Goal: Task Accomplishment & Management: Use online tool/utility

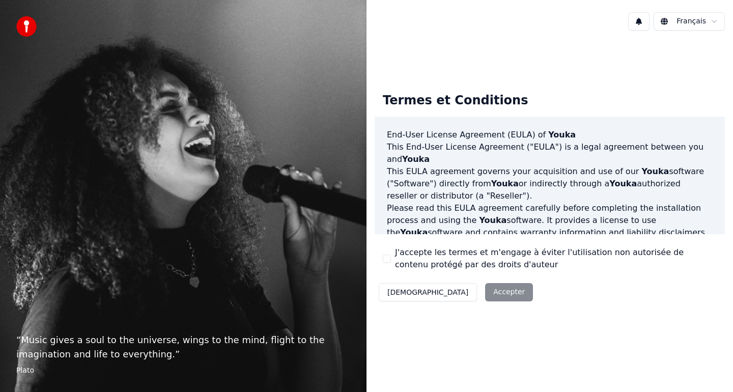
click at [393, 260] on div "J'accepte les termes et m'engage à éviter l'utilisation non autorisée de conten…" at bounding box center [550, 258] width 334 height 24
click at [385, 256] on button "J'accepte les termes et m'engage à éviter l'utilisation non autorisée de conten…" at bounding box center [387, 259] width 8 height 8
click at [485, 291] on button "Accepter" at bounding box center [509, 292] width 48 height 18
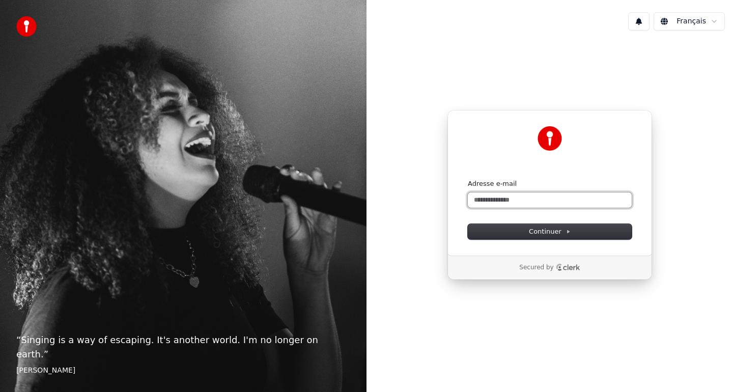
click at [489, 199] on input "Adresse e-mail" at bounding box center [550, 199] width 164 height 15
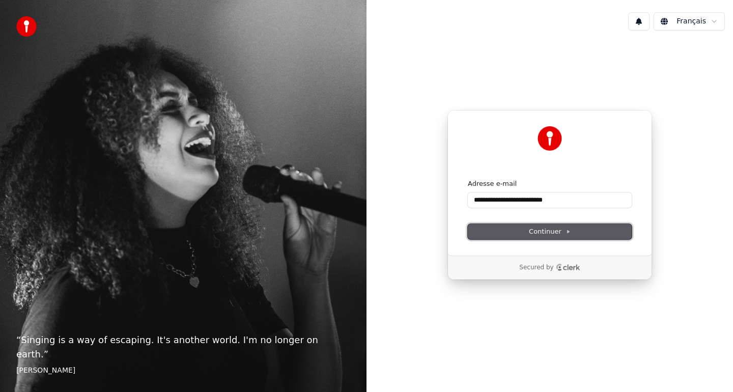
click at [594, 231] on button "Continuer" at bounding box center [550, 231] width 164 height 15
type input "**********"
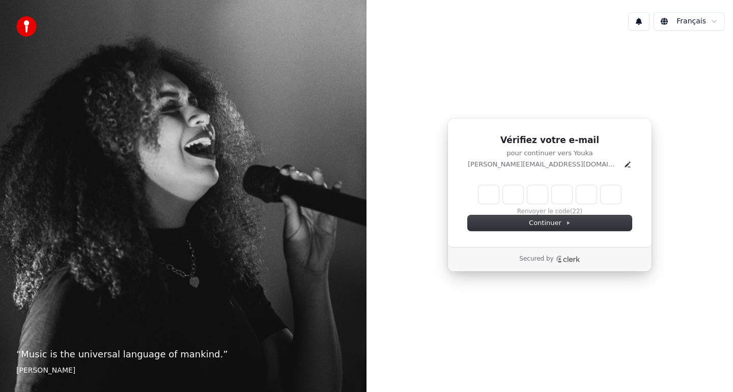
click at [490, 196] on input "Enter verification code" at bounding box center [550, 194] width 143 height 18
type input "******"
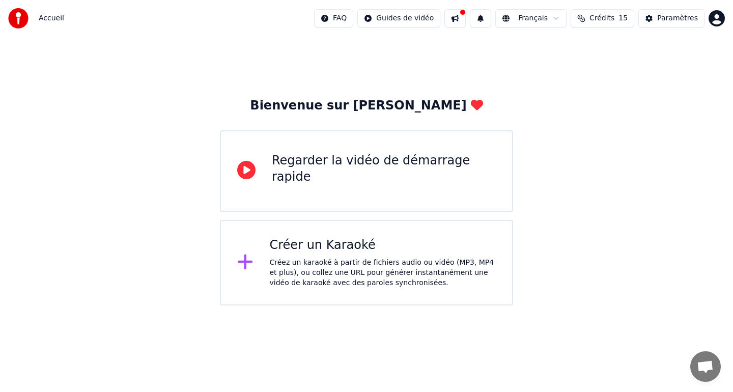
click at [343, 262] on div "Créez un karaoké à partir de fichiers audio ou vidéo (MP3, MP4 et plus), ou col…" at bounding box center [383, 273] width 227 height 31
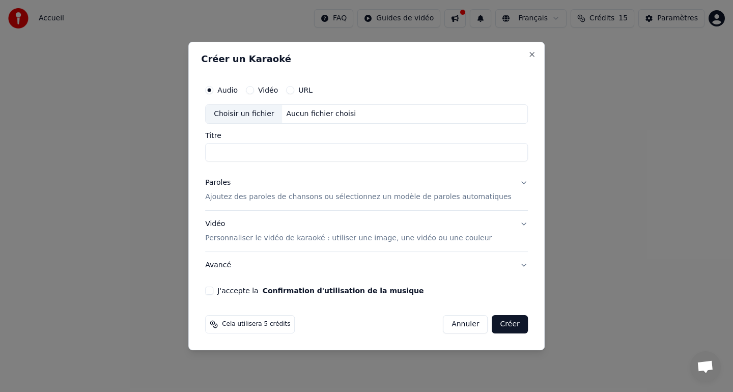
click at [282, 151] on input "Titre" at bounding box center [366, 152] width 323 height 18
type input "**********"
click at [254, 87] on button "Vidéo" at bounding box center [250, 90] width 8 height 8
click at [263, 149] on input "Titre" at bounding box center [366, 152] width 323 height 18
type input "**********"
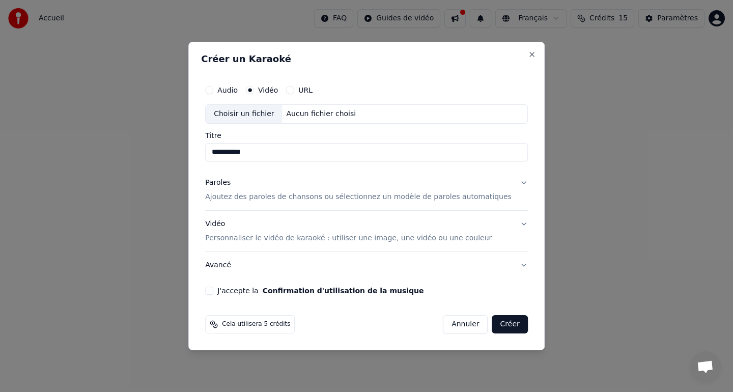
click at [263, 115] on div "Choisir un fichier" at bounding box center [244, 114] width 76 height 18
click at [515, 184] on button "Paroles Ajoutez des paroles de chansons ou sélectionnez un modèle de paroles au…" at bounding box center [366, 190] width 323 height 41
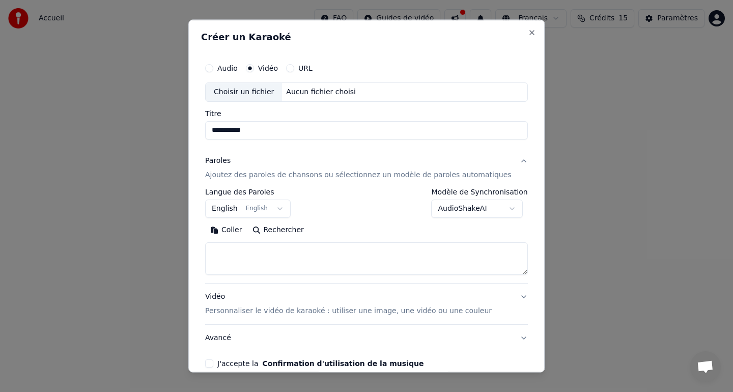
click at [256, 91] on div "Choisir un fichier" at bounding box center [244, 92] width 76 height 18
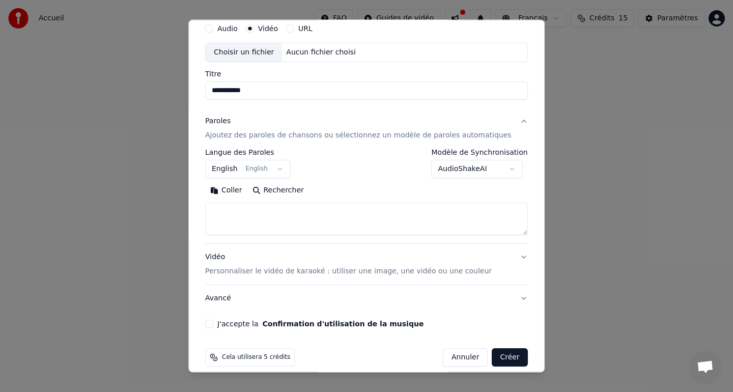
scroll to position [40, 0]
click at [297, 219] on textarea at bounding box center [366, 218] width 323 height 33
paste textarea "**********"
type textarea "**********"
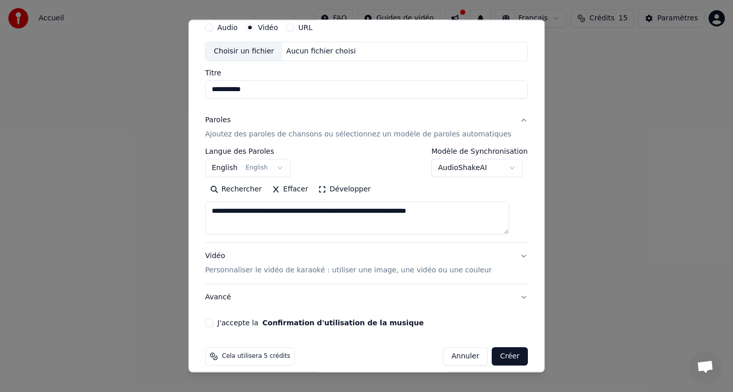
drag, startPoint x: 297, startPoint y: 218, endPoint x: 204, endPoint y: 208, distance: 93.8
click at [204, 208] on div "**********" at bounding box center [366, 196] width 356 height 353
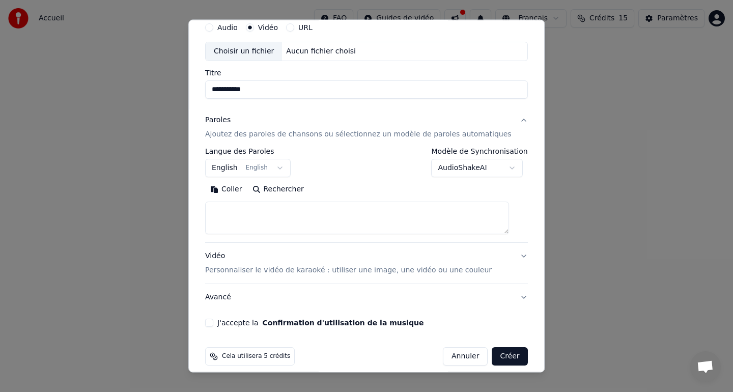
paste textarea "**********"
type textarea "**********"
click at [513, 255] on button "Vidéo Personnaliser le vidéo de karaoké : utiliser une image, une vidéo ou une …" at bounding box center [366, 263] width 323 height 41
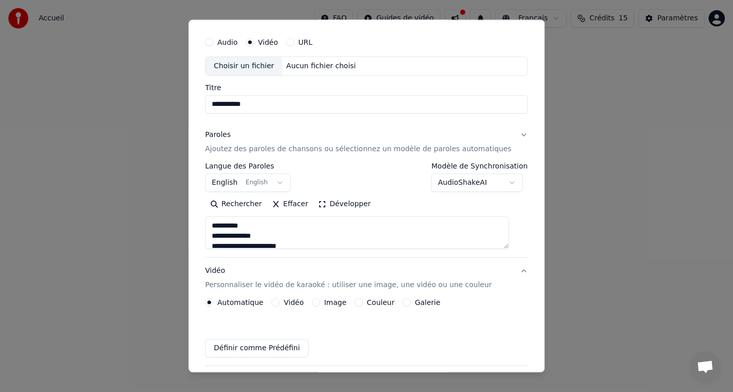
scroll to position [23, 0]
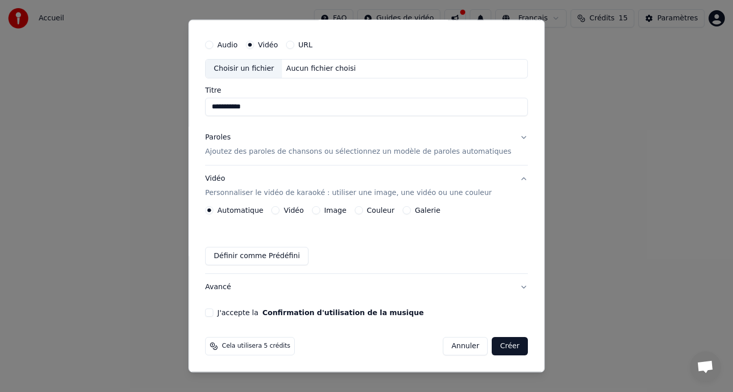
click at [363, 212] on button "Couleur" at bounding box center [359, 210] width 8 height 8
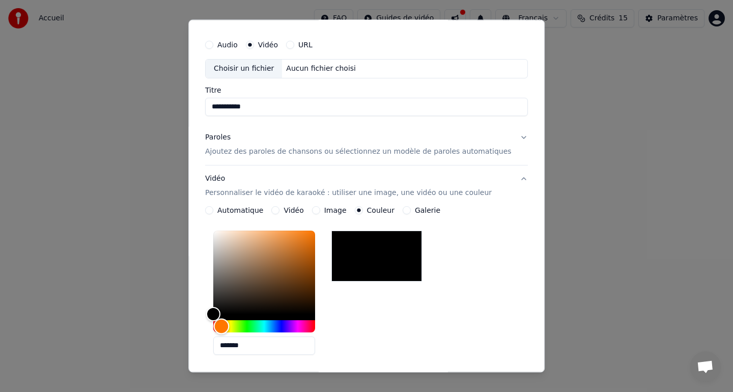
drag, startPoint x: 223, startPoint y: 328, endPoint x: 231, endPoint y: 328, distance: 8.1
click at [229, 328] on div "Hue" at bounding box center [221, 327] width 16 height 16
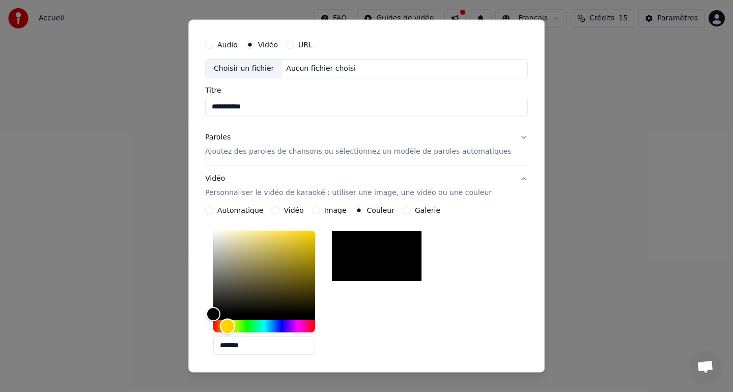
drag, startPoint x: 231, startPoint y: 328, endPoint x: 237, endPoint y: 328, distance: 5.6
click at [235, 328] on div "Hue" at bounding box center [227, 327] width 16 height 16
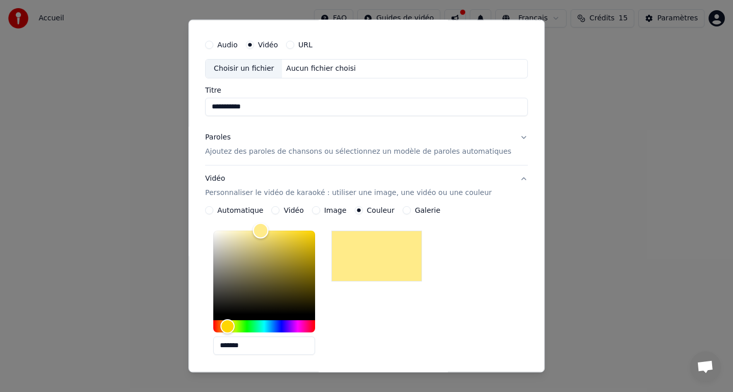
drag, startPoint x: 223, startPoint y: 316, endPoint x: 277, endPoint y: 214, distance: 115.3
click at [270, 219] on div "**********" at bounding box center [366, 324] width 323 height 237
type input "*******"
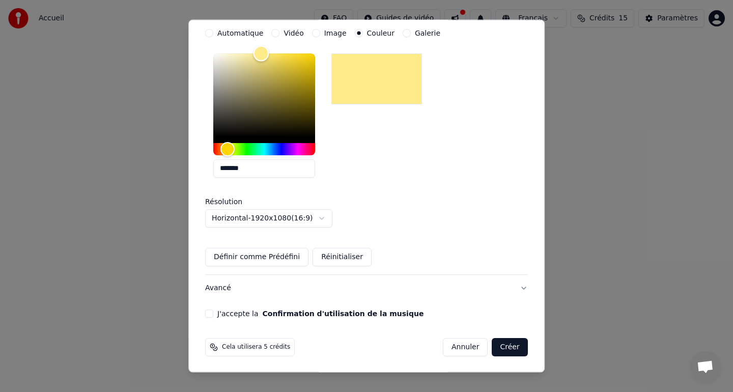
scroll to position [201, 0]
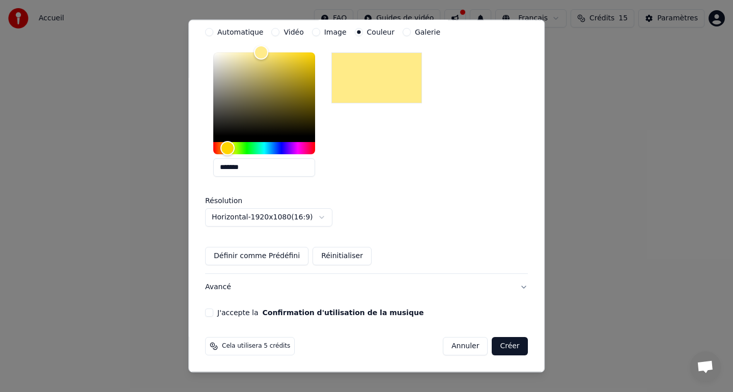
click at [508, 349] on button "Créer" at bounding box center [510, 346] width 36 height 18
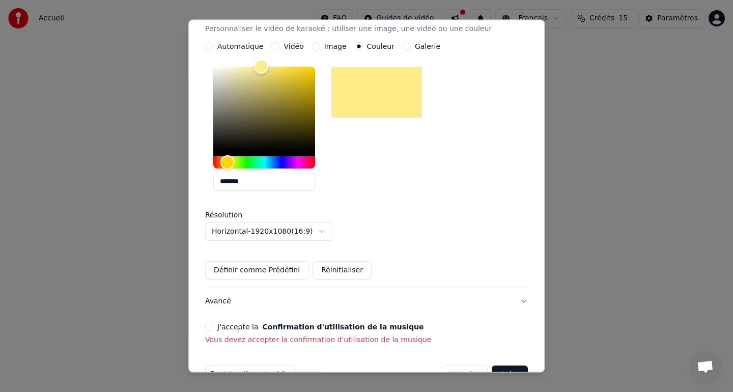
scroll to position [215, 0]
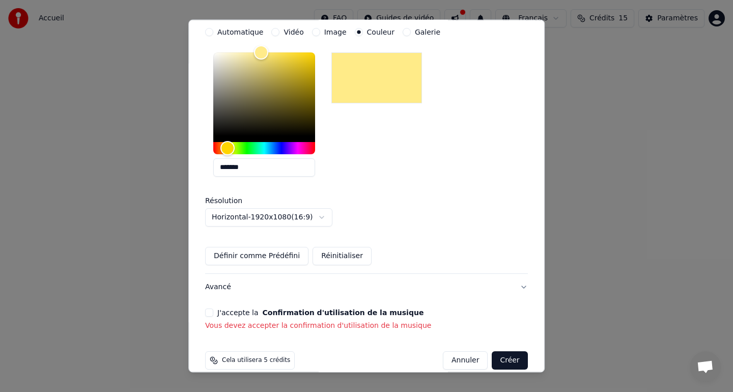
click at [213, 312] on button "J'accepte la Confirmation d'utilisation de la musique" at bounding box center [209, 313] width 8 height 8
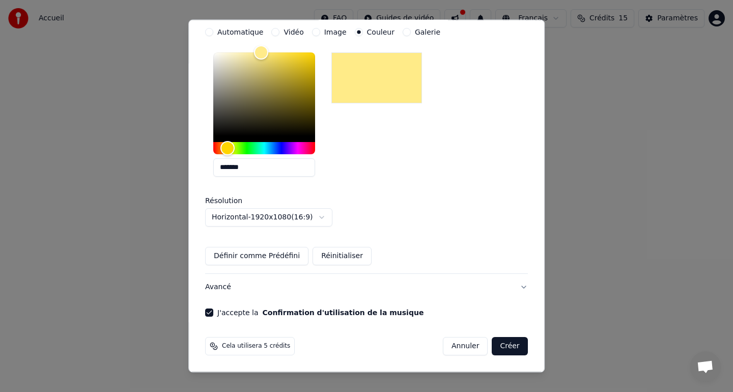
click at [501, 340] on button "Créer" at bounding box center [510, 346] width 36 height 18
click at [498, 353] on button "Créer" at bounding box center [510, 346] width 36 height 18
click at [505, 350] on button "Créer" at bounding box center [510, 346] width 36 height 18
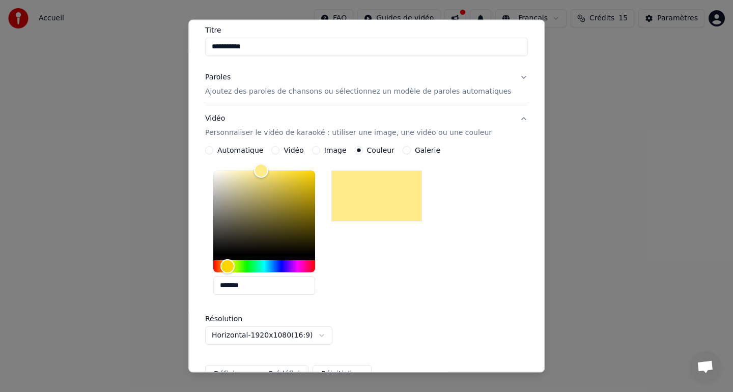
scroll to position [0, 0]
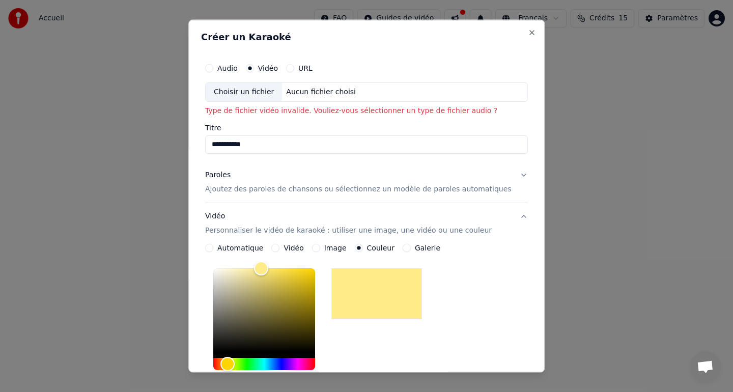
click at [224, 66] on div "Audio" at bounding box center [221, 68] width 33 height 8
click at [213, 67] on button "Audio" at bounding box center [209, 68] width 8 height 8
click at [249, 91] on div "Choisir un fichier" at bounding box center [244, 92] width 76 height 18
click at [423, 150] on input "Titre" at bounding box center [366, 144] width 323 height 18
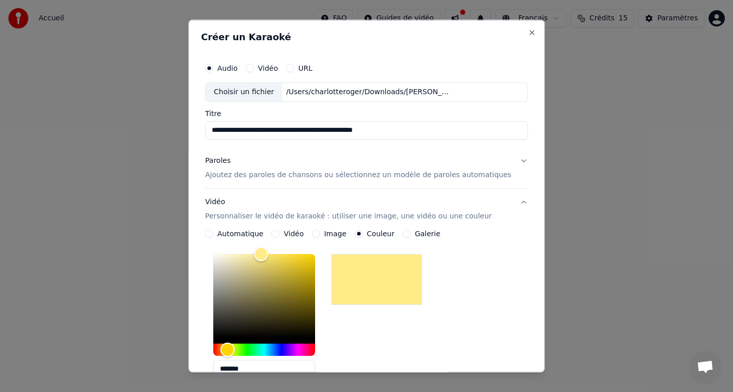
click at [374, 133] on input "**********" at bounding box center [366, 130] width 323 height 18
click at [373, 133] on input "**********" at bounding box center [366, 130] width 323 height 18
click at [269, 131] on input "**********" at bounding box center [366, 130] width 323 height 18
click at [298, 126] on input "**********" at bounding box center [366, 130] width 323 height 18
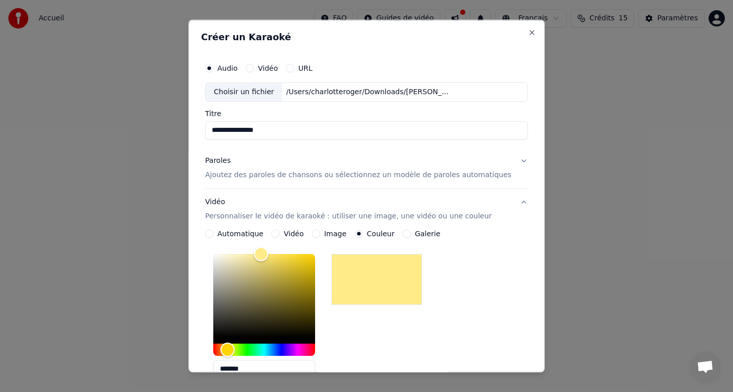
type input "**********"
click at [309, 174] on p "Ajoutez des paroles de chansons ou sélectionnez un modèle de paroles automatiqu…" at bounding box center [358, 175] width 307 height 10
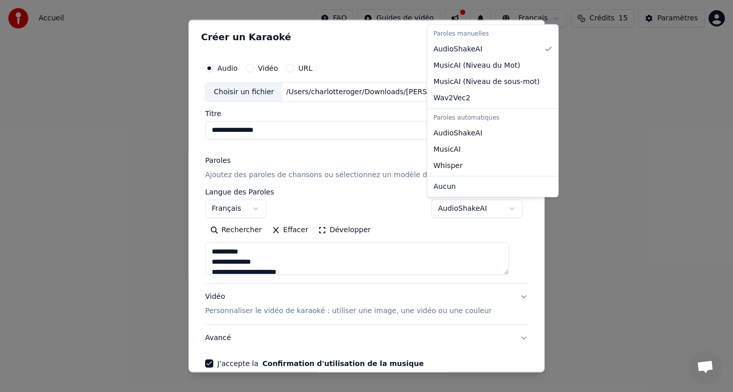
click at [506, 212] on body "**********" at bounding box center [366, 153] width 733 height 306
select select "**********"
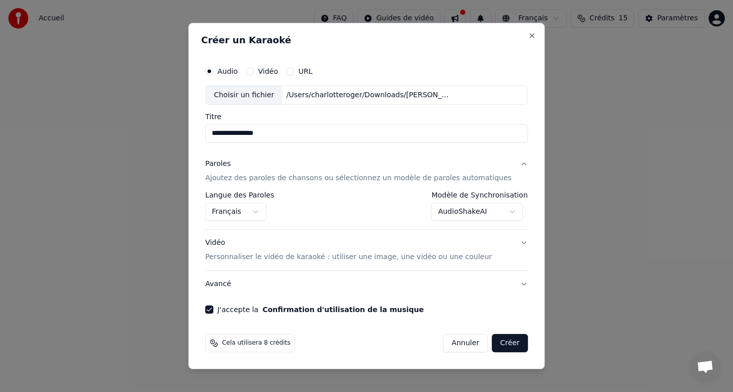
click at [395, 183] on p "Ajoutez des paroles de chansons ou sélectionnez un modèle de paroles automatiqu…" at bounding box center [358, 178] width 307 height 10
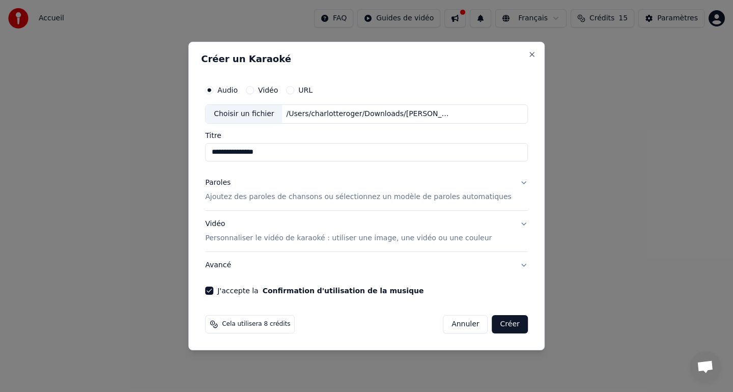
click at [395, 183] on div "Paroles Ajoutez des paroles de chansons ou sélectionnez un modèle de paroles au…" at bounding box center [358, 190] width 307 height 24
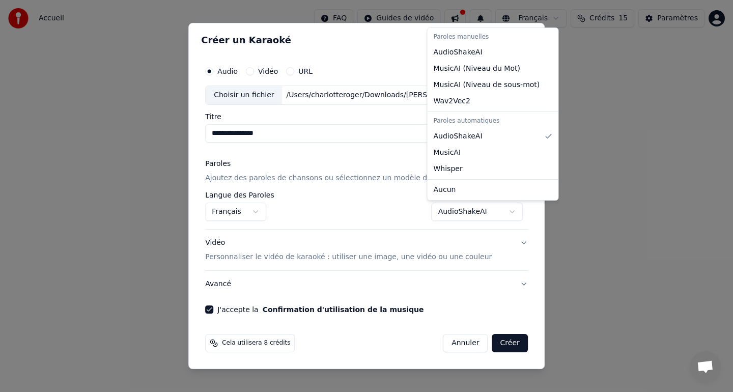
click at [482, 216] on body "**********" at bounding box center [366, 153] width 733 height 306
select select "**********"
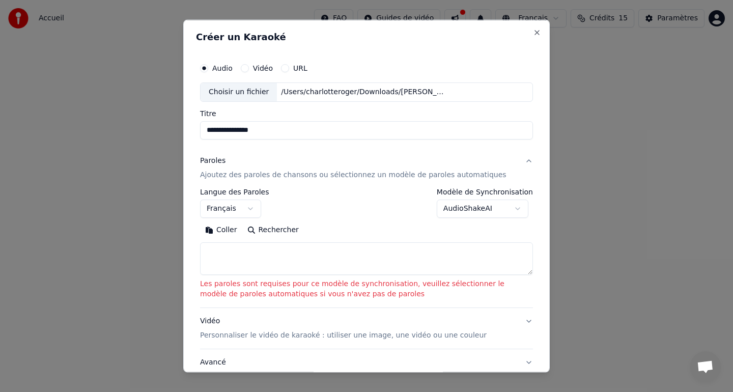
click at [258, 251] on textarea at bounding box center [366, 258] width 333 height 33
paste textarea "**********"
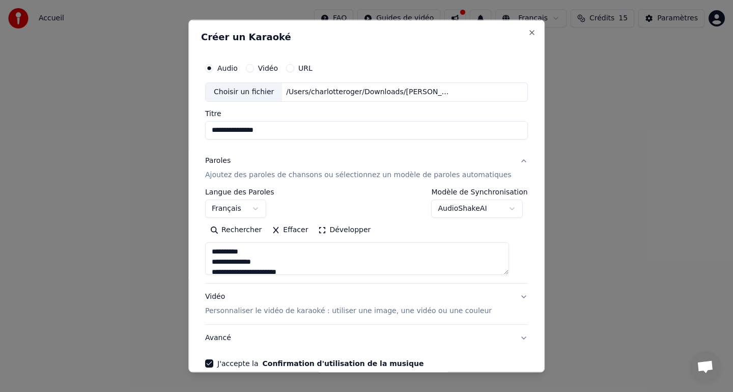
drag, startPoint x: 262, startPoint y: 251, endPoint x: 199, endPoint y: 250, distance: 63.2
click at [199, 250] on div "**********" at bounding box center [366, 196] width 356 height 353
click at [273, 251] on textarea at bounding box center [357, 258] width 304 height 33
click at [307, 263] on textarea at bounding box center [357, 258] width 304 height 33
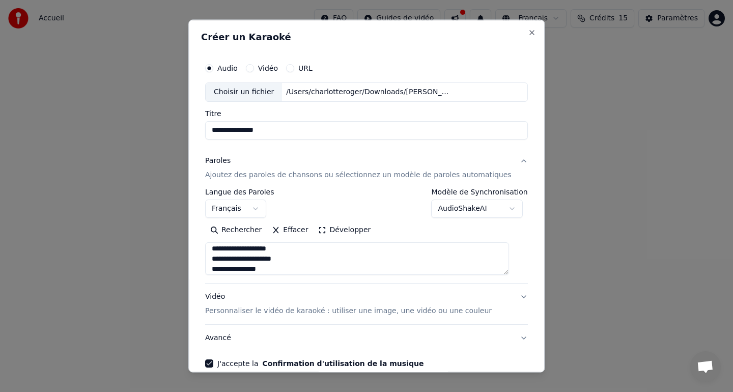
click at [307, 263] on textarea at bounding box center [357, 258] width 304 height 33
click at [302, 252] on textarea at bounding box center [357, 258] width 304 height 33
click at [295, 260] on textarea at bounding box center [357, 258] width 304 height 33
click at [319, 269] on textarea at bounding box center [357, 258] width 304 height 33
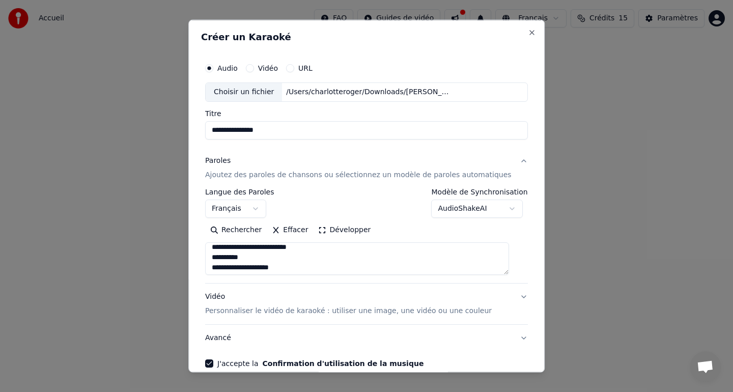
scroll to position [79, 0]
click at [266, 259] on textarea at bounding box center [357, 258] width 304 height 33
click at [294, 257] on textarea at bounding box center [357, 258] width 304 height 33
click at [358, 268] on textarea at bounding box center [357, 258] width 304 height 33
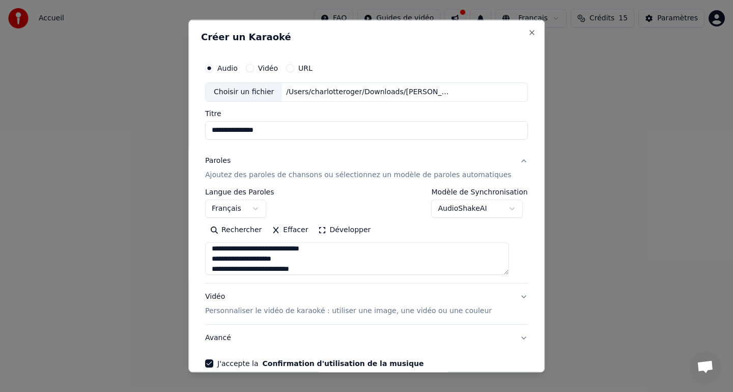
scroll to position [97, 0]
click at [301, 257] on textarea at bounding box center [357, 258] width 304 height 33
click at [321, 266] on textarea at bounding box center [357, 258] width 304 height 33
click at [323, 263] on textarea at bounding box center [357, 258] width 304 height 33
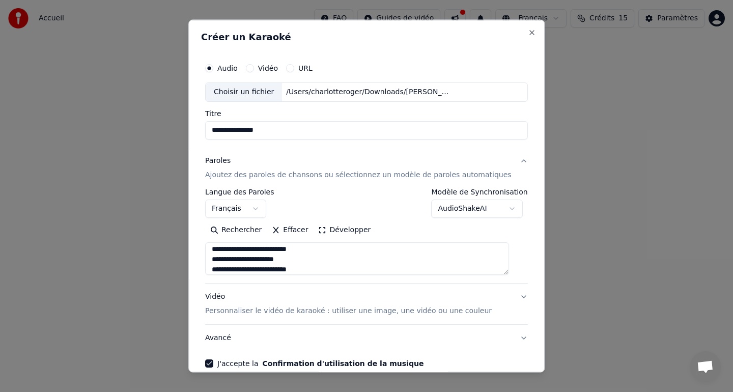
click at [327, 267] on textarea at bounding box center [357, 258] width 304 height 33
click at [277, 256] on textarea at bounding box center [357, 258] width 304 height 33
click at [311, 266] on textarea at bounding box center [357, 258] width 304 height 33
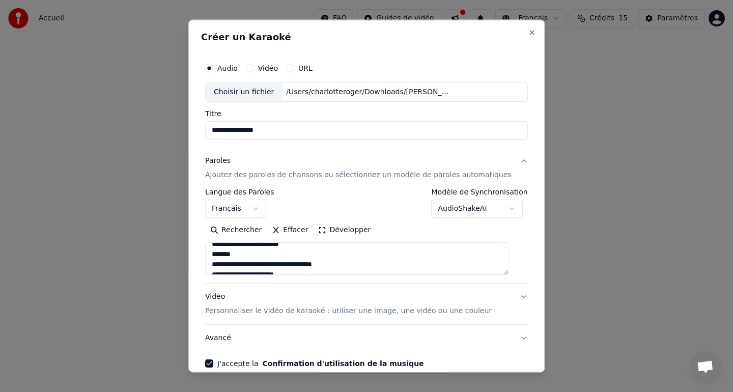
drag, startPoint x: 249, startPoint y: 255, endPoint x: 220, endPoint y: 254, distance: 28.0
click at [220, 254] on textarea at bounding box center [357, 258] width 304 height 33
click at [340, 258] on textarea at bounding box center [357, 258] width 304 height 33
click at [305, 268] on textarea at bounding box center [357, 258] width 304 height 33
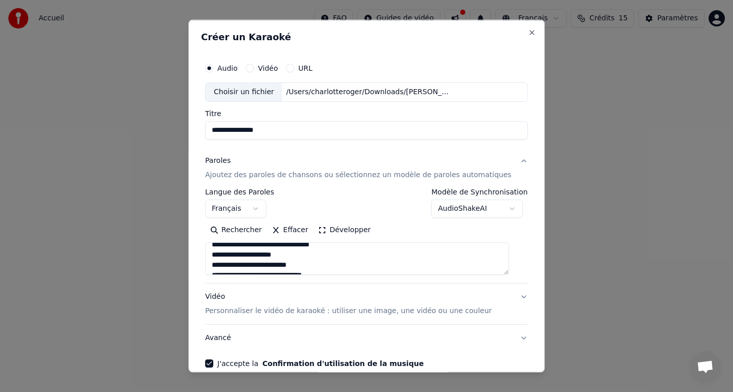
scroll to position [173, 0]
click at [321, 260] on textarea at bounding box center [357, 258] width 304 height 33
click at [332, 269] on textarea at bounding box center [357, 258] width 304 height 33
click at [308, 265] on textarea at bounding box center [357, 258] width 304 height 33
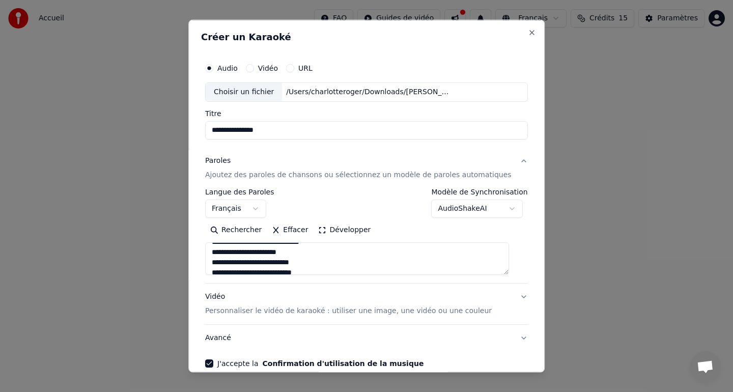
scroll to position [207, 0]
click at [318, 261] on textarea at bounding box center [357, 258] width 304 height 33
click at [329, 268] on textarea at bounding box center [357, 258] width 304 height 33
click at [329, 260] on textarea at bounding box center [357, 258] width 304 height 33
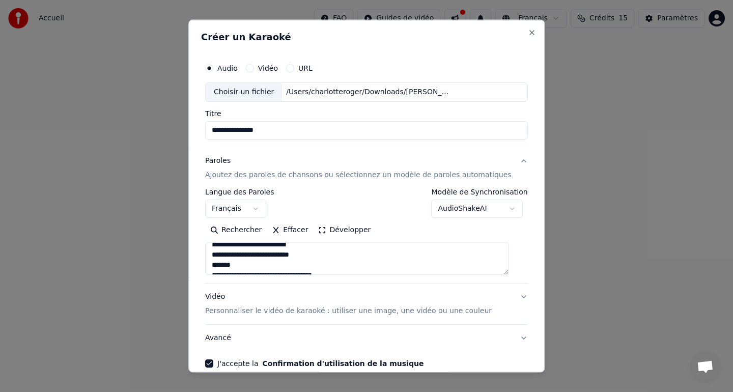
click at [328, 256] on textarea at bounding box center [357, 258] width 304 height 33
drag, startPoint x: 247, startPoint y: 265, endPoint x: 220, endPoint y: 264, distance: 27.5
click at [220, 264] on textarea at bounding box center [357, 258] width 304 height 33
click at [341, 265] on textarea at bounding box center [357, 258] width 304 height 33
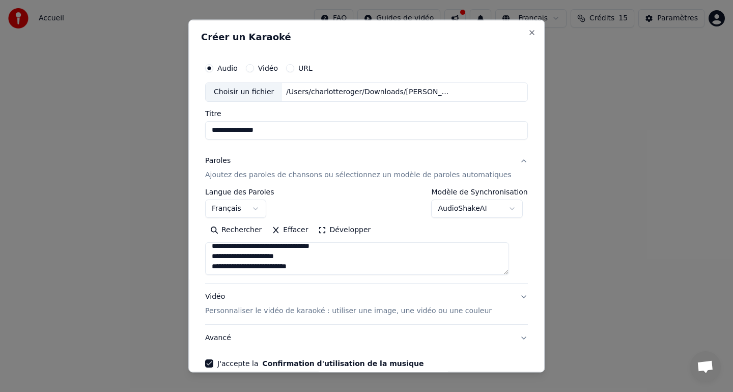
click at [306, 256] on textarea at bounding box center [357, 258] width 304 height 33
click at [319, 269] on textarea at bounding box center [357, 258] width 304 height 33
click at [336, 258] on textarea at bounding box center [357, 258] width 304 height 33
click at [314, 270] on textarea at bounding box center [357, 258] width 304 height 33
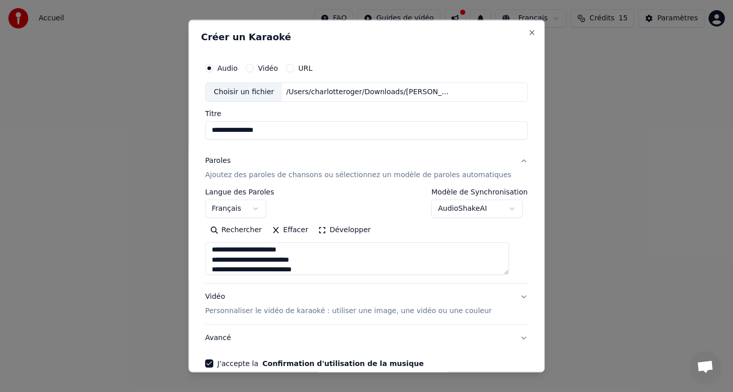
scroll to position [291, 0]
click at [318, 259] on textarea at bounding box center [357, 258] width 304 height 33
click at [329, 266] on textarea at bounding box center [357, 258] width 304 height 33
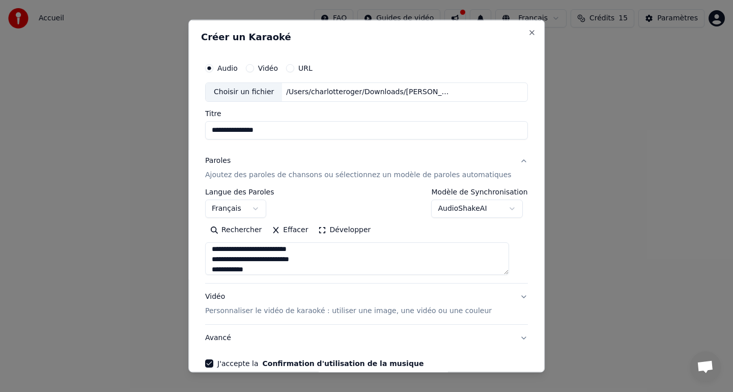
click at [327, 256] on textarea at bounding box center [357, 258] width 304 height 33
drag, startPoint x: 260, startPoint y: 260, endPoint x: 225, endPoint y: 259, distance: 34.6
click at [225, 259] on textarea at bounding box center [357, 258] width 304 height 33
click at [270, 259] on textarea at bounding box center [357, 258] width 304 height 33
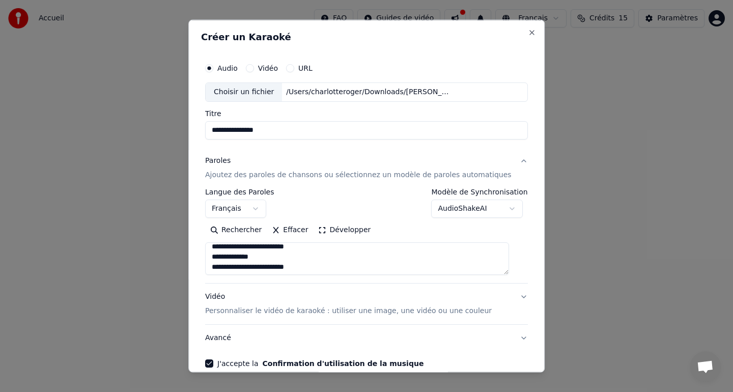
click at [319, 269] on textarea at bounding box center [357, 258] width 304 height 33
click at [302, 259] on textarea at bounding box center [357, 258] width 304 height 33
click at [295, 265] on textarea at bounding box center [357, 258] width 304 height 33
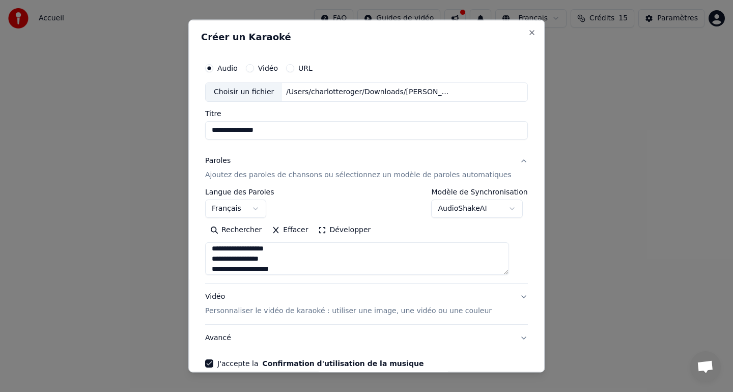
click at [290, 259] on textarea at bounding box center [357, 258] width 304 height 33
click at [297, 269] on textarea at bounding box center [357, 258] width 304 height 33
click at [289, 259] on textarea at bounding box center [357, 258] width 304 height 33
click at [318, 267] on textarea at bounding box center [357, 258] width 304 height 33
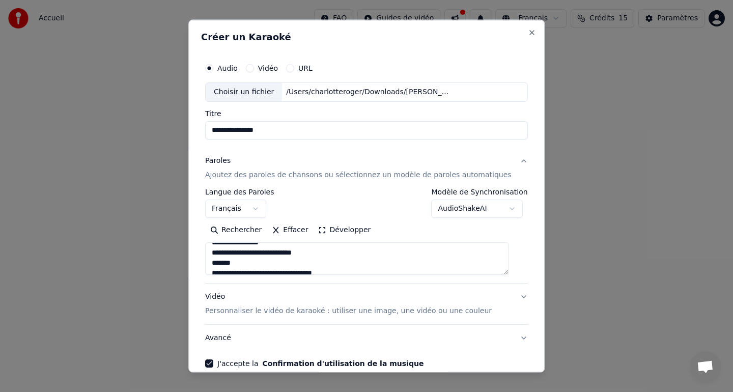
scroll to position [399, 0]
drag, startPoint x: 252, startPoint y: 264, endPoint x: 227, endPoint y: 257, distance: 26.0
click at [227, 257] on textarea at bounding box center [357, 258] width 304 height 33
click at [341, 257] on textarea at bounding box center [357, 258] width 304 height 33
click at [304, 268] on textarea at bounding box center [357, 258] width 304 height 33
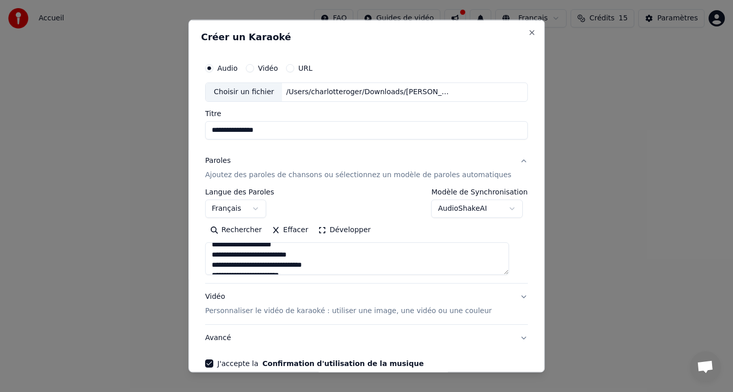
scroll to position [425, 0]
click at [324, 257] on textarea at bounding box center [357, 258] width 304 height 33
click at [332, 262] on textarea at bounding box center [357, 258] width 304 height 33
click at [310, 256] on textarea at bounding box center [357, 258] width 304 height 33
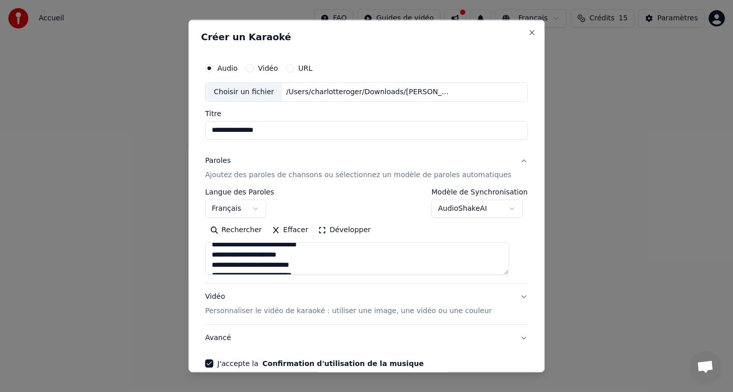
click at [314, 266] on textarea at bounding box center [357, 258] width 304 height 33
click at [329, 253] on textarea at bounding box center [357, 258] width 304 height 33
click at [324, 269] on textarea at bounding box center [357, 258] width 304 height 33
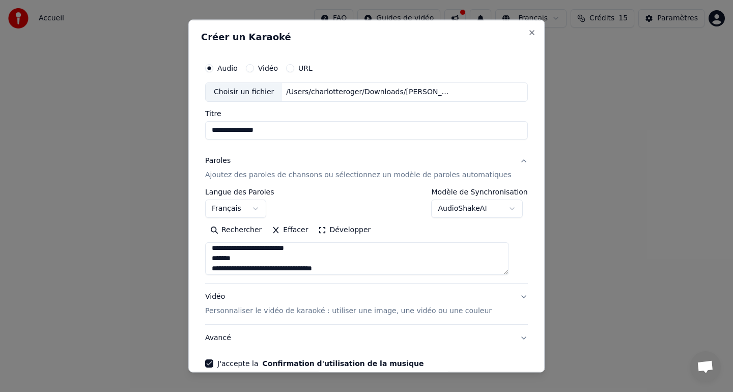
click at [253, 262] on textarea at bounding box center [357, 258] width 304 height 33
click at [339, 257] on textarea at bounding box center [357, 258] width 304 height 33
click at [300, 271] on textarea at bounding box center [357, 258] width 304 height 33
click at [317, 258] on textarea at bounding box center [357, 258] width 304 height 33
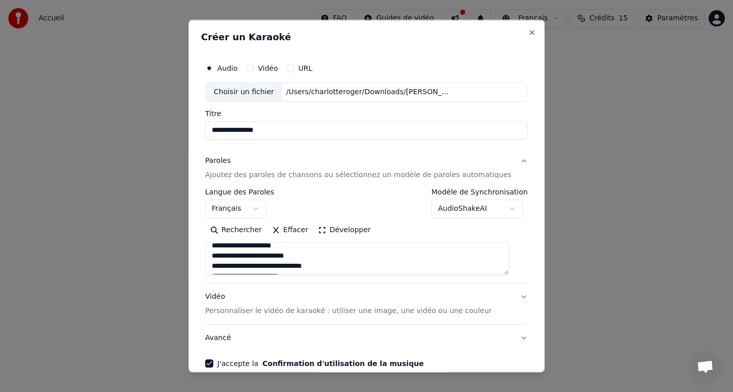
click at [330, 264] on textarea at bounding box center [357, 258] width 304 height 33
click at [306, 255] on textarea at bounding box center [357, 258] width 304 height 33
click at [310, 262] on textarea at bounding box center [357, 258] width 304 height 33
click at [328, 269] on textarea at bounding box center [357, 258] width 304 height 33
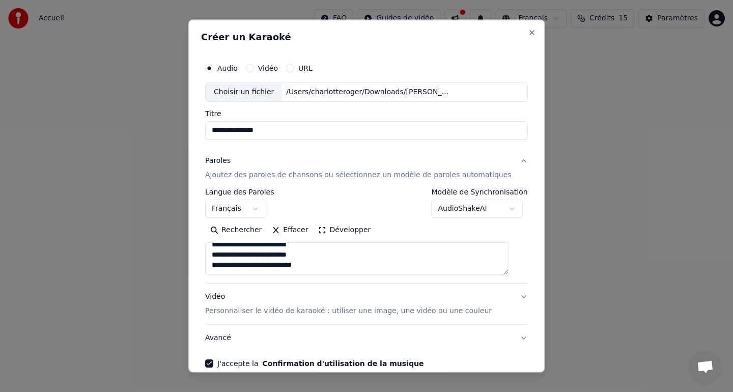
scroll to position [557, 0]
click at [333, 256] on textarea at bounding box center [357, 258] width 304 height 33
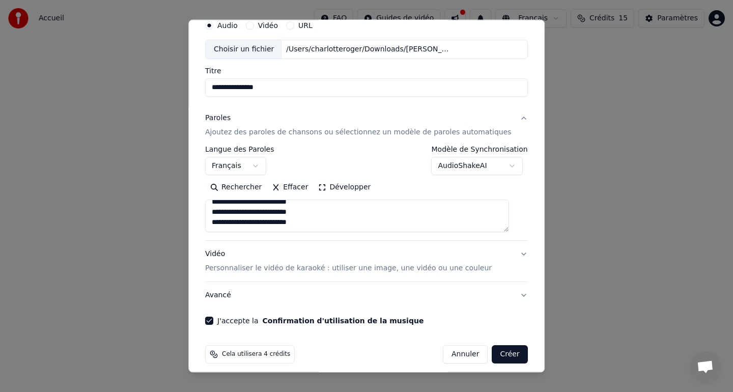
scroll to position [44, 0]
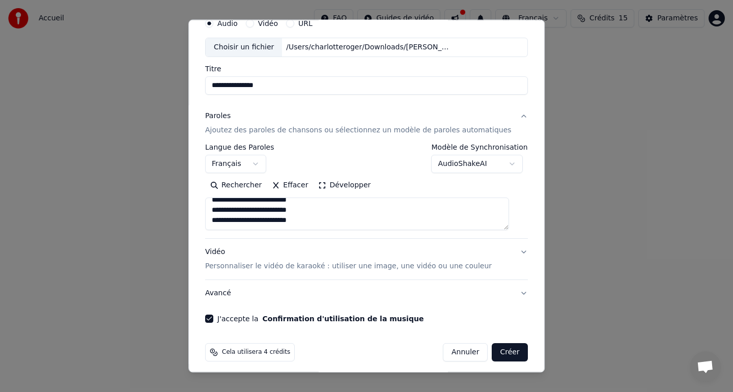
type textarea "**********"
click at [513, 252] on button "Vidéo Personnaliser le vidéo de karaoké : utiliser une image, une vidéo ou une …" at bounding box center [366, 259] width 323 height 41
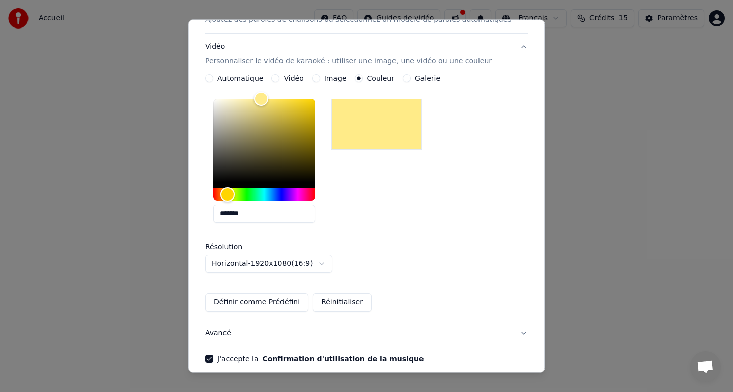
scroll to position [201, 0]
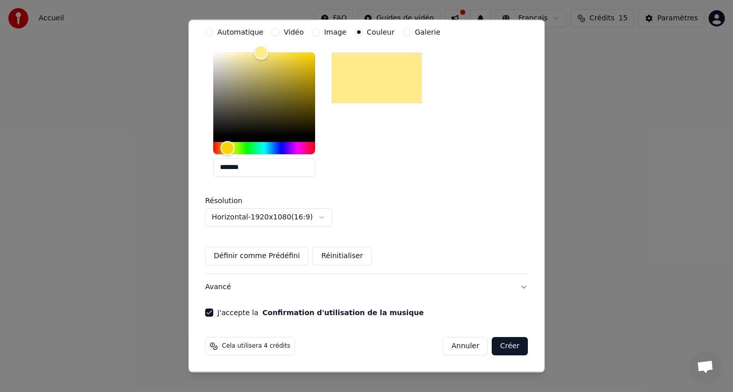
click at [318, 219] on body "**********" at bounding box center [366, 153] width 733 height 306
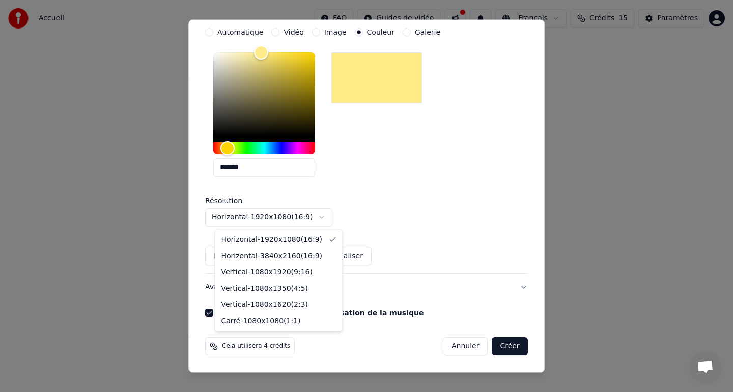
select select "*********"
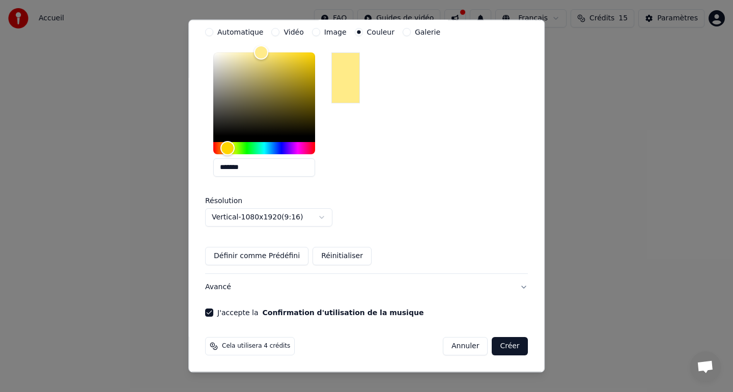
click at [502, 349] on button "Créer" at bounding box center [510, 346] width 36 height 18
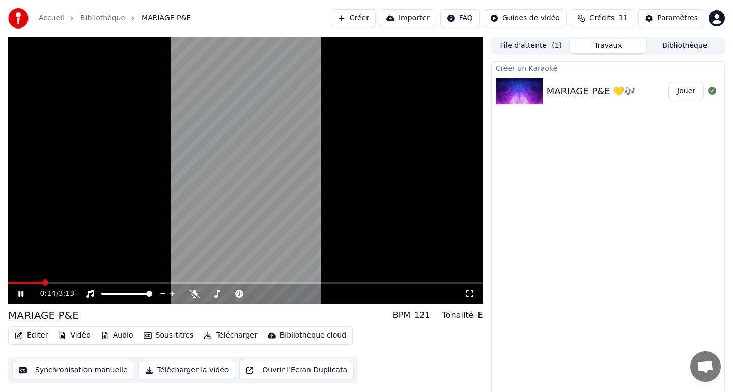
click at [21, 295] on icon at bounding box center [28, 294] width 24 height 8
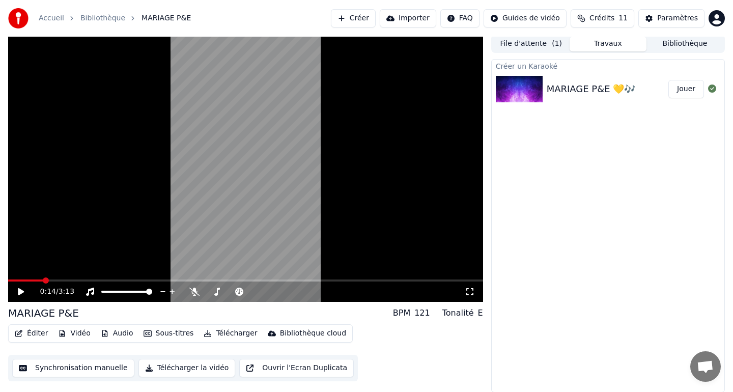
click at [96, 369] on button "Synchronisation manuelle" at bounding box center [73, 368] width 122 height 18
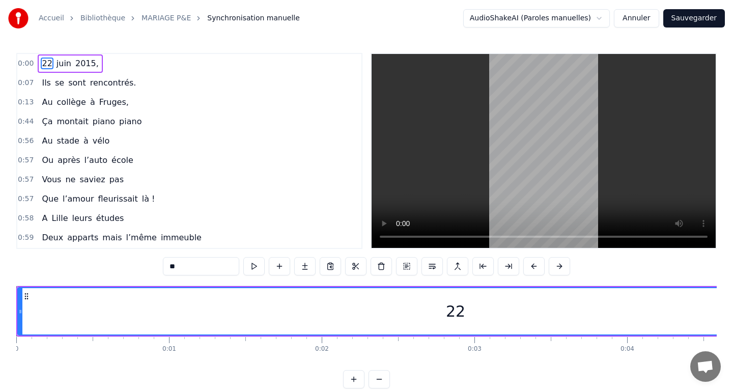
click at [552, 21] on html "Accueil Bibliothèque MARIAGE P&E Synchronisation manuelle AudioShakeAI (Paroles…" at bounding box center [366, 202] width 733 height 405
click at [552, 20] on html "Accueil Bibliothèque MARIAGE P&E Synchronisation manuelle AudioShakeAI (Paroles…" at bounding box center [366, 202] width 733 height 405
click at [630, 18] on button "Annuler" at bounding box center [636, 18] width 45 height 18
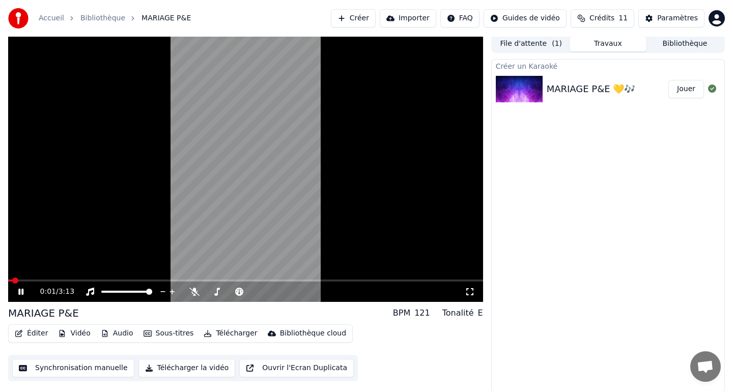
click at [35, 333] on button "Éditer" at bounding box center [31, 333] width 41 height 14
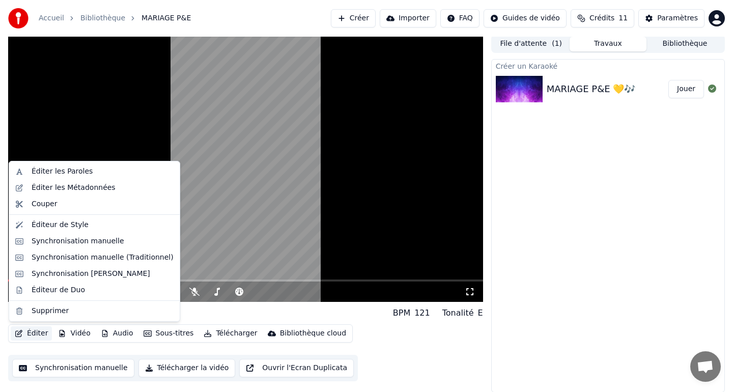
click at [230, 197] on video at bounding box center [245, 168] width 475 height 267
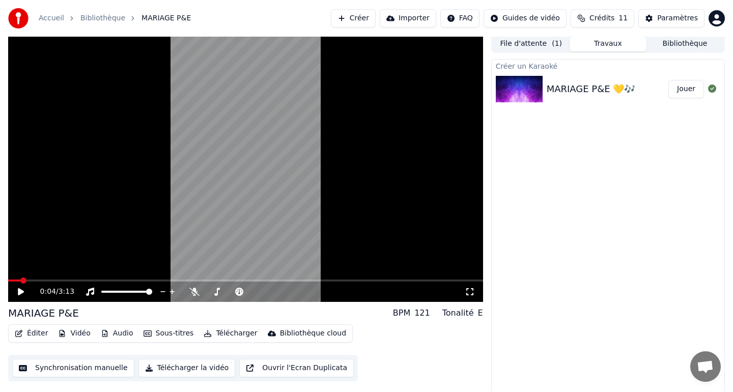
click at [38, 333] on button "Éditer" at bounding box center [31, 333] width 41 height 14
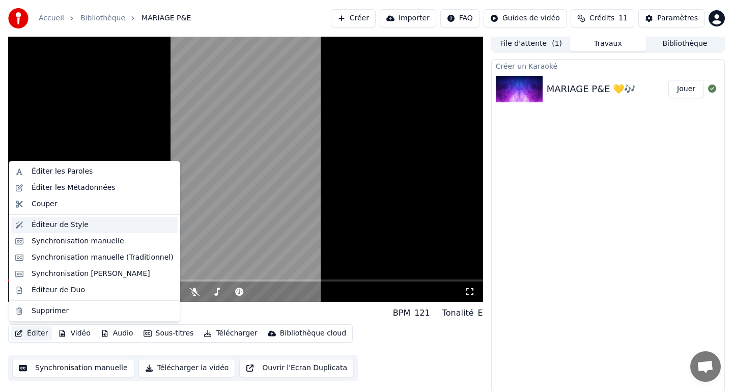
click at [78, 225] on div "Éditeur de Style" at bounding box center [60, 225] width 57 height 10
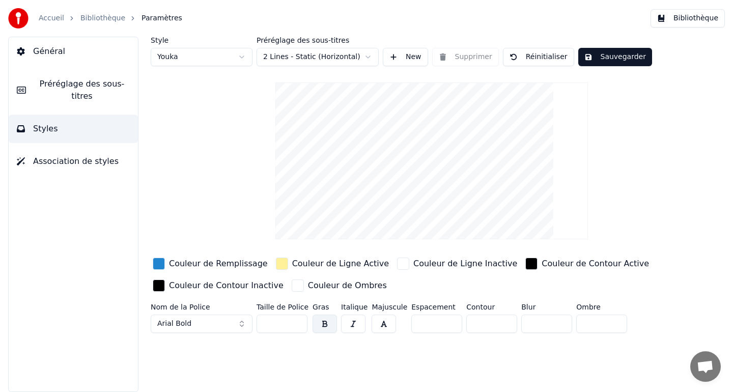
click at [328, 52] on html "Accueil Bibliothèque Paramètres Bibliothèque Général Préréglage des sous-titres…" at bounding box center [366, 196] width 733 height 392
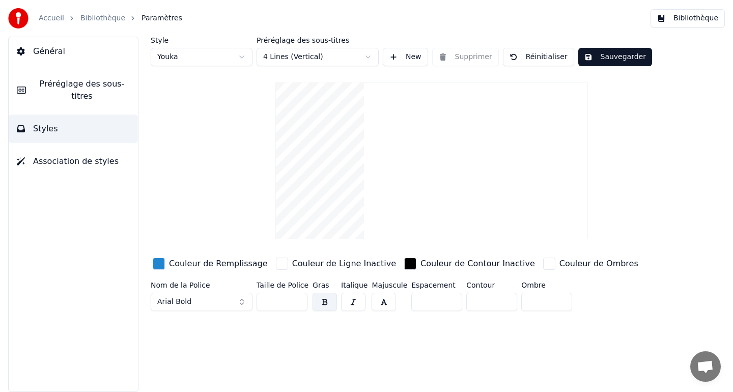
click at [606, 62] on button "Sauvegarder" at bounding box center [615, 57] width 74 height 18
click at [601, 59] on button "Terminé" at bounding box center [606, 57] width 57 height 18
click at [93, 91] on span "Préréglage des sous-titres" at bounding box center [82, 90] width 96 height 24
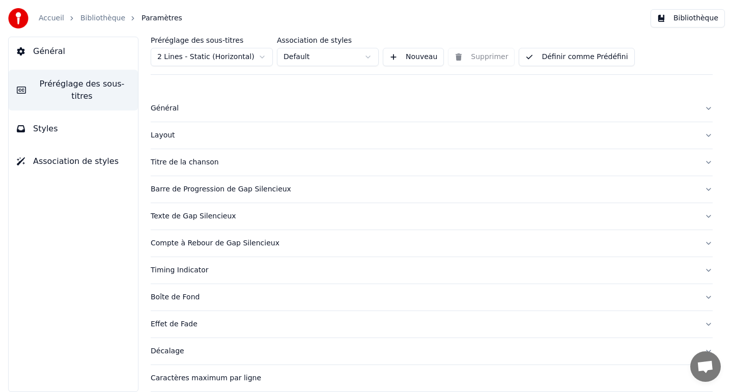
click at [79, 124] on button "Styles" at bounding box center [73, 129] width 129 height 29
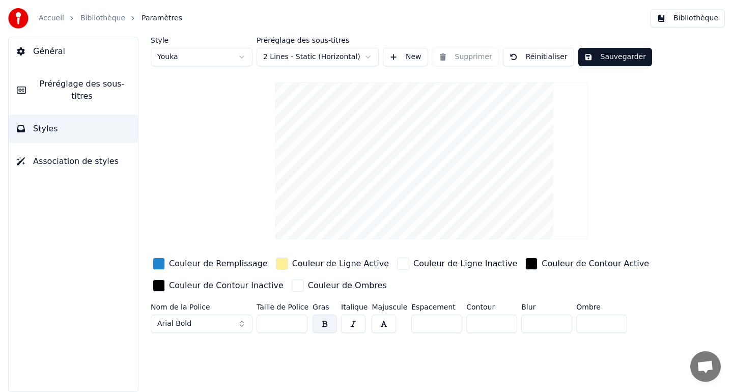
click at [665, 22] on button "Bibliothèque" at bounding box center [688, 18] width 74 height 18
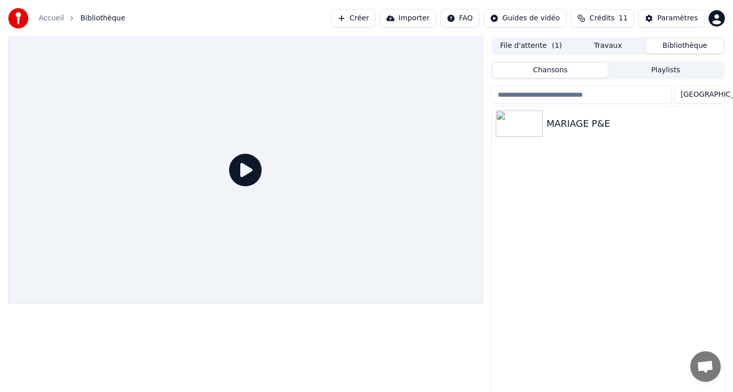
click at [337, 136] on div at bounding box center [245, 170] width 475 height 267
click at [567, 117] on div "MARIAGE P&E" at bounding box center [628, 124] width 163 height 14
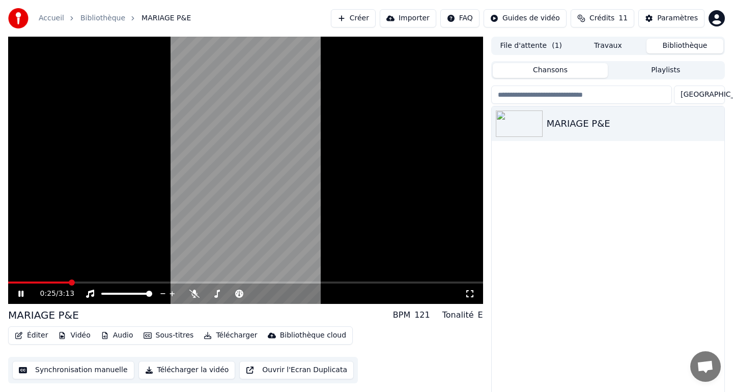
click at [75, 286] on span at bounding box center [72, 283] width 6 height 6
click at [19, 292] on icon at bounding box center [20, 294] width 5 height 6
click at [174, 337] on button "Sous-titres" at bounding box center [169, 335] width 59 height 14
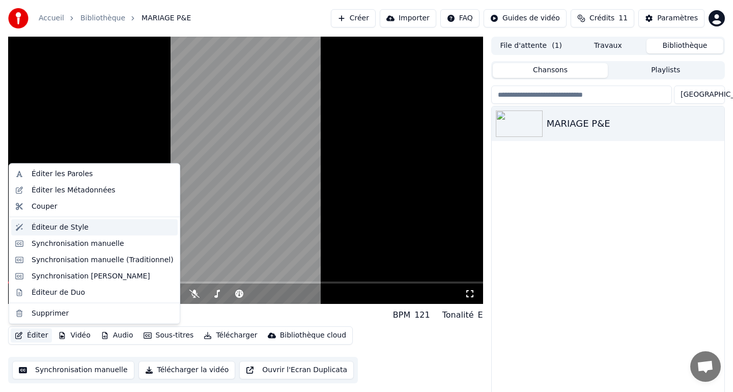
click at [67, 224] on div "Éditeur de Style" at bounding box center [60, 227] width 57 height 10
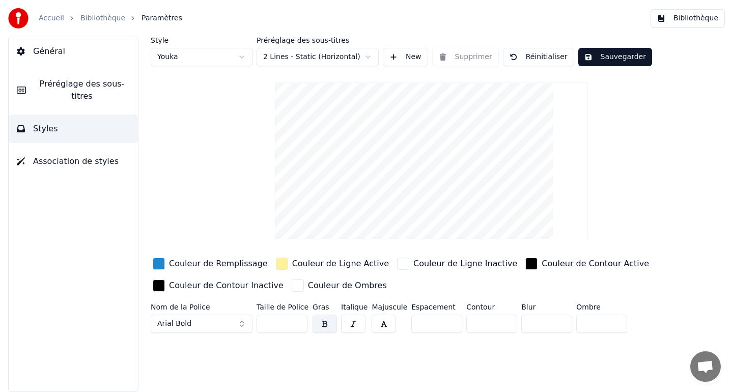
click at [319, 60] on html "Accueil Bibliothèque Paramètres Bibliothèque Général Préréglage des sous-titres…" at bounding box center [366, 196] width 733 height 392
click at [83, 160] on html "Accueil Bibliothèque Paramètres Bibliothèque Général Préréglage des sous-titres…" at bounding box center [366, 196] width 733 height 392
click at [78, 163] on span "Association de styles" at bounding box center [76, 161] width 86 height 12
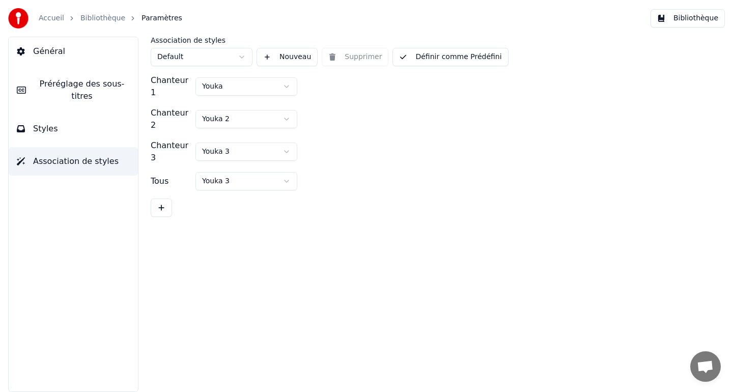
click at [78, 136] on button "Styles" at bounding box center [73, 129] width 129 height 29
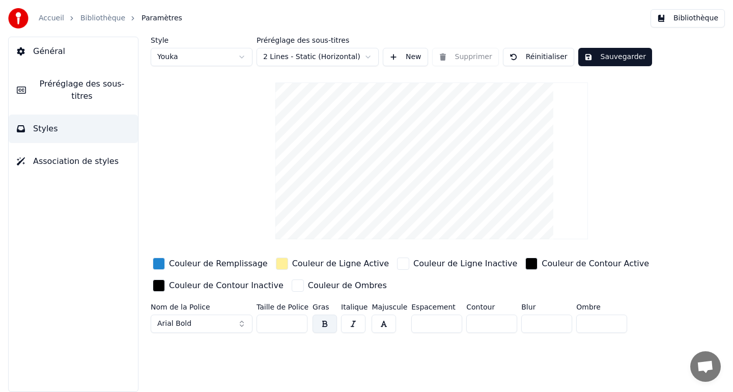
click at [102, 86] on span "Préréglage des sous-titres" at bounding box center [82, 90] width 96 height 24
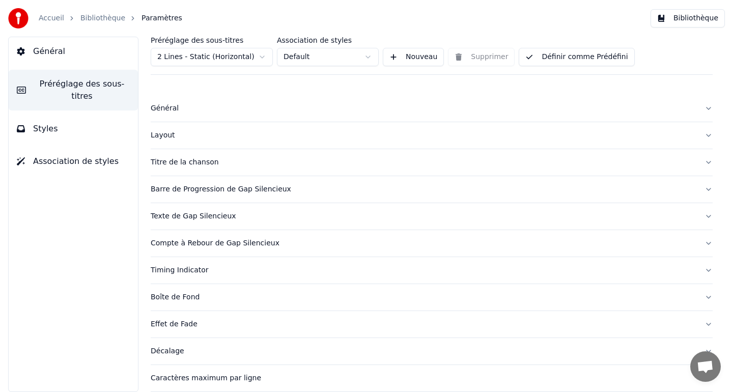
click at [709, 107] on button "Général" at bounding box center [432, 108] width 562 height 26
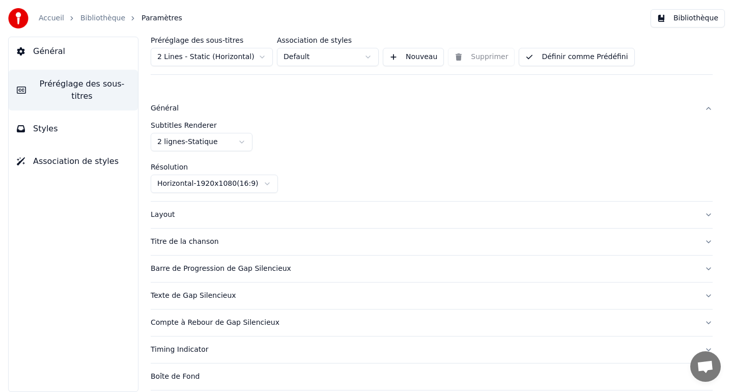
click at [224, 139] on html "Accueil Bibliothèque Paramètres Bibliothèque Général Préréglage des sous-titres…" at bounding box center [366, 196] width 733 height 392
click at [302, 147] on html "Accueil Bibliothèque Paramètres Bibliothèque Général Préréglage des sous-titres…" at bounding box center [366, 196] width 733 height 392
click at [267, 184] on html "Accueil Bibliothèque Paramètres Bibliothèque Général Préréglage des sous-titres…" at bounding box center [366, 196] width 733 height 392
click at [269, 221] on button "Layout" at bounding box center [432, 215] width 562 height 26
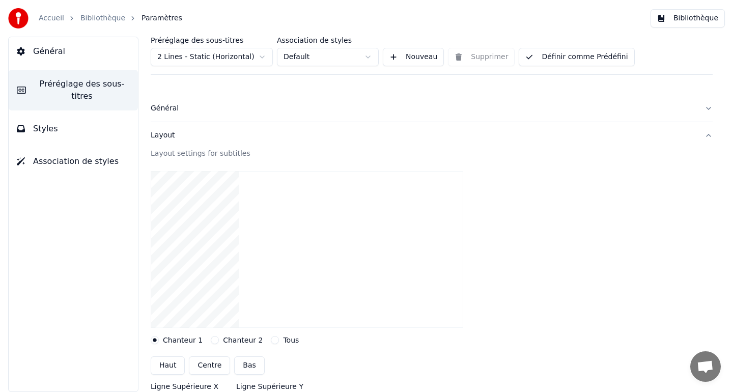
click at [202, 112] on div "Général" at bounding box center [424, 108] width 546 height 10
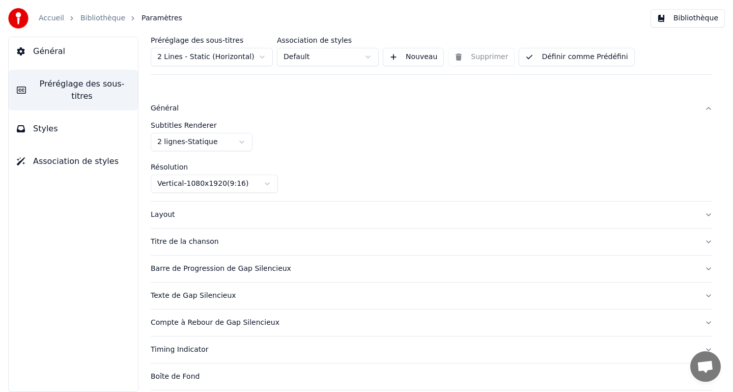
click at [227, 212] on div "Layout" at bounding box center [424, 215] width 546 height 10
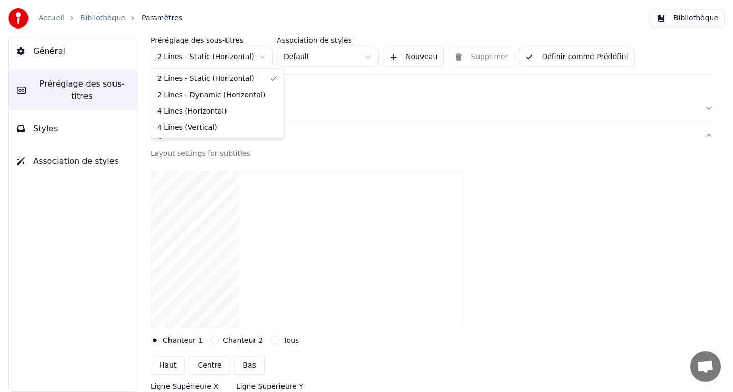
click at [238, 57] on html "Accueil Bibliothèque Paramètres Bibliothèque Général Préréglage des sous-titres…" at bounding box center [366, 196] width 733 height 392
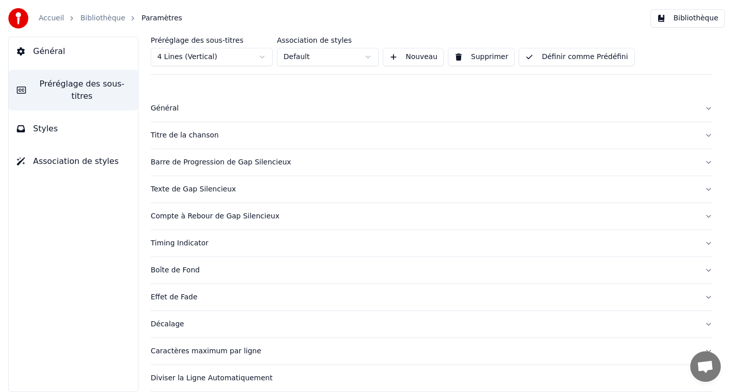
click at [209, 114] on button "Général" at bounding box center [432, 108] width 562 height 26
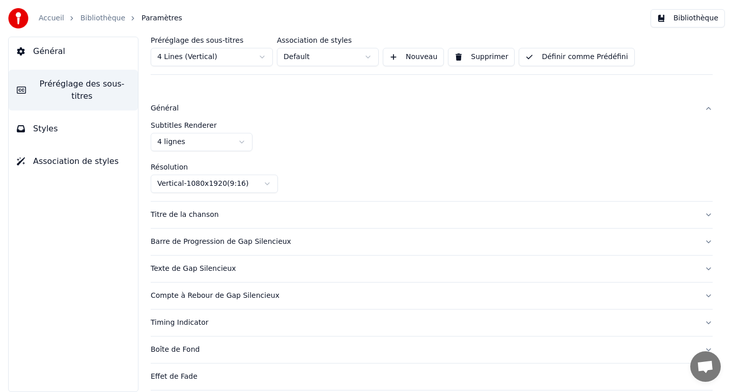
click at [262, 222] on button "Titre de la chanson" at bounding box center [432, 215] width 562 height 26
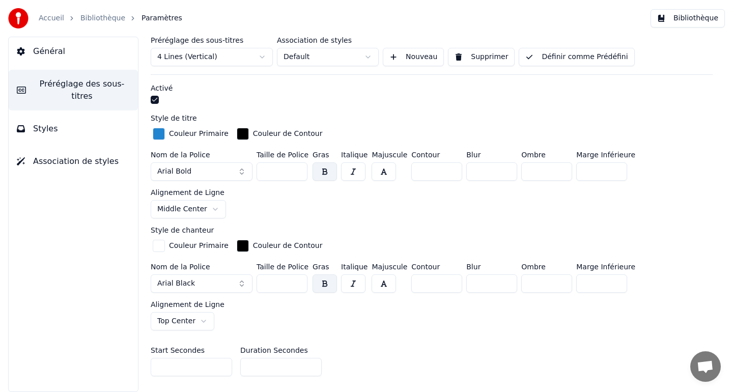
scroll to position [251, 0]
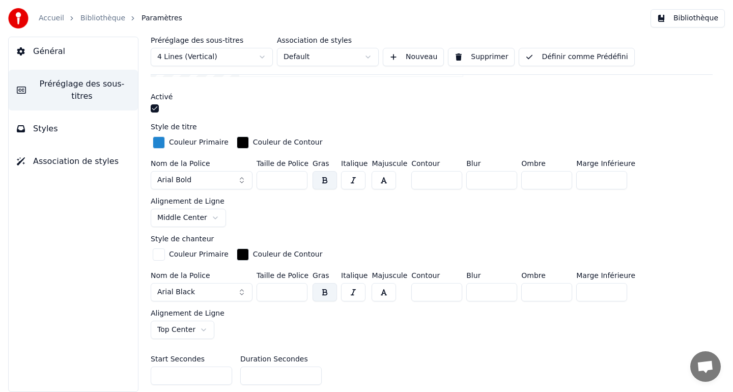
click at [159, 142] on div "button" at bounding box center [159, 142] width 12 height 12
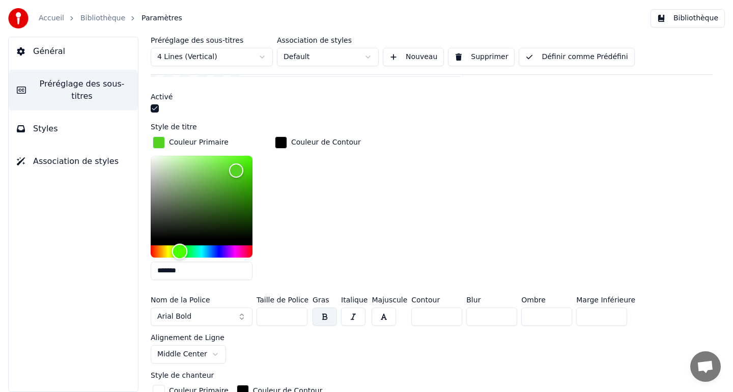
drag, startPoint x: 210, startPoint y: 249, endPoint x: 179, endPoint y: 250, distance: 30.6
click at [180, 250] on div "Hue" at bounding box center [180, 252] width 16 height 16
type input "*******"
drag, startPoint x: 234, startPoint y: 172, endPoint x: 188, endPoint y: 173, distance: 45.3
click at [188, 173] on div "Color" at bounding box center [189, 174] width 16 height 16
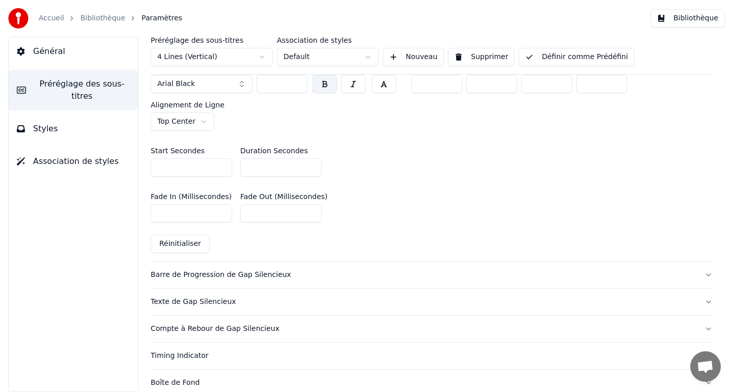
scroll to position [599, 0]
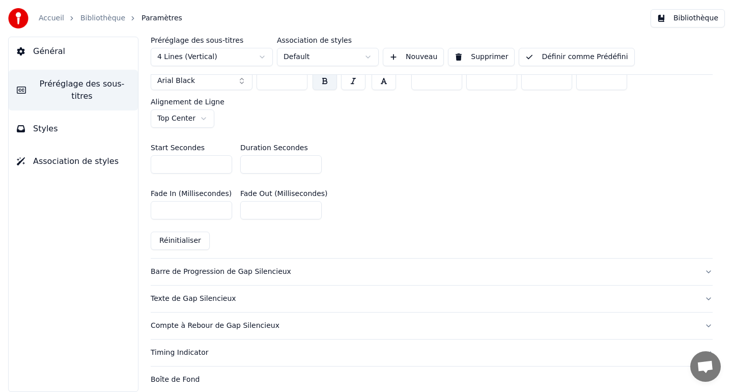
click at [286, 267] on div "Barre de Progression de Gap Silencieux" at bounding box center [424, 272] width 546 height 10
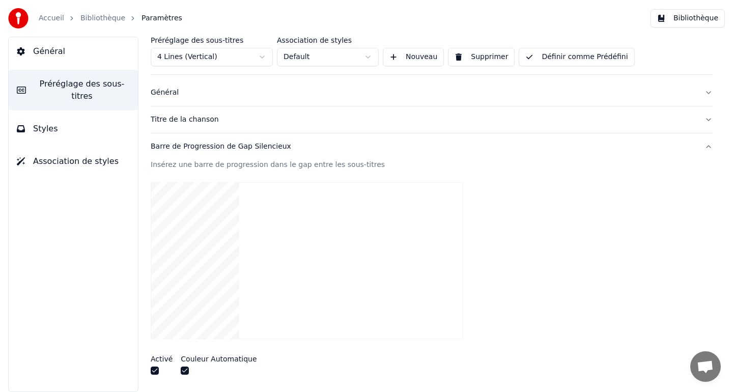
scroll to position [0, 0]
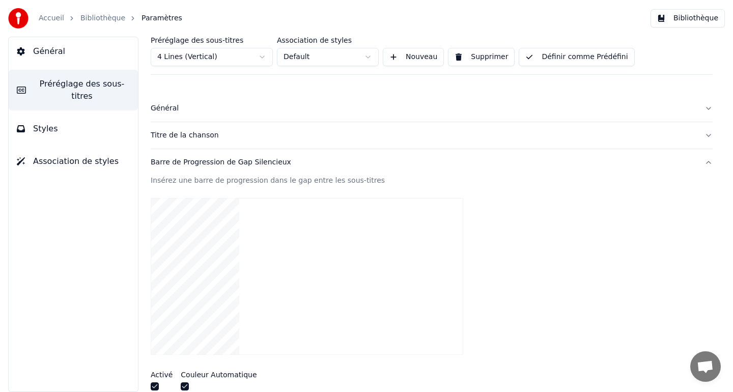
click at [584, 59] on button "Définir comme Prédéfini" at bounding box center [577, 57] width 116 height 18
click at [527, 47] on div "Préréglage des sous-titres 4 Lines (Vertical) Association de styles Default Nou…" at bounding box center [432, 56] width 562 height 38
click at [528, 56] on button "Définir comme Prédéfini" at bounding box center [577, 57] width 116 height 18
click at [669, 22] on button "Bibliothèque" at bounding box center [688, 18] width 74 height 18
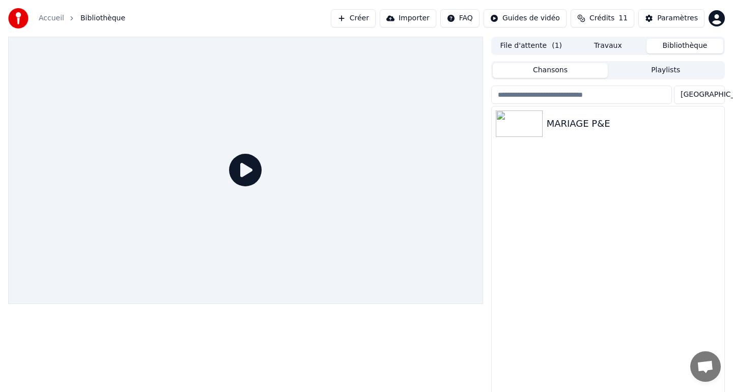
click at [595, 21] on span "Crédits" at bounding box center [602, 18] width 25 height 10
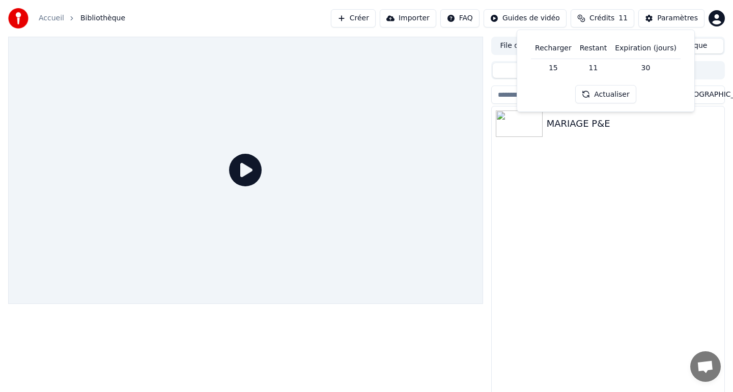
click at [227, 171] on div at bounding box center [245, 170] width 475 height 267
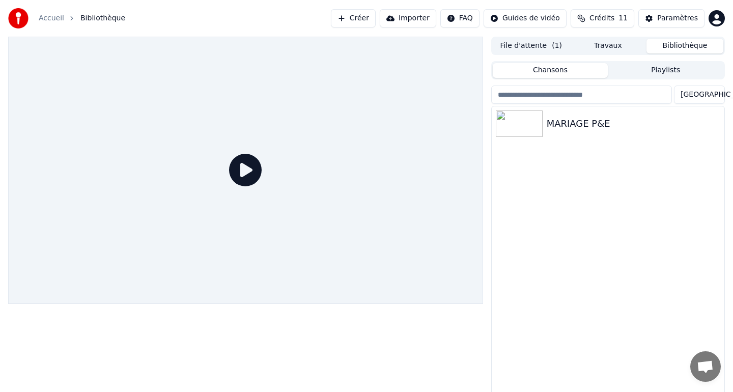
click at [233, 165] on icon at bounding box center [245, 170] width 33 height 33
click at [547, 120] on div "MARIAGE P&E" at bounding box center [628, 124] width 163 height 14
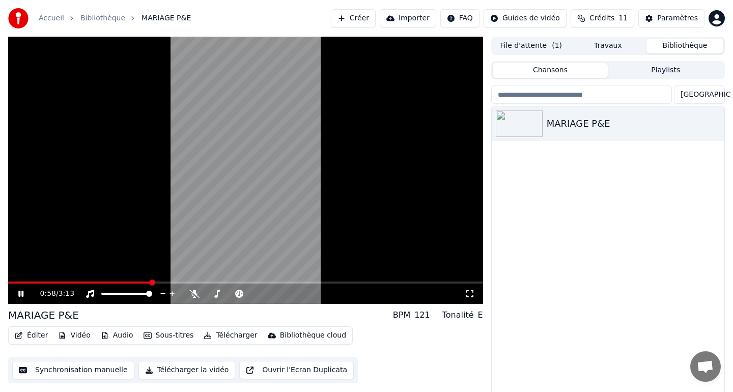
click at [154, 284] on span at bounding box center [152, 283] width 6 height 6
click at [76, 371] on button "Synchronisation manuelle" at bounding box center [73, 370] width 122 height 18
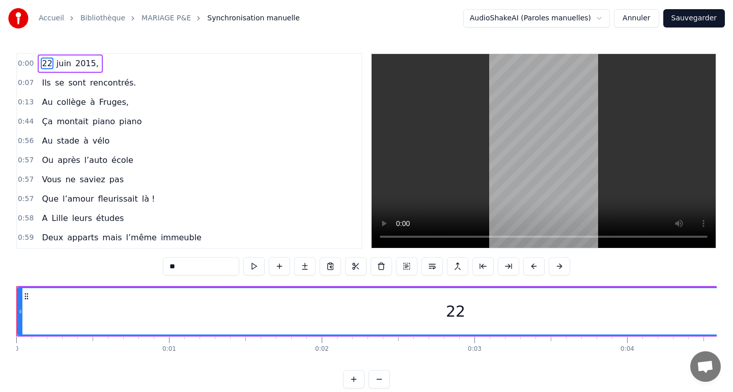
click at [19, 311] on icon at bounding box center [20, 312] width 4 height 8
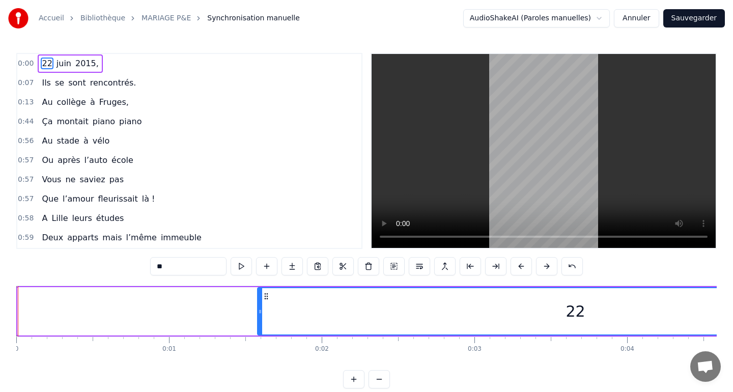
drag, startPoint x: 19, startPoint y: 311, endPoint x: 259, endPoint y: 302, distance: 240.0
click at [259, 303] on div at bounding box center [260, 311] width 4 height 46
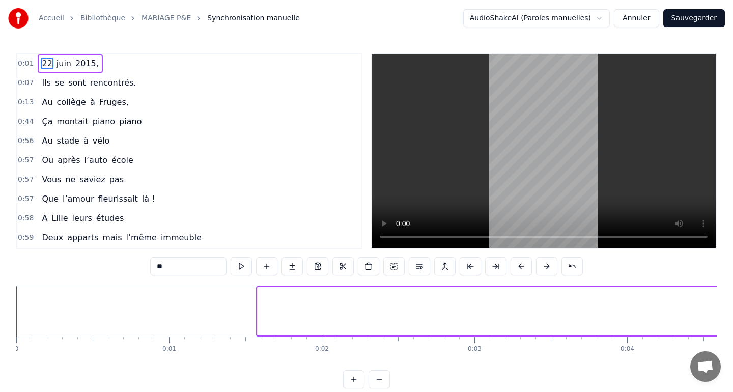
drag, startPoint x: 259, startPoint y: 314, endPoint x: 726, endPoint y: 327, distance: 467.6
click at [726, 327] on div "Accueil Bibliothèque MARIAGE P&E Synchronisation manuelle AudioShakeAI (Paroles…" at bounding box center [366, 194] width 733 height 389
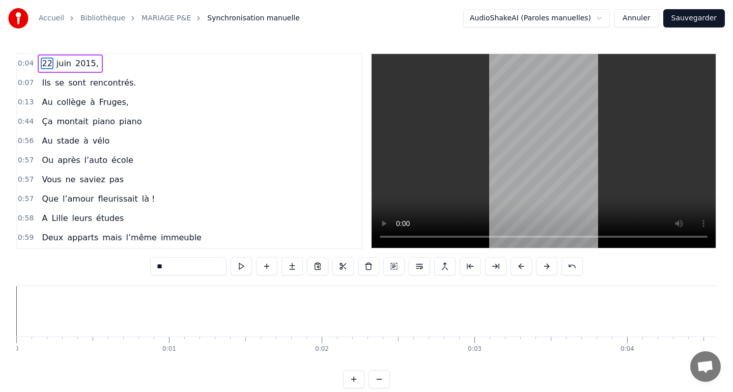
click at [21, 60] on span "0:04" at bounding box center [26, 64] width 16 height 10
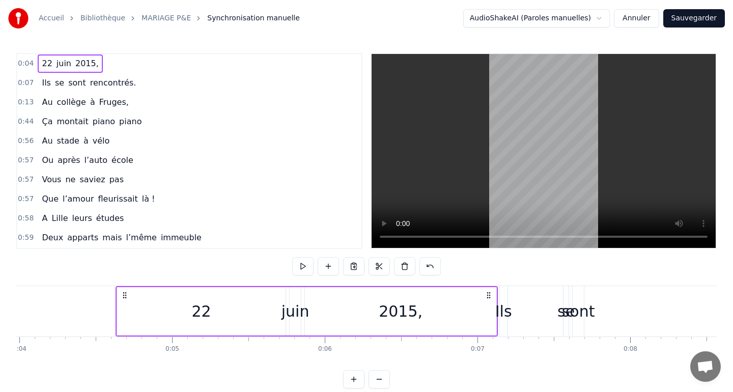
click at [25, 67] on span "0:04" at bounding box center [26, 64] width 16 height 10
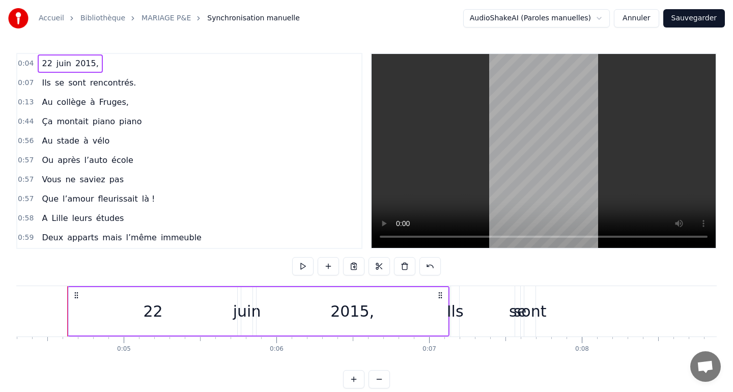
click at [46, 64] on span "22" at bounding box center [47, 64] width 12 height 12
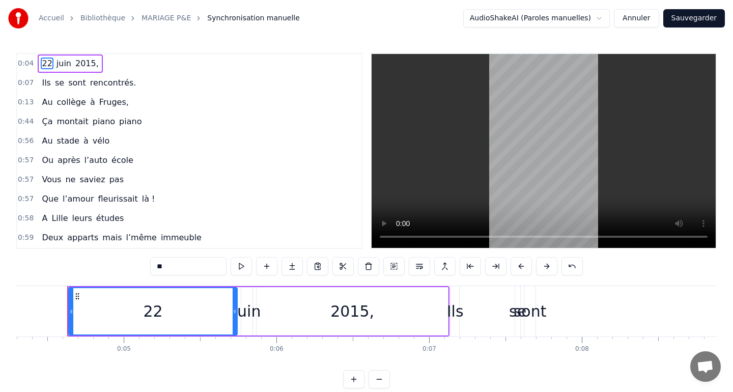
click at [62, 62] on span "juin" at bounding box center [64, 64] width 17 height 12
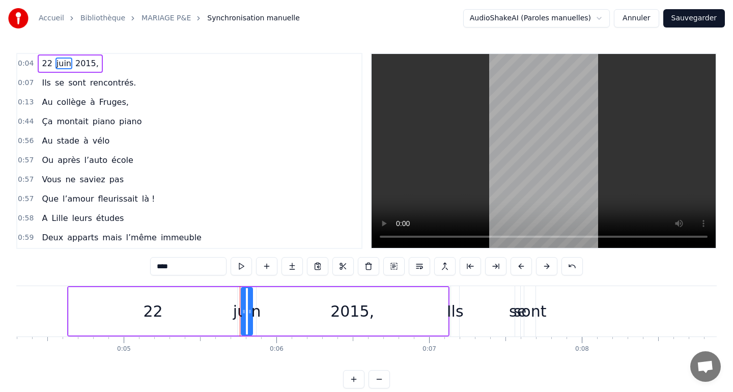
click at [41, 59] on span "22" at bounding box center [47, 64] width 12 height 12
type input "**"
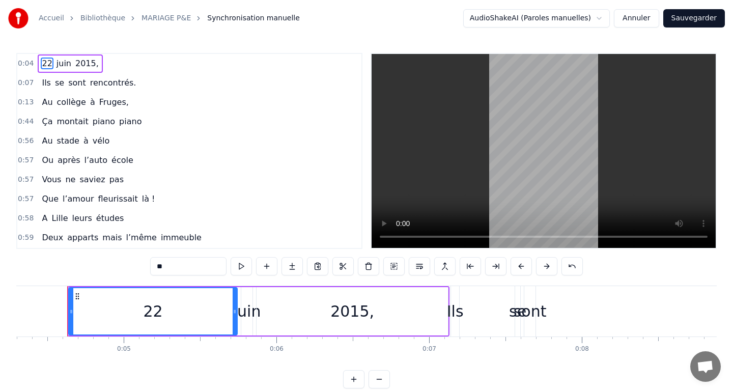
drag, startPoint x: 239, startPoint y: 287, endPoint x: 311, endPoint y: 290, distance: 71.3
click at [311, 290] on div "[DATE]," at bounding box center [258, 311] width 382 height 50
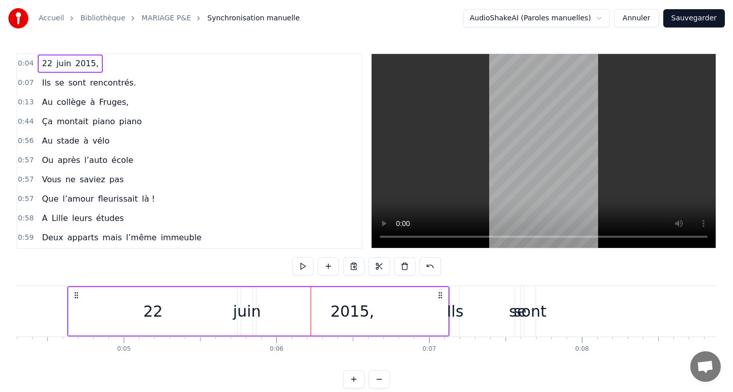
drag, startPoint x: 150, startPoint y: 298, endPoint x: 272, endPoint y: 298, distance: 122.2
click at [272, 298] on div "[DATE]," at bounding box center [258, 311] width 382 height 50
click at [75, 293] on circle at bounding box center [75, 293] width 1 height 1
click at [76, 295] on icon at bounding box center [76, 295] width 8 height 8
drag, startPoint x: 119, startPoint y: 324, endPoint x: 247, endPoint y: 335, distance: 128.8
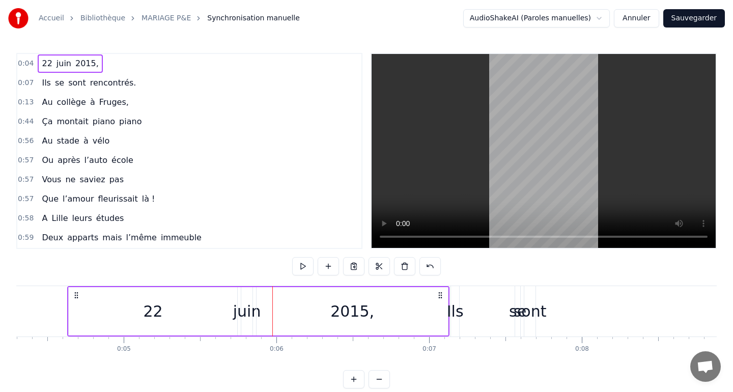
click at [247, 335] on div "[DATE]," at bounding box center [258, 311] width 382 height 50
drag, startPoint x: 253, startPoint y: 336, endPoint x: 328, endPoint y: 340, distance: 75.5
click at [328, 340] on div "[DATE], Ils se sont rencontrés. Au collège à [GEOGRAPHIC_DATA], Ça montait pian…" at bounding box center [366, 324] width 701 height 76
click at [27, 66] on span "0:04" at bounding box center [26, 64] width 16 height 10
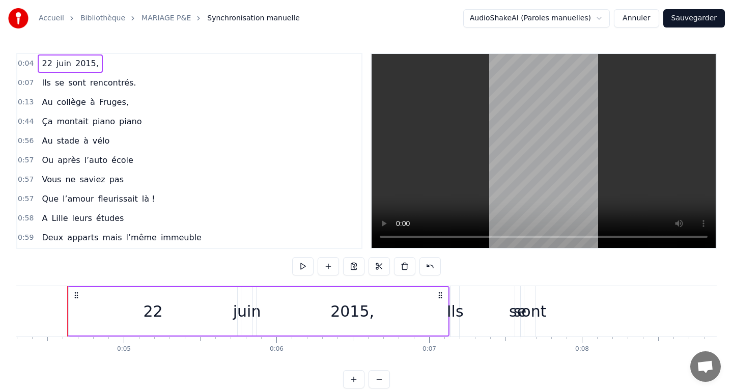
click at [26, 64] on span "0:04" at bounding box center [26, 64] width 16 height 10
drag, startPoint x: 88, startPoint y: 310, endPoint x: 201, endPoint y: 321, distance: 113.1
click at [201, 321] on div "22" at bounding box center [153, 311] width 169 height 48
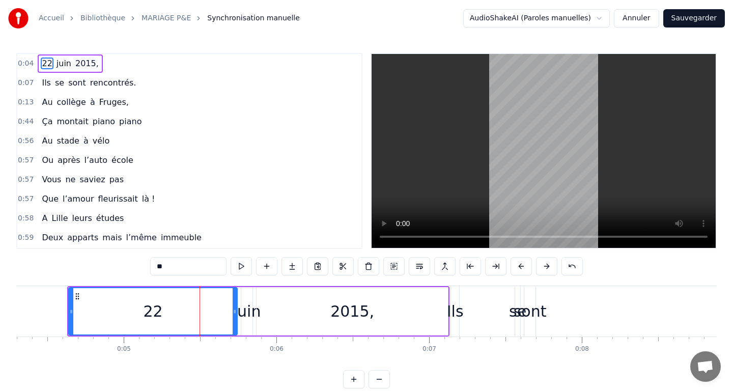
drag, startPoint x: 161, startPoint y: 314, endPoint x: 255, endPoint y: 313, distance: 93.7
click at [255, 313] on div "[DATE]," at bounding box center [258, 311] width 382 height 50
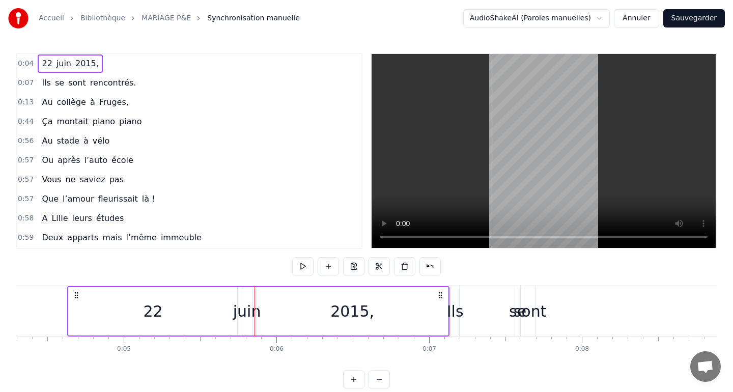
drag, startPoint x: 125, startPoint y: 310, endPoint x: 284, endPoint y: 314, distance: 158.4
click at [284, 314] on div "[DATE]," at bounding box center [258, 311] width 382 height 50
click at [166, 306] on div "22" at bounding box center [153, 311] width 169 height 48
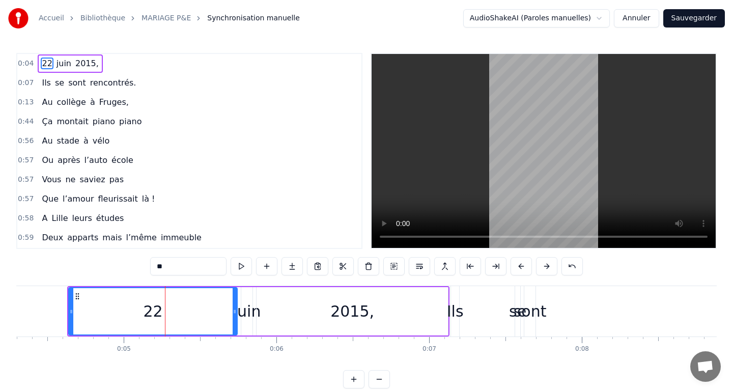
drag, startPoint x: 128, startPoint y: 313, endPoint x: 210, endPoint y: 321, distance: 81.9
click at [210, 321] on div "22" at bounding box center [153, 311] width 168 height 46
drag, startPoint x: 70, startPoint y: 312, endPoint x: 63, endPoint y: 310, distance: 7.6
click at [63, 310] on icon at bounding box center [64, 312] width 4 height 8
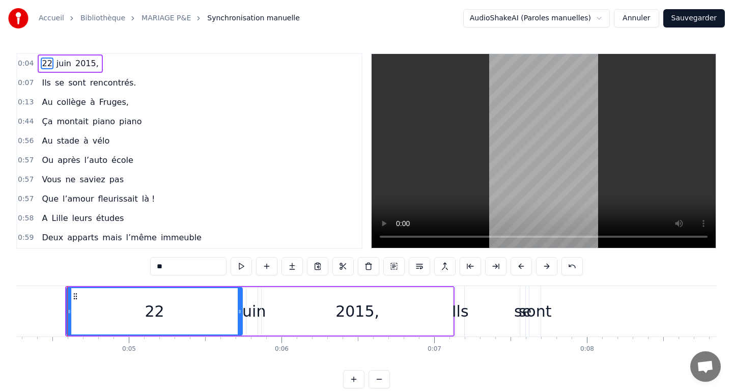
drag, startPoint x: 245, startPoint y: 292, endPoint x: 264, endPoint y: 287, distance: 20.0
click at [264, 287] on div "[DATE]," at bounding box center [260, 311] width 390 height 50
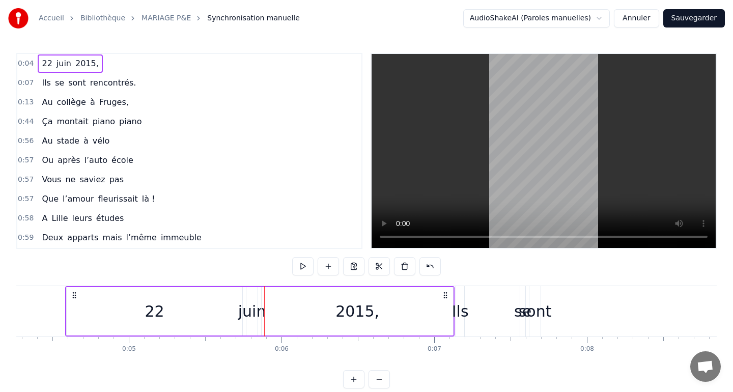
drag, startPoint x: 244, startPoint y: 286, endPoint x: 263, endPoint y: 281, distance: 19.0
click at [263, 281] on div "0:04 [DATE] 0:07 Ils se sont rencontrés. 0:13 Au collège à [GEOGRAPHIC_DATA], 0…" at bounding box center [366, 221] width 701 height 336
click at [73, 294] on icon at bounding box center [74, 295] width 8 height 8
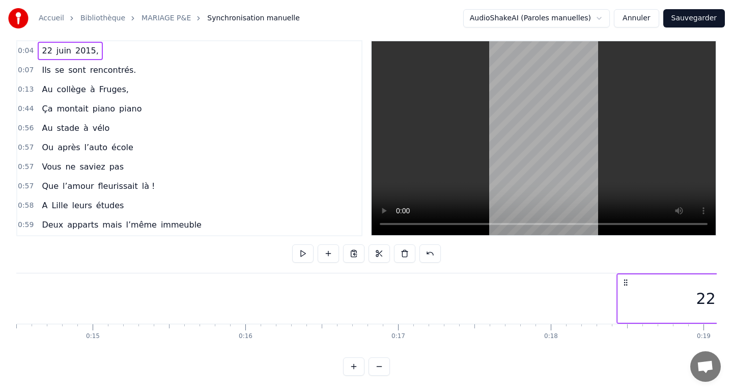
scroll to position [0, 2246]
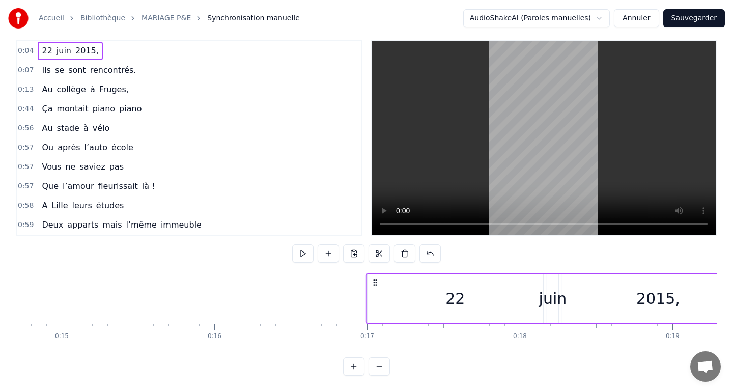
drag, startPoint x: 71, startPoint y: 294, endPoint x: 373, endPoint y: 295, distance: 301.5
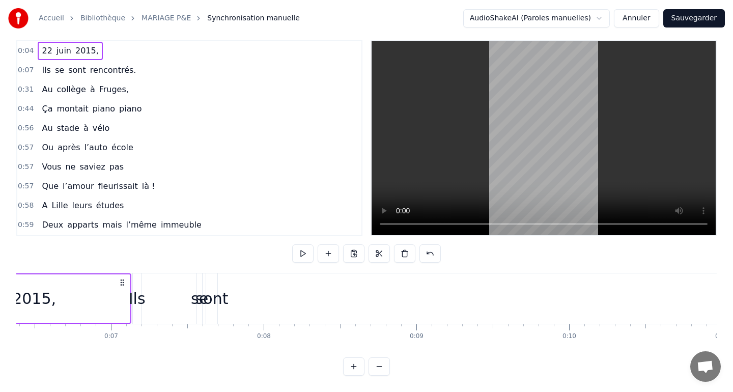
scroll to position [0, 966]
click at [171, 293] on div "Ils se sont rencontrés." at bounding box center [592, 298] width 900 height 50
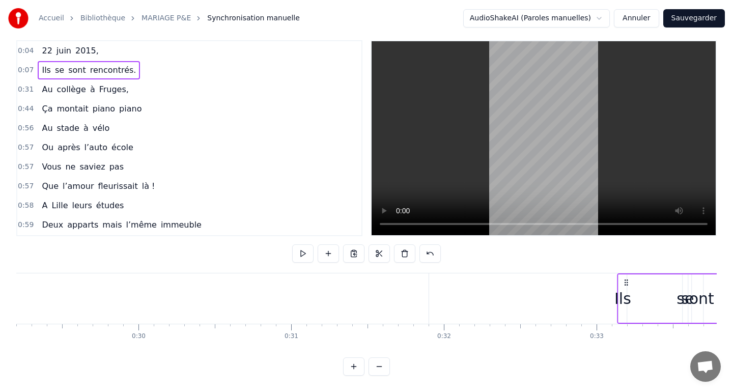
scroll to position [0, 4471]
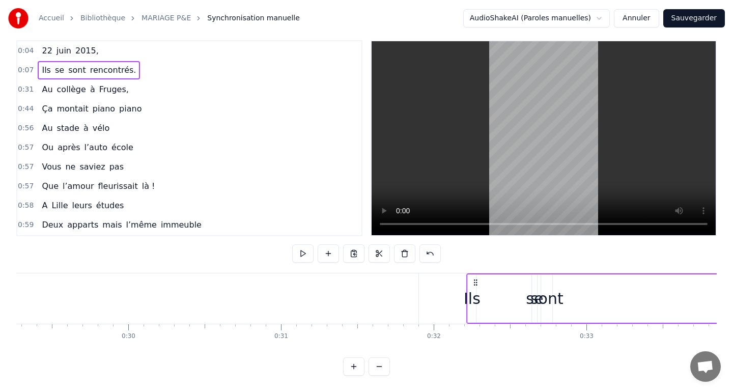
drag, startPoint x: 150, startPoint y: 283, endPoint x: 475, endPoint y: 291, distance: 324.5
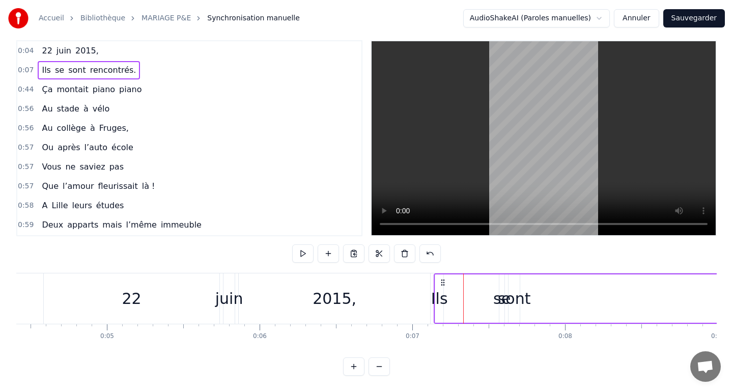
scroll to position [0, 677]
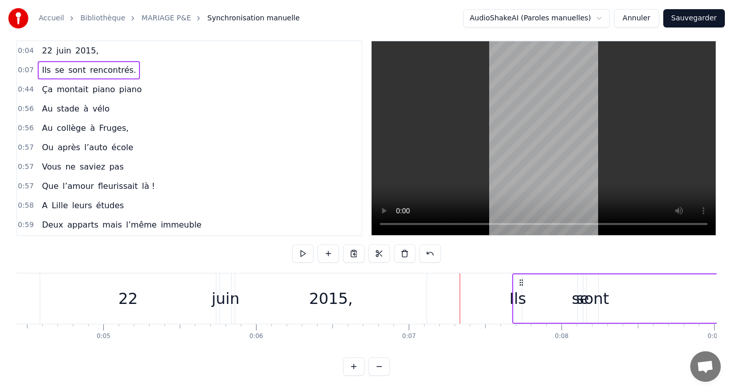
drag, startPoint x: 440, startPoint y: 285, endPoint x: 525, endPoint y: 285, distance: 84.5
click at [523, 286] on icon at bounding box center [521, 283] width 8 height 8
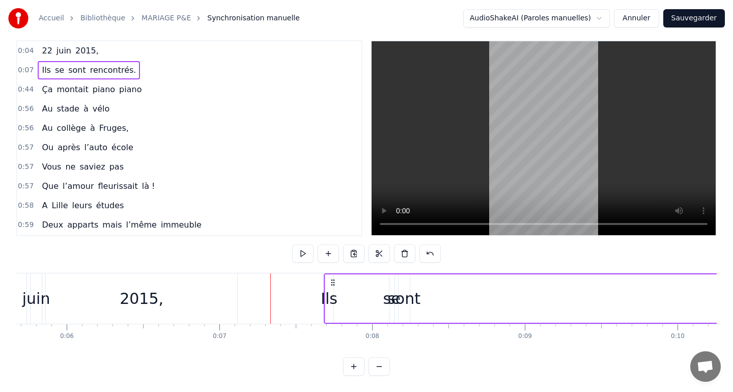
scroll to position [0, 885]
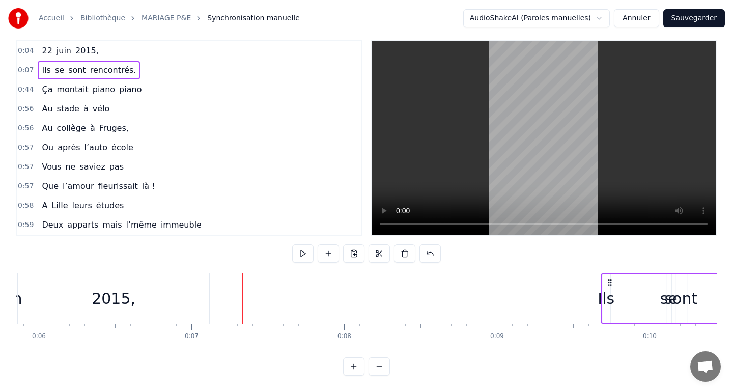
drag, startPoint x: 314, startPoint y: 282, endPoint x: 610, endPoint y: 264, distance: 296.4
click at [610, 264] on div "0:04 [DATE] 0:07 Ils se sont rencontrés. 0:44 Ça montait piano piano 0:56 Au st…" at bounding box center [366, 208] width 701 height 336
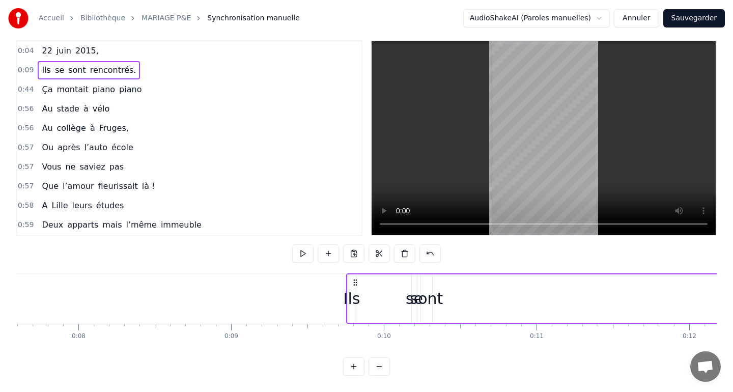
scroll to position [0, 1174]
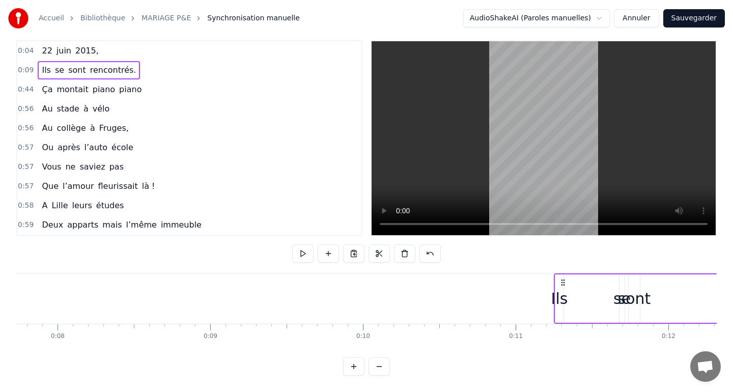
drag, startPoint x: 340, startPoint y: 282, endPoint x: 596, endPoint y: 282, distance: 255.6
click at [562, 282] on circle at bounding box center [562, 282] width 1 height 1
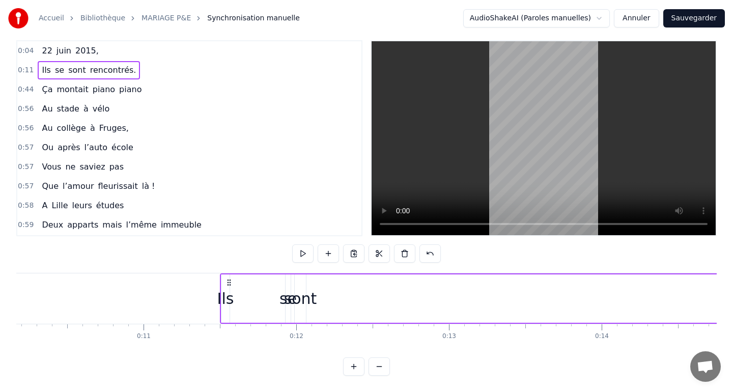
scroll to position [0, 1554]
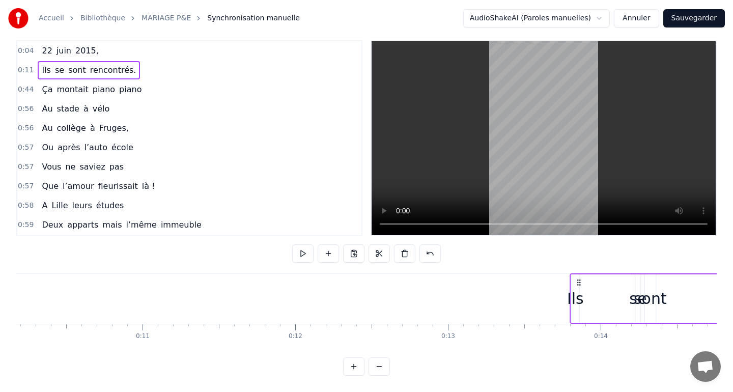
drag, startPoint x: 227, startPoint y: 284, endPoint x: 578, endPoint y: 294, distance: 351.5
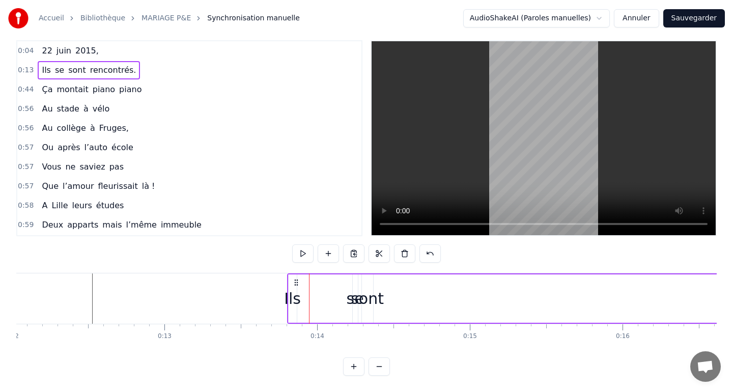
scroll to position [0, 1842]
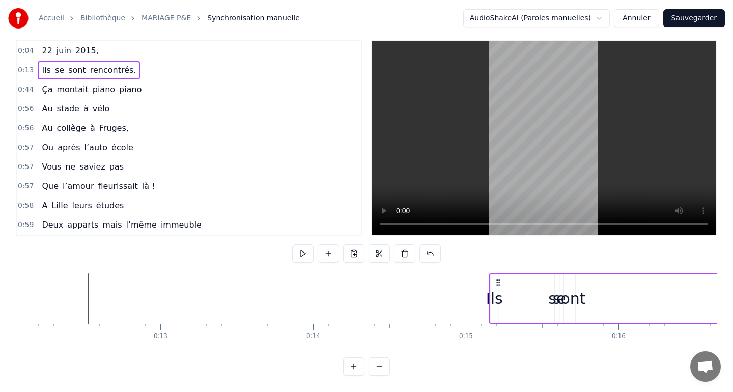
drag, startPoint x: 291, startPoint y: 283, endPoint x: 499, endPoint y: 298, distance: 208.3
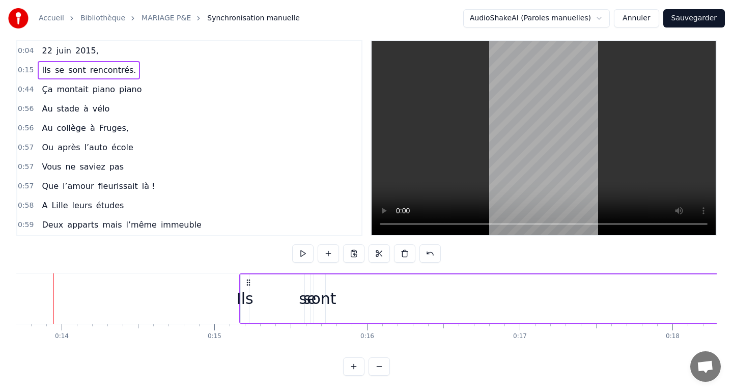
scroll to position [0, 2097]
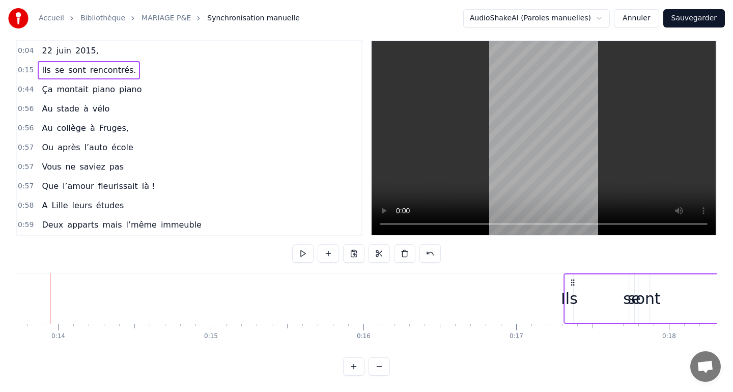
drag, startPoint x: 243, startPoint y: 283, endPoint x: 567, endPoint y: 297, distance: 324.7
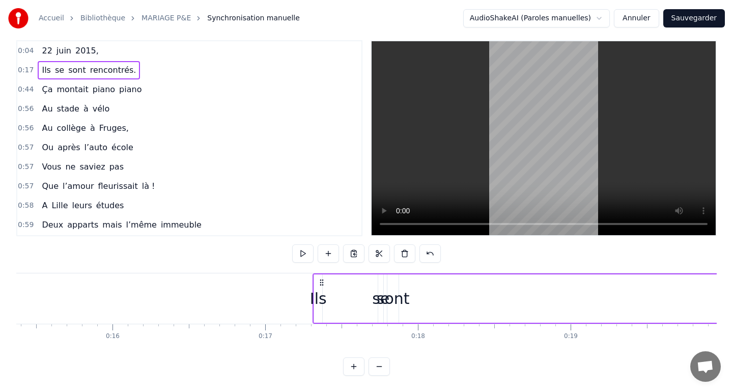
scroll to position [0, 2359]
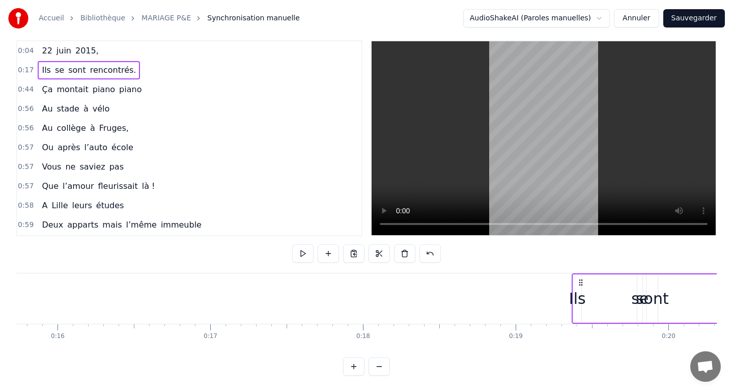
drag, startPoint x: 311, startPoint y: 282, endPoint x: 625, endPoint y: 298, distance: 314.6
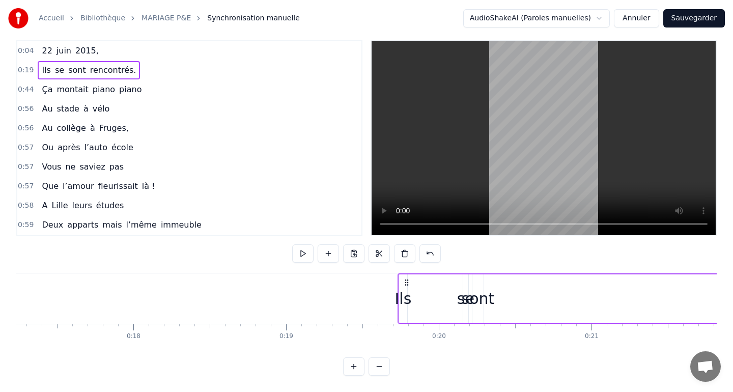
scroll to position [0, 2707]
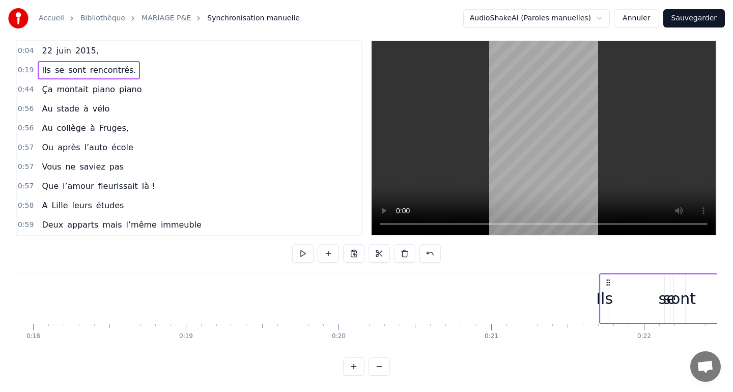
drag, startPoint x: 332, startPoint y: 281, endPoint x: 617, endPoint y: 274, distance: 284.7
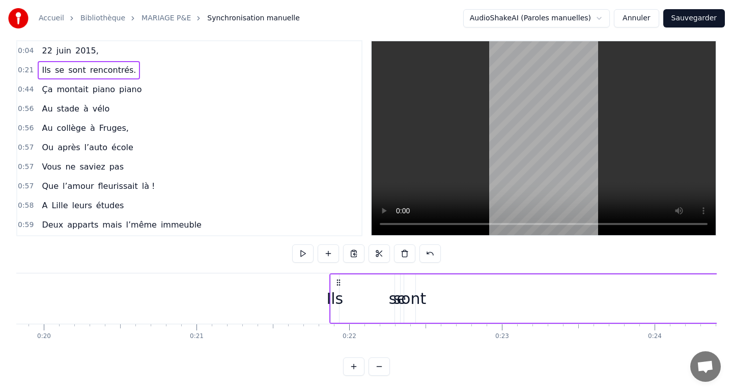
scroll to position [0, 3029]
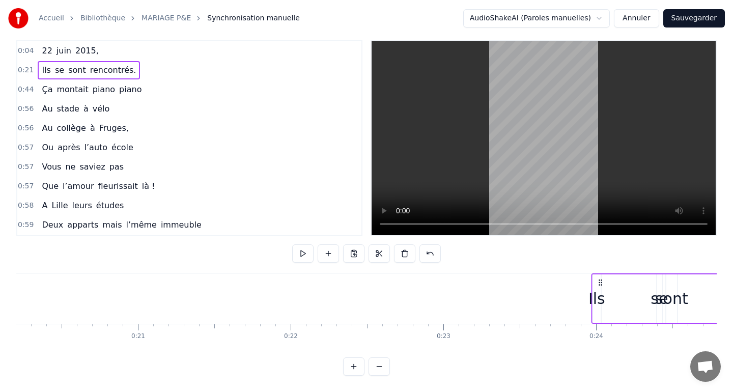
drag, startPoint x: 335, startPoint y: 280, endPoint x: 639, endPoint y: 297, distance: 304.5
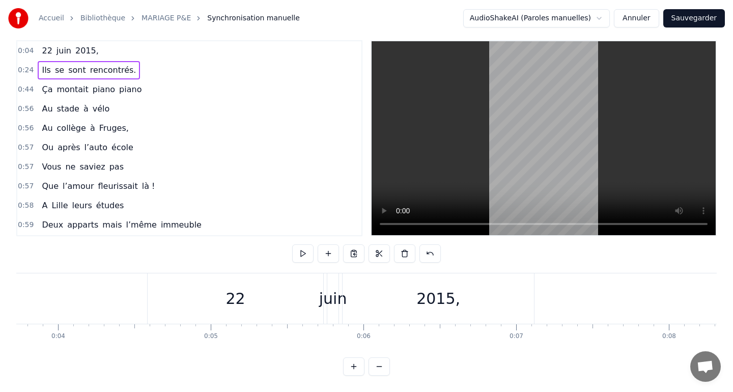
scroll to position [0, 570]
click at [52, 76] on div "Ils se sont rencontrés." at bounding box center [89, 70] width 102 height 18
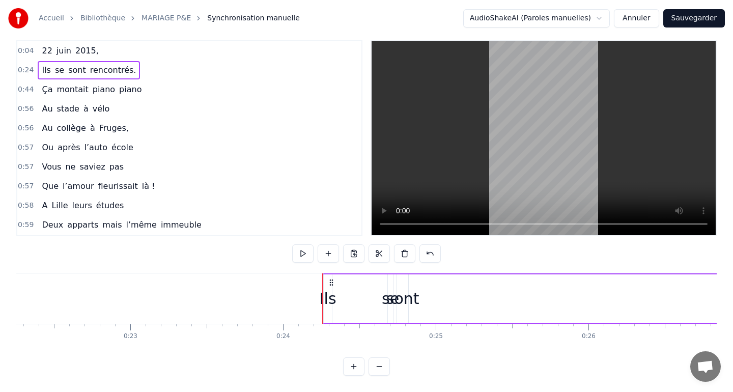
scroll to position [0, 3655]
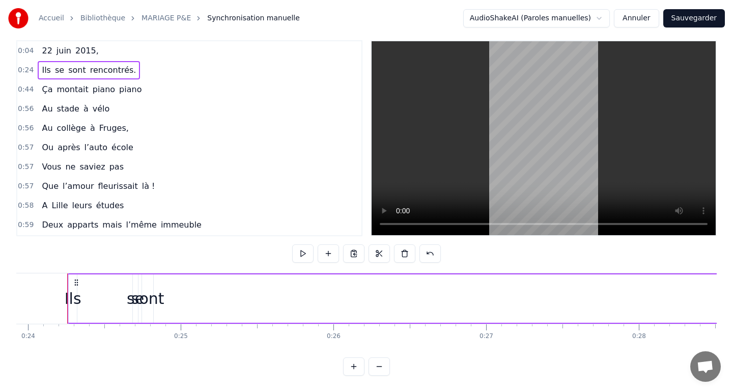
click at [52, 58] on div "[DATE]," at bounding box center [70, 51] width 65 height 18
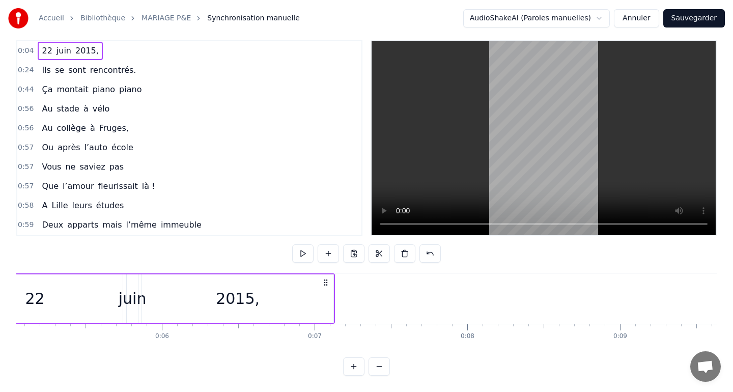
scroll to position [0, 649]
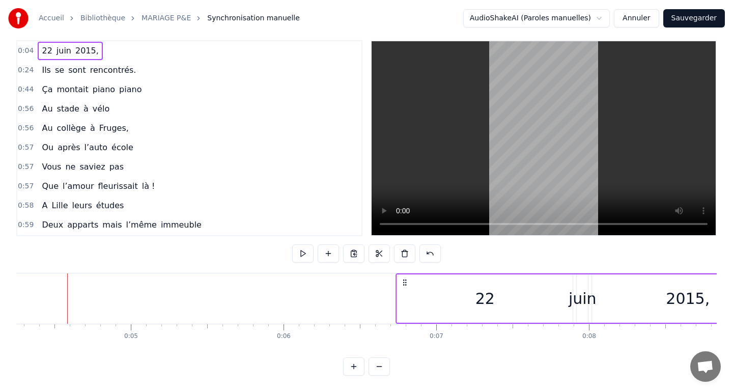
drag, startPoint x: 75, startPoint y: 281, endPoint x: 405, endPoint y: 296, distance: 330.3
click at [405, 296] on div "[DATE]," at bounding box center [591, 298] width 390 height 50
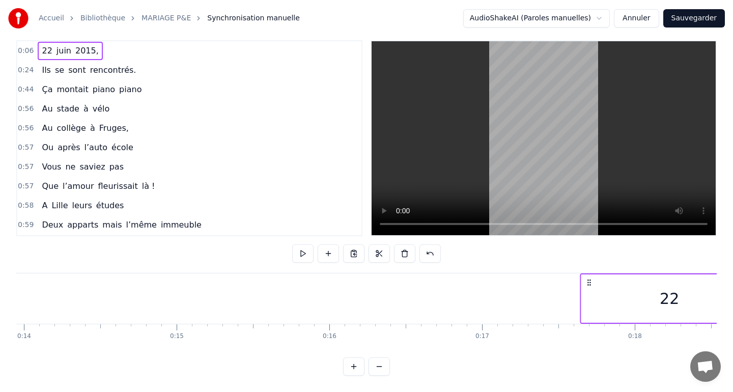
scroll to position [0, 2134]
drag, startPoint x: 406, startPoint y: 284, endPoint x: 487, endPoint y: 269, distance: 81.9
click at [487, 269] on div "0:06 [DATE] 0:24 Ils se sont rencontrés. 0:44 Ça montait piano piano 0:56 Au st…" at bounding box center [366, 208] width 701 height 336
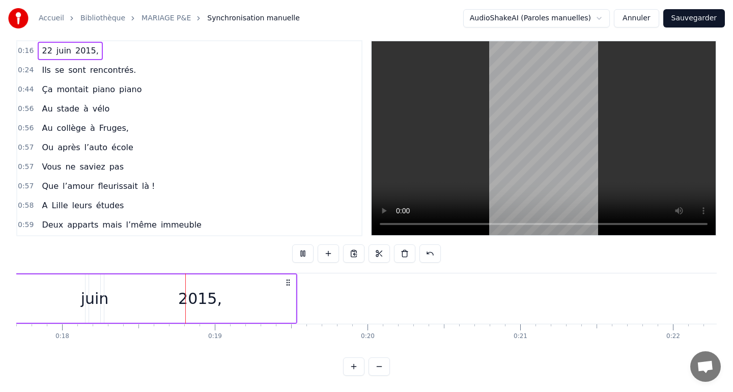
scroll to position [0, 2705]
click at [303, 257] on button at bounding box center [302, 253] width 21 height 18
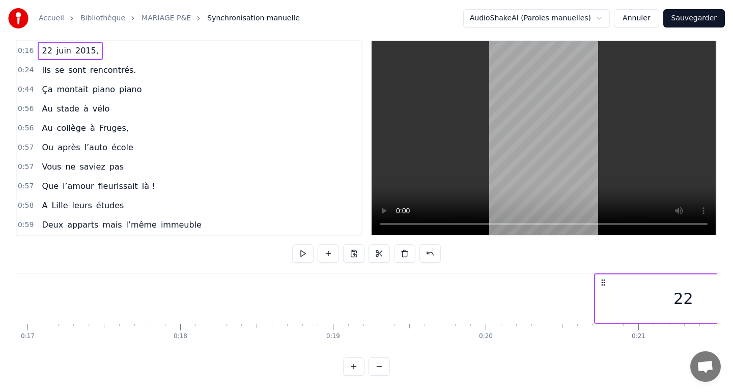
scroll to position [0, 2593]
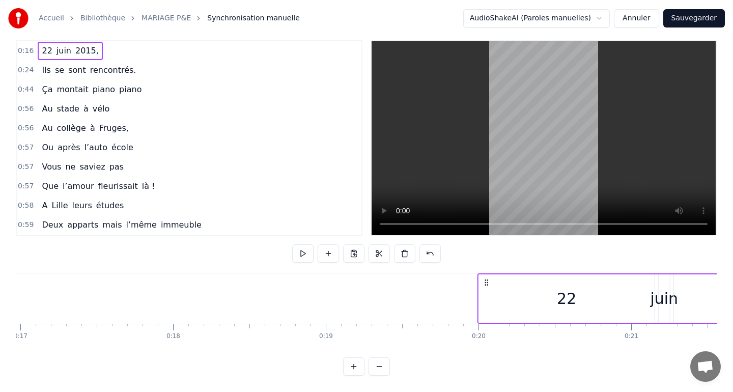
drag, startPoint x: 330, startPoint y: 283, endPoint x: 485, endPoint y: 301, distance: 155.3
click at [485, 301] on div "[DATE]," at bounding box center [673, 298] width 390 height 50
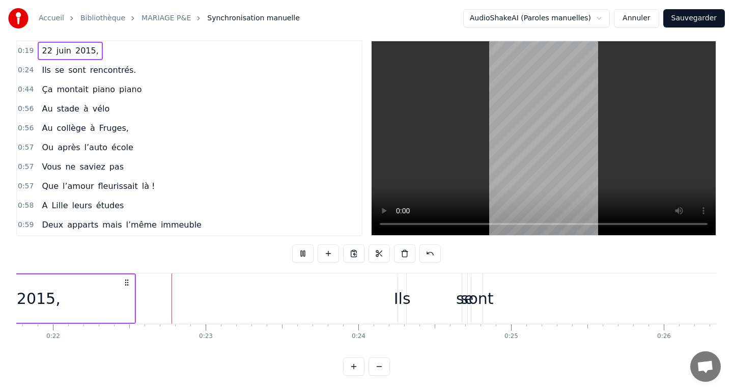
scroll to position [0, 3327]
click at [50, 65] on div "Ils se sont rencontrés." at bounding box center [89, 70] width 102 height 18
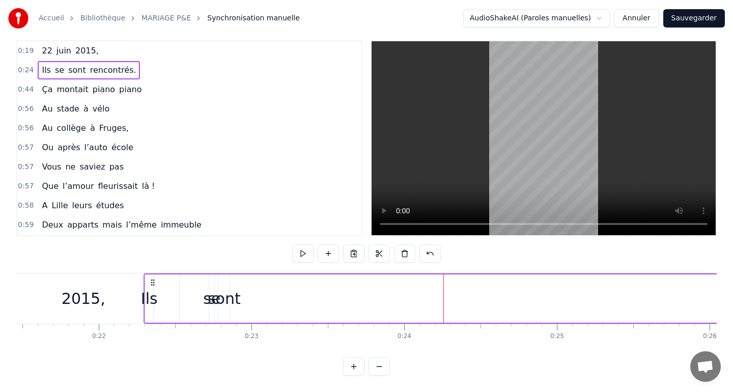
scroll to position [0, 3275]
drag, startPoint x: 402, startPoint y: 282, endPoint x: 190, endPoint y: 280, distance: 211.3
click at [190, 280] on icon at bounding box center [193, 283] width 8 height 8
click at [260, 302] on div "sont" at bounding box center [263, 298] width 33 height 23
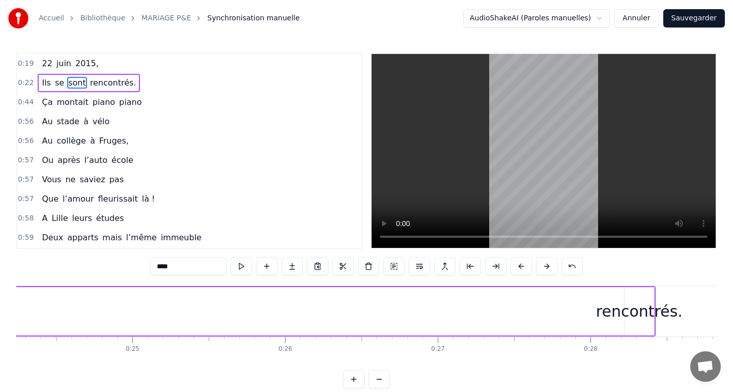
scroll to position [0, 3705]
drag, startPoint x: 646, startPoint y: 300, endPoint x: 590, endPoint y: 302, distance: 56.1
click at [590, 302] on div "Ils se sont rencontrés." at bounding box center [204, 311] width 900 height 50
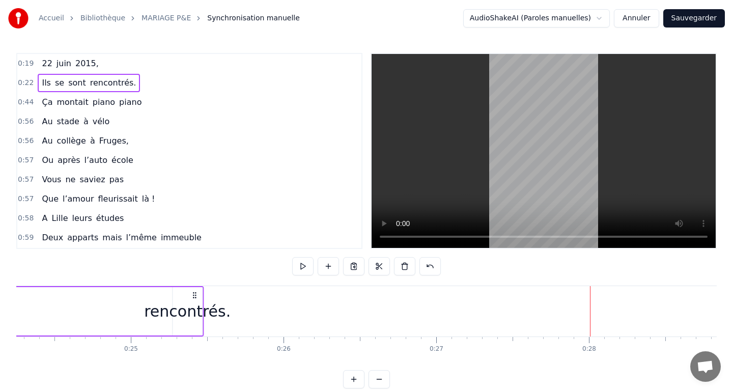
drag, startPoint x: 646, startPoint y: 295, endPoint x: 173, endPoint y: 302, distance: 473.1
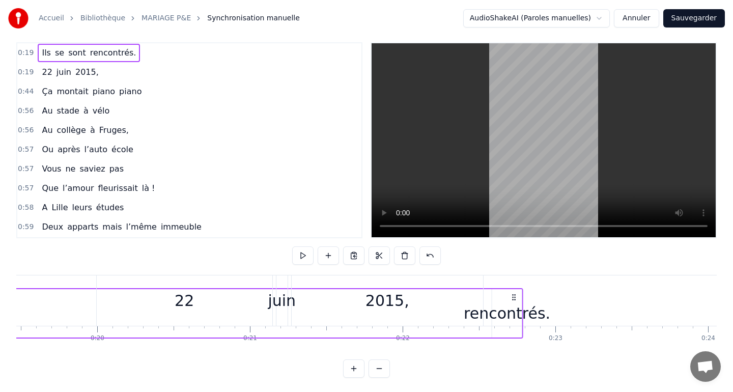
scroll to position [13, 0]
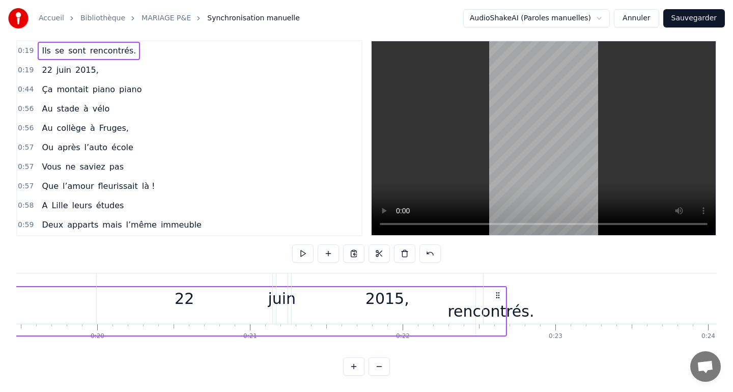
drag, startPoint x: 609, startPoint y: 294, endPoint x: 498, endPoint y: 309, distance: 112.0
click at [498, 309] on div "Ils se sont rencontrés." at bounding box center [57, 311] width 900 height 50
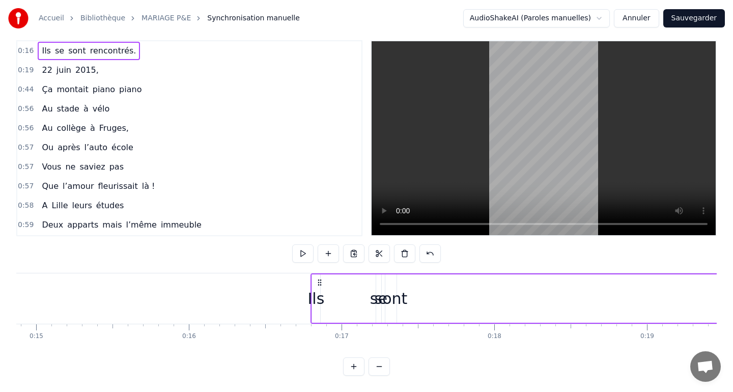
scroll to position [0, 2268]
click at [560, 17] on html "Accueil Bibliothèque MARIAGE P&E Synchronisation manuelle AudioShakeAI (Paroles…" at bounding box center [366, 189] width 733 height 405
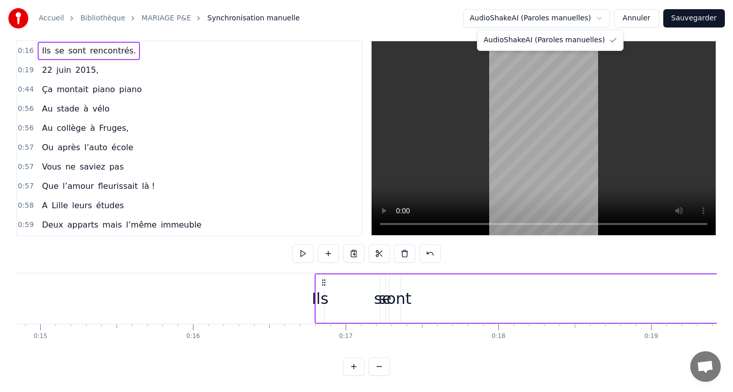
click at [560, 17] on html "Accueil Bibliothèque MARIAGE P&E Synchronisation manuelle AudioShakeAI (Paroles…" at bounding box center [366, 189] width 733 height 405
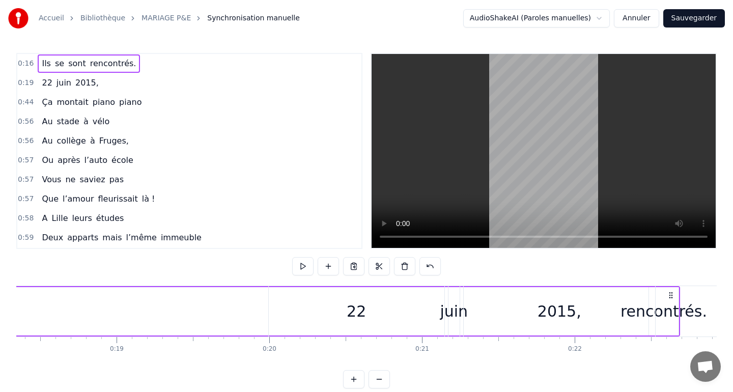
scroll to position [0, 2801]
click at [322, 317] on div "22" at bounding box center [358, 311] width 176 height 50
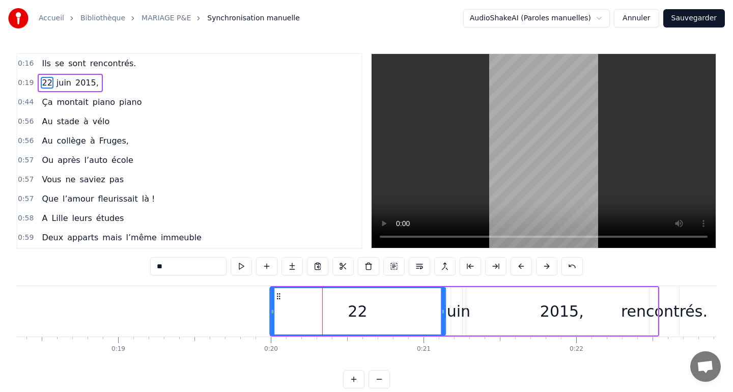
drag, startPoint x: 280, startPoint y: 296, endPoint x: 278, endPoint y: 305, distance: 8.8
click at [278, 305] on div "22" at bounding box center [357, 311] width 175 height 46
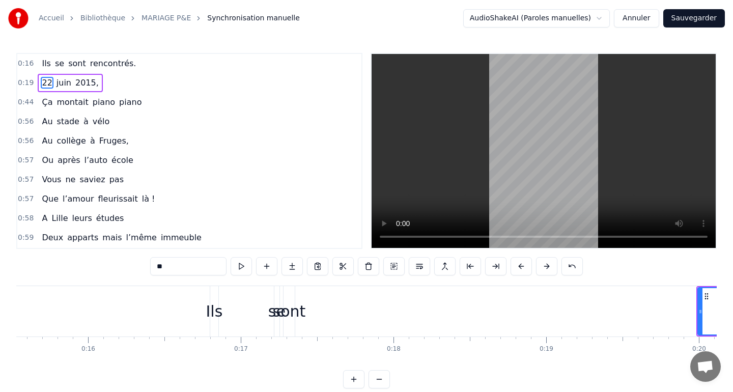
scroll to position [0, 2372]
click at [241, 309] on div "Ils se sont rencontrés." at bounding box center [660, 311] width 900 height 50
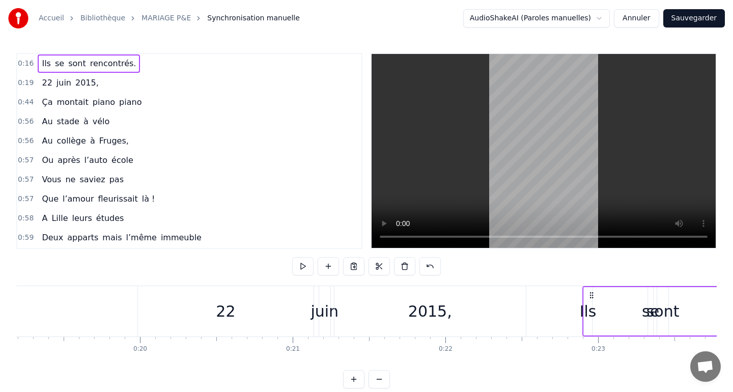
scroll to position [0, 2935]
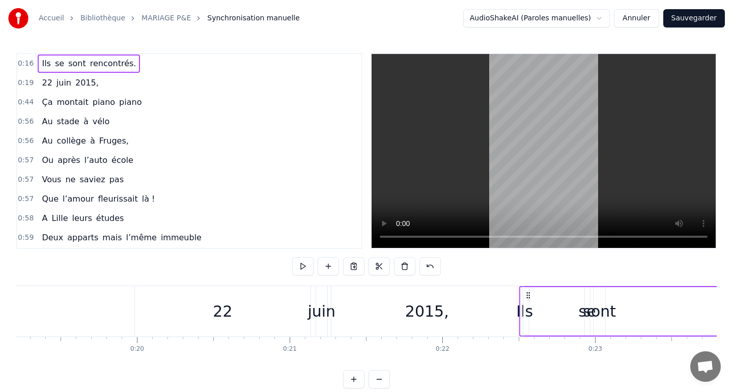
drag, startPoint x: 218, startPoint y: 295, endPoint x: 527, endPoint y: 303, distance: 308.7
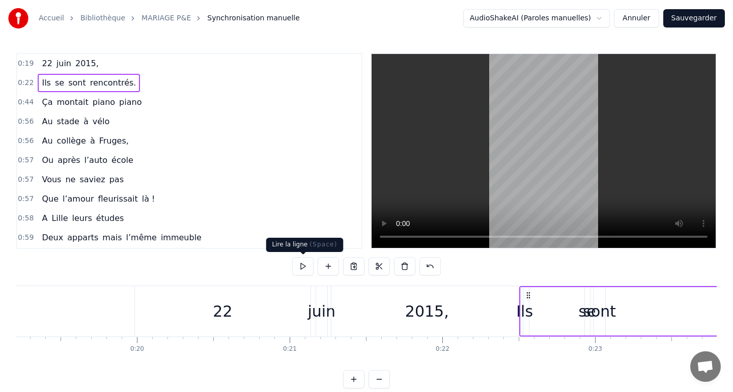
click at [296, 272] on button at bounding box center [302, 266] width 21 height 18
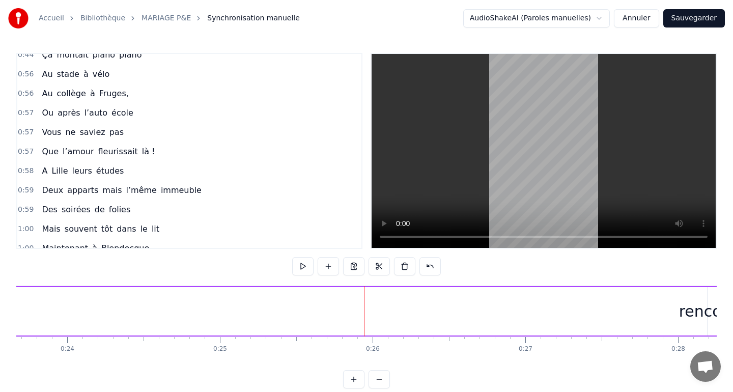
scroll to position [0, 0]
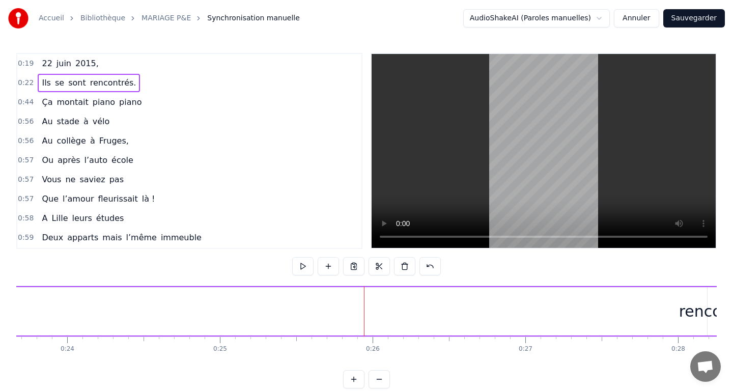
click at [23, 66] on span "0:19" at bounding box center [26, 64] width 16 height 10
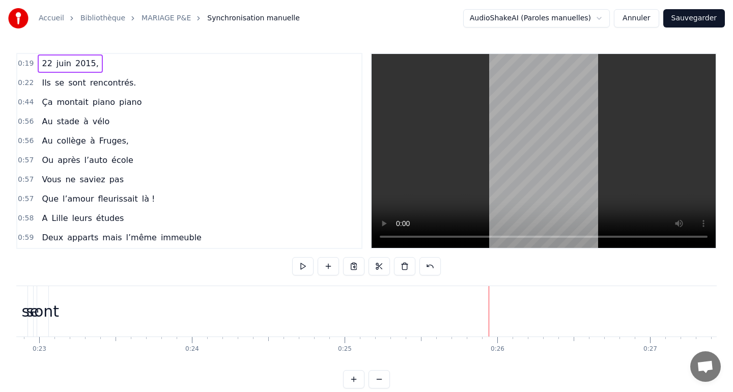
click at [24, 65] on span "0:19" at bounding box center [26, 64] width 16 height 10
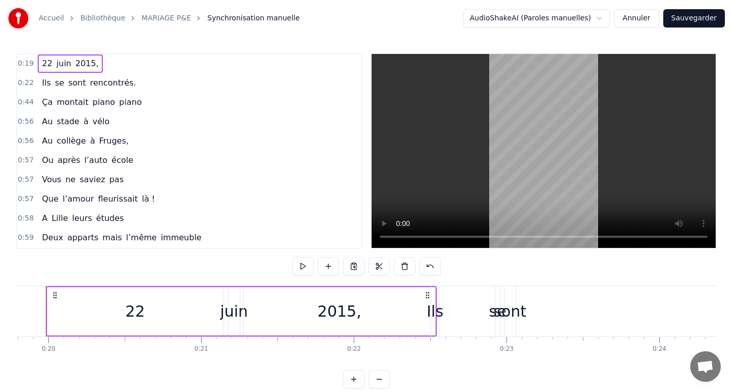
scroll to position [0, 3002]
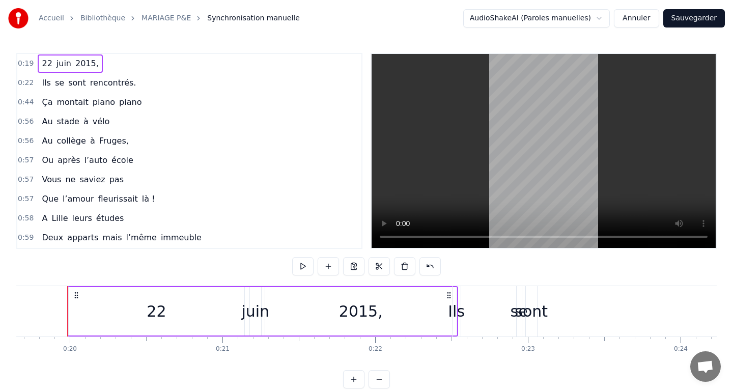
click at [382, 375] on button at bounding box center [379, 379] width 21 height 18
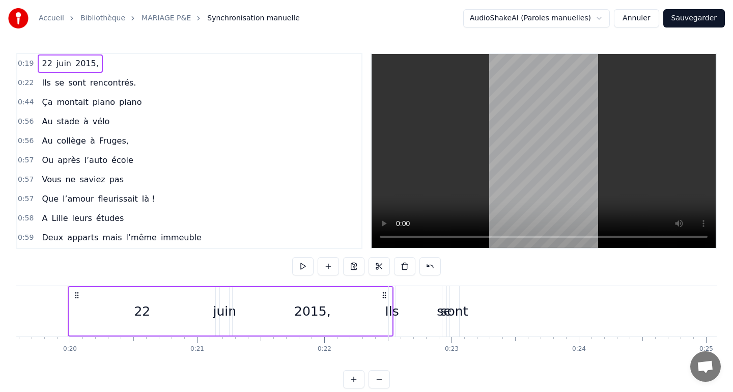
click at [382, 375] on button at bounding box center [379, 379] width 21 height 18
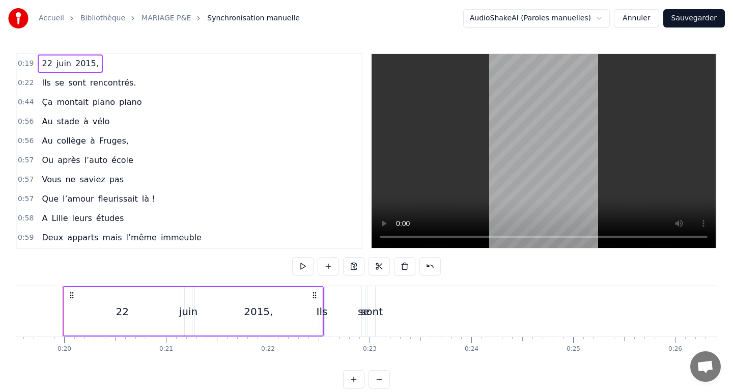
scroll to position [0, 1984]
click at [357, 294] on div "Ils se sont rencontrés." at bounding box center [624, 311] width 601 height 50
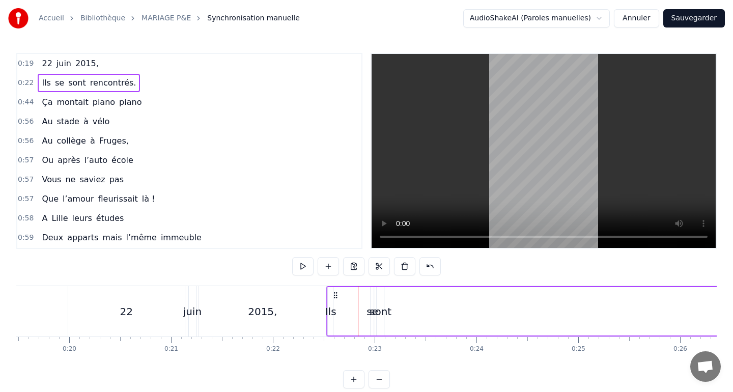
click at [336, 295] on icon at bounding box center [336, 295] width 8 height 8
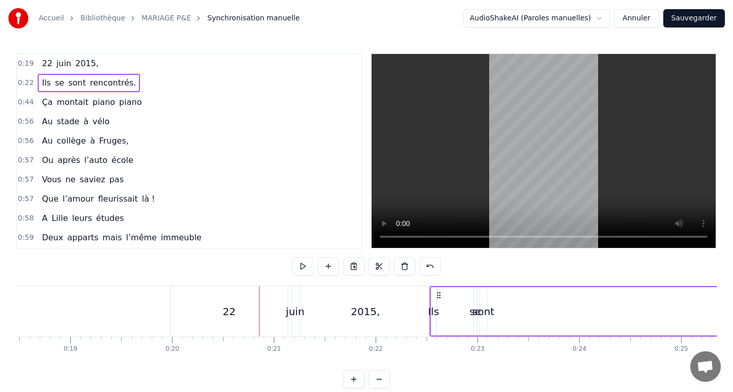
scroll to position [0, 1875]
click at [229, 305] on div "22" at bounding box center [235, 311] width 13 height 15
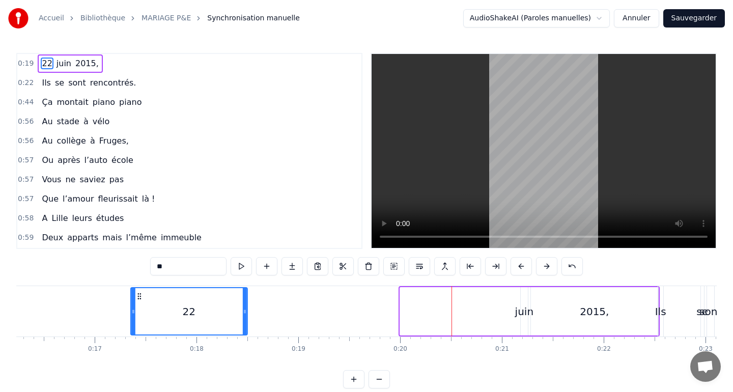
scroll to position [0, 1652]
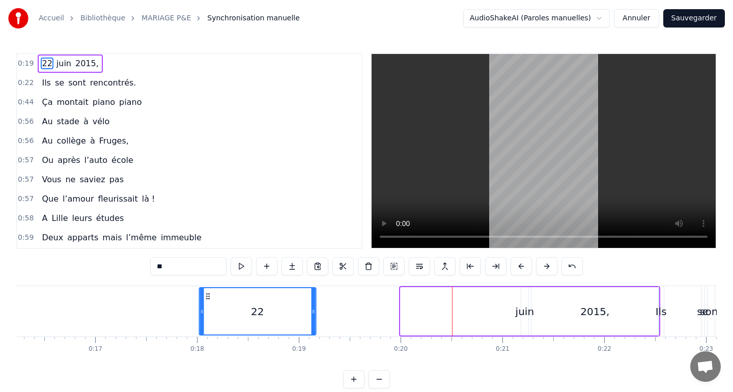
drag, startPoint x: 185, startPoint y: 295, endPoint x: 206, endPoint y: 301, distance: 21.9
click at [206, 301] on div "22" at bounding box center [258, 311] width 116 height 46
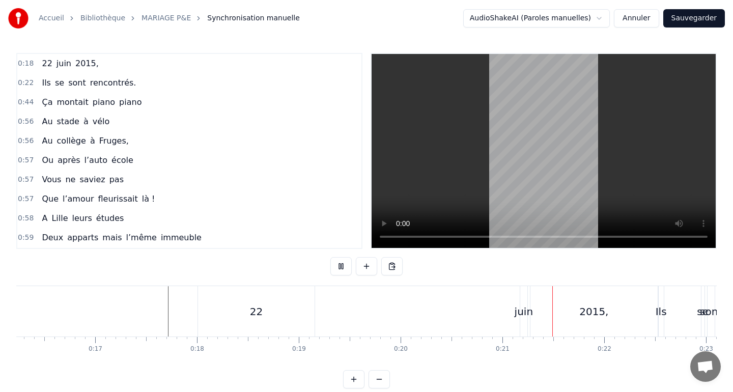
click at [394, 304] on div "[DATE]," at bounding box center [429, 311] width 463 height 50
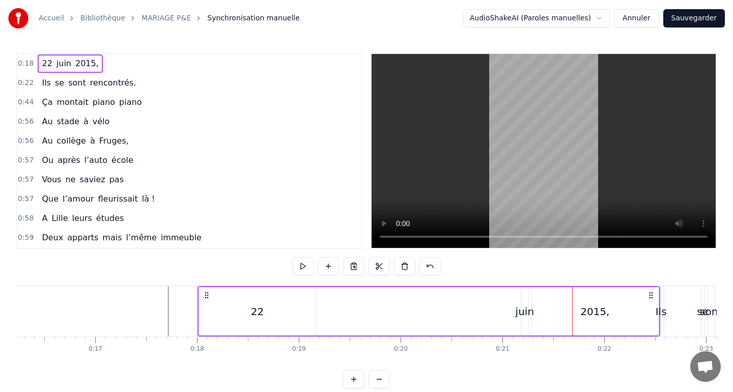
click at [626, 20] on button "Annuler" at bounding box center [636, 18] width 45 height 18
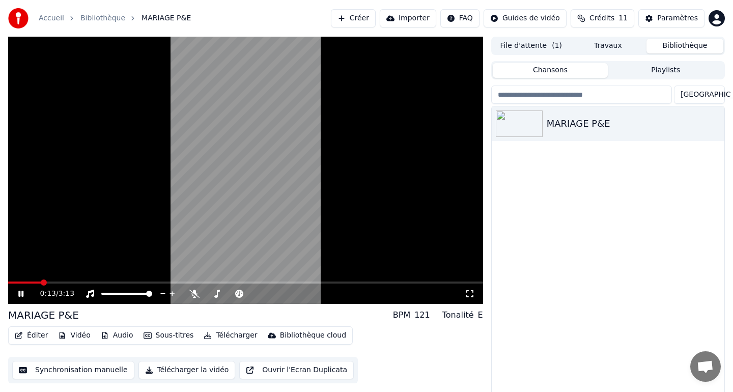
click at [73, 374] on button "Synchronisation manuelle" at bounding box center [73, 370] width 122 height 18
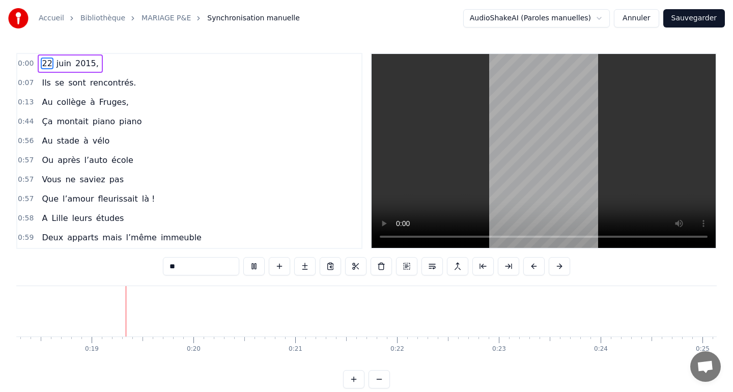
scroll to position [0, 1862]
click at [53, 57] on div "[DATE]," at bounding box center [70, 63] width 65 height 18
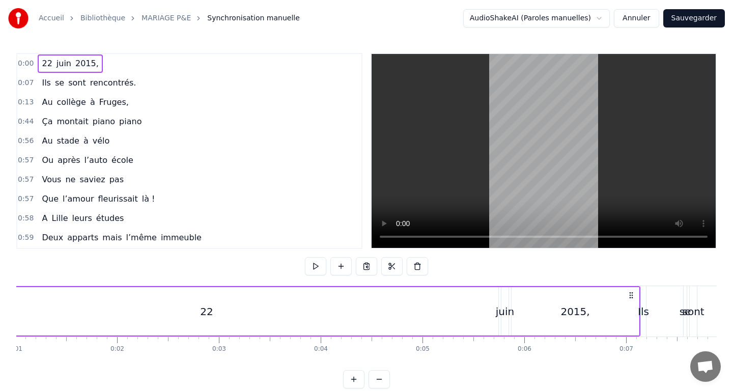
scroll to position [0, 0]
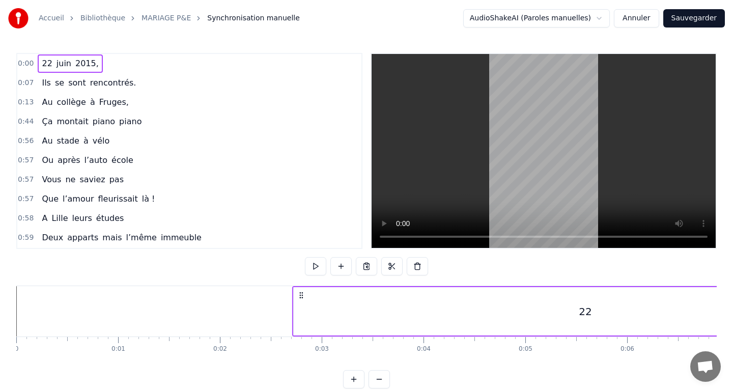
drag, startPoint x: 24, startPoint y: 294, endPoint x: 300, endPoint y: 306, distance: 276.3
click at [300, 306] on div "[DATE]," at bounding box center [655, 311] width 727 height 50
drag, startPoint x: 25, startPoint y: 293, endPoint x: 453, endPoint y: 288, distance: 427.8
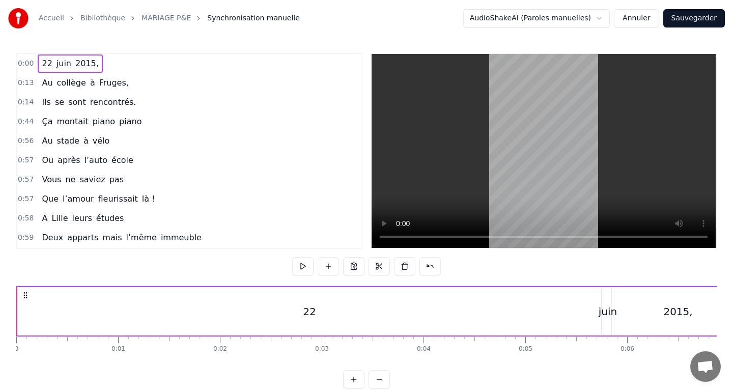
click at [378, 381] on button at bounding box center [379, 379] width 21 height 18
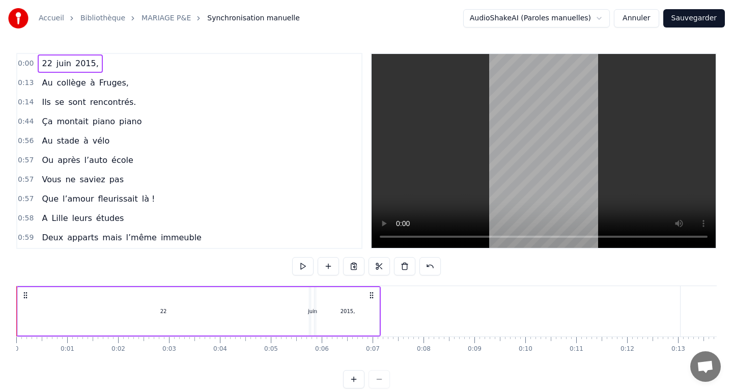
click at [378, 381] on div at bounding box center [366, 379] width 47 height 18
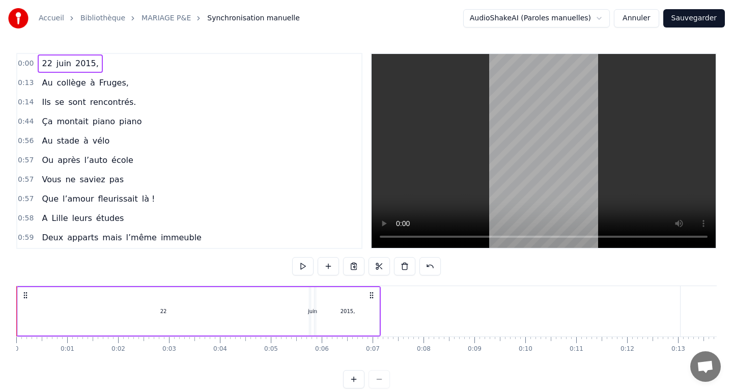
click at [378, 381] on div at bounding box center [366, 379] width 47 height 18
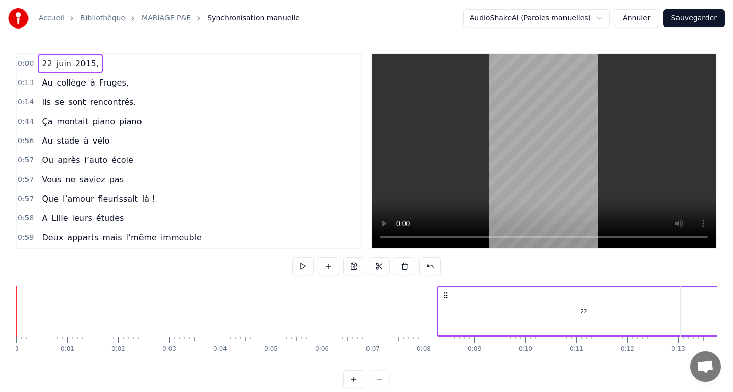
drag, startPoint x: 23, startPoint y: 295, endPoint x: 444, endPoint y: 295, distance: 420.6
click at [444, 295] on icon at bounding box center [446, 295] width 8 height 8
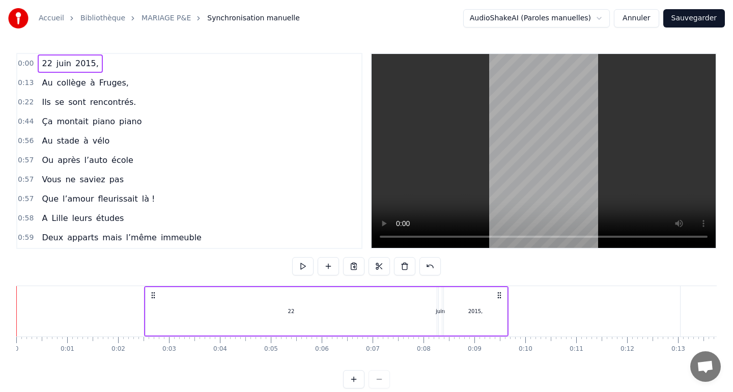
drag, startPoint x: 25, startPoint y: 293, endPoint x: 175, endPoint y: 297, distance: 149.8
click at [157, 297] on icon at bounding box center [153, 295] width 8 height 8
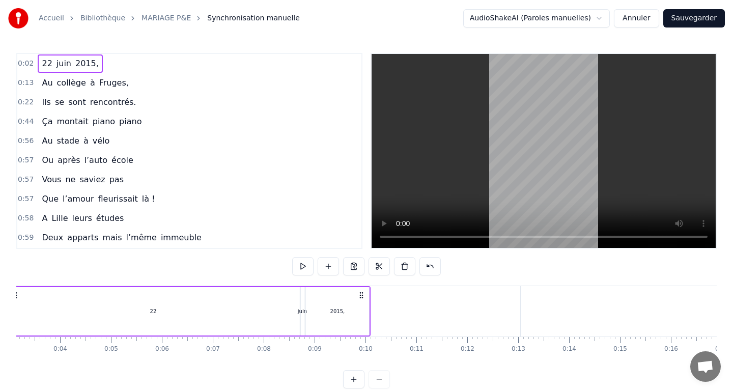
scroll to position [0, 186]
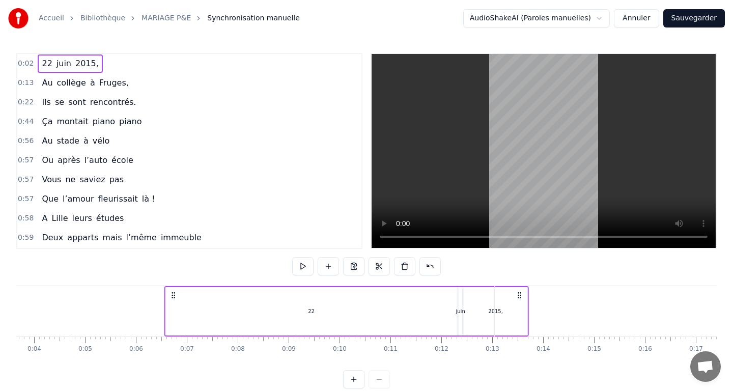
drag, startPoint x: 337, startPoint y: 296, endPoint x: 526, endPoint y: 285, distance: 188.7
click at [529, 285] on div "0:02 [DATE] 0:13 Au collège à [GEOGRAPHIC_DATA], 0:22 Ils se sont rencontrés. 0…" at bounding box center [366, 221] width 701 height 336
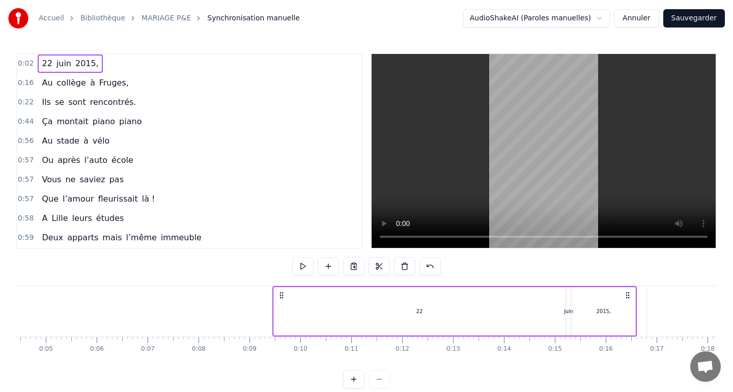
drag, startPoint x: 335, startPoint y: 297, endPoint x: 631, endPoint y: 291, distance: 297.0
click at [631, 291] on div "[DATE]," at bounding box center [454, 311] width 365 height 50
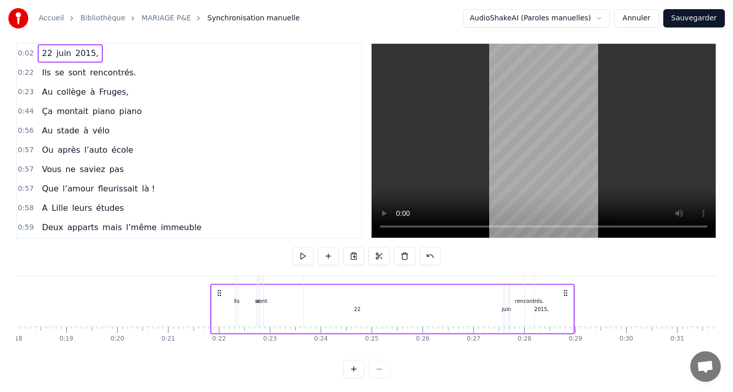
scroll to position [13, 0]
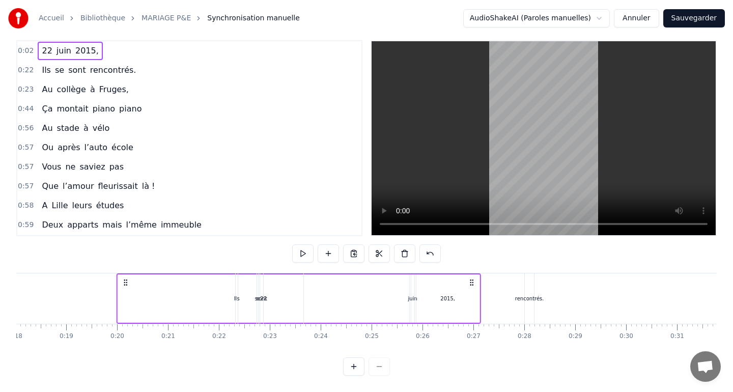
drag, startPoint x: 284, startPoint y: 296, endPoint x: 460, endPoint y: 293, distance: 176.7
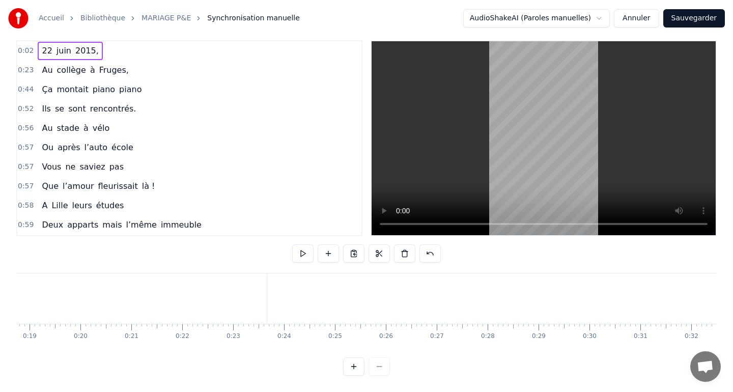
scroll to position [0, 995]
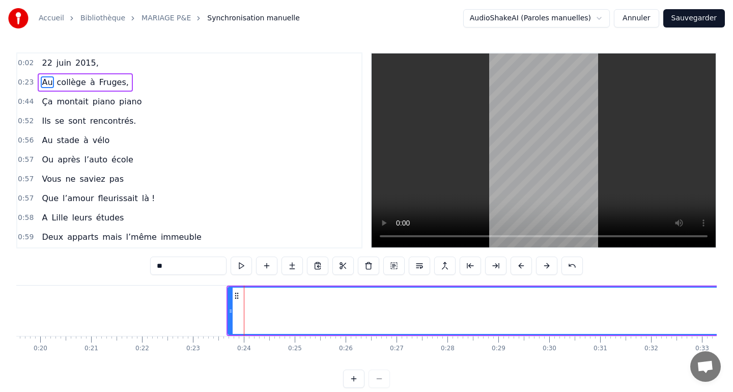
scroll to position [0, 0]
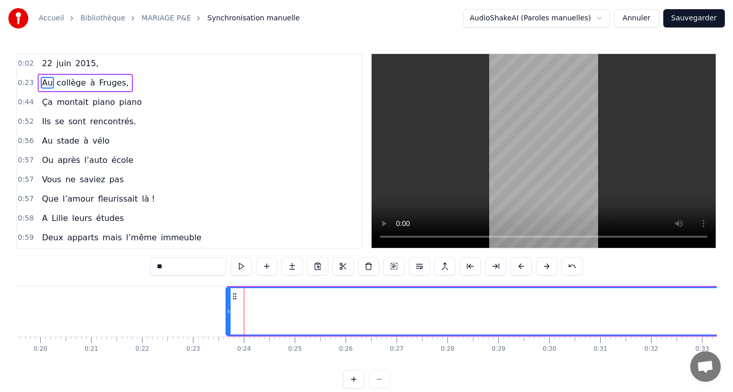
click at [234, 292] on icon at bounding box center [235, 296] width 8 height 8
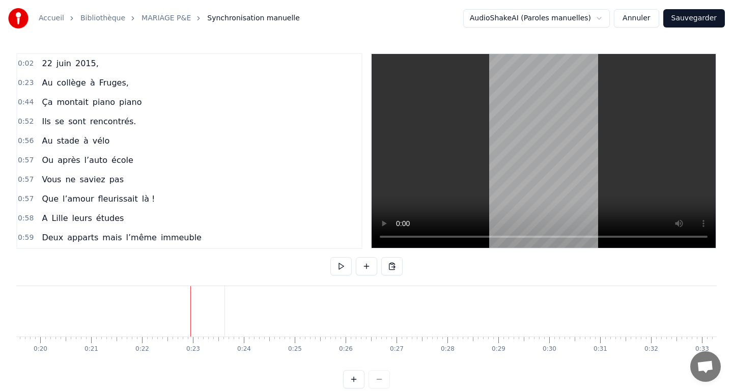
click at [121, 76] on div "Au collège à [GEOGRAPHIC_DATA]," at bounding box center [85, 83] width 95 height 18
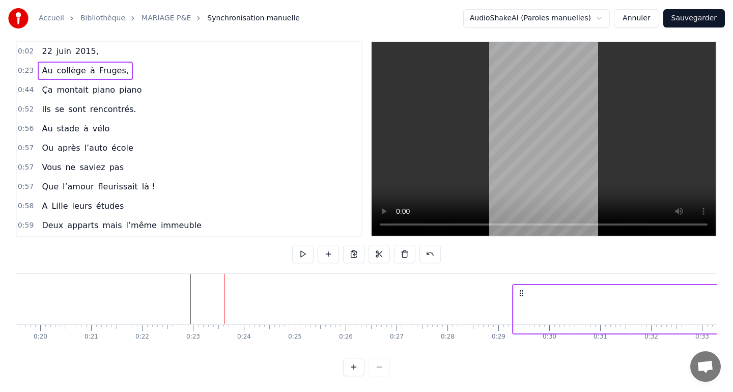
scroll to position [13, 0]
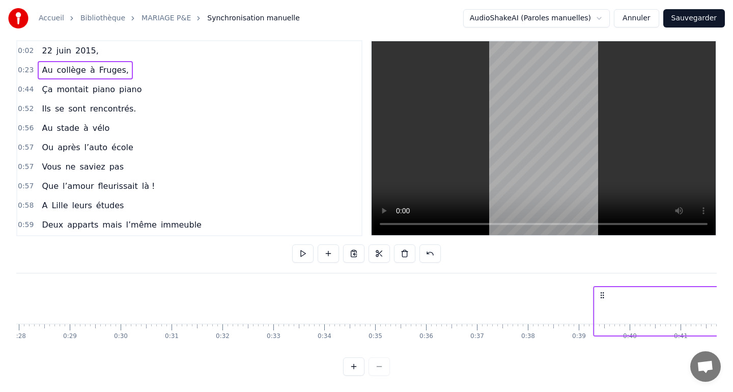
drag, startPoint x: 232, startPoint y: 296, endPoint x: 606, endPoint y: 264, distance: 376.2
click at [606, 264] on div "0:02 [DATE] 0:23 Au collège à [GEOGRAPHIC_DATA], 0:44 Ça montait piano piano 0:…" at bounding box center [366, 208] width 701 height 336
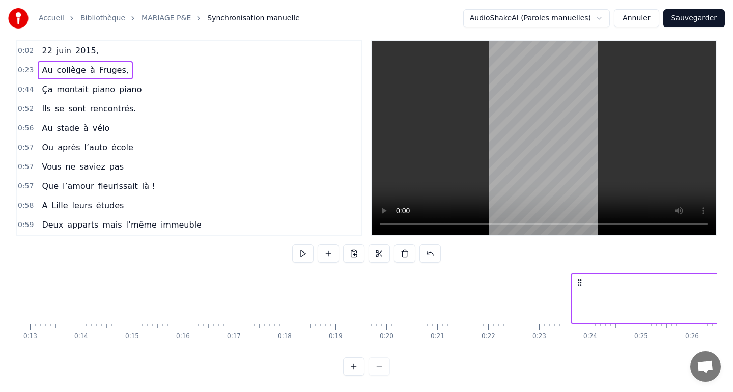
scroll to position [0, 650]
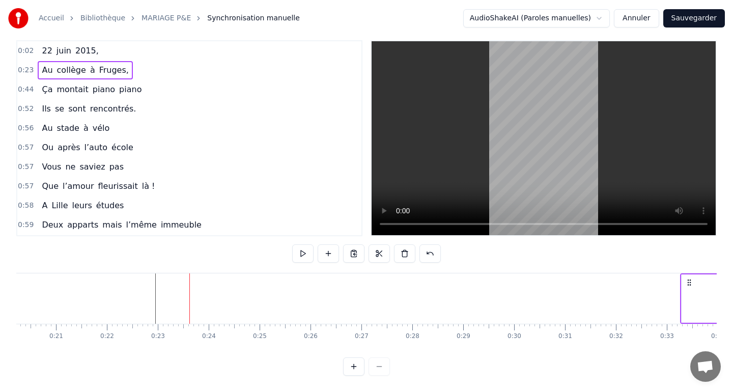
drag, startPoint x: 577, startPoint y: 282, endPoint x: 667, endPoint y: 279, distance: 90.2
click at [685, 279] on icon at bounding box center [689, 283] width 8 height 8
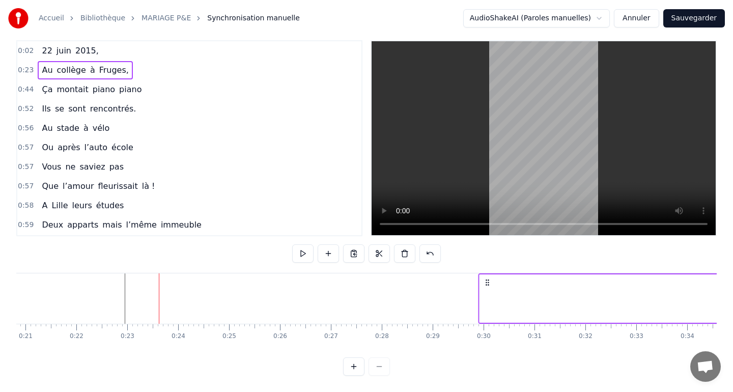
drag, startPoint x: 167, startPoint y: 282, endPoint x: 506, endPoint y: 289, distance: 339.7
drag, startPoint x: 166, startPoint y: 283, endPoint x: 473, endPoint y: 295, distance: 307.8
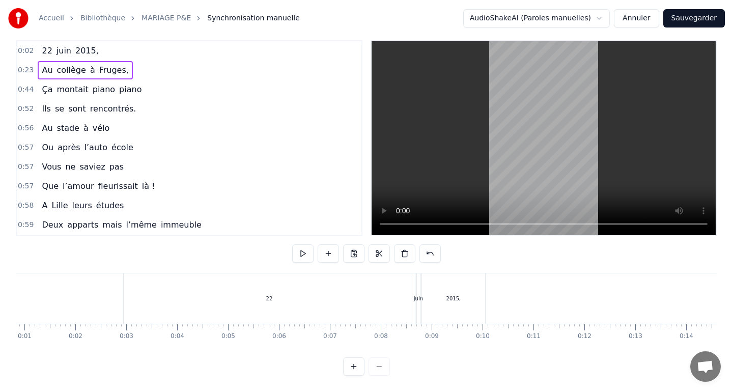
scroll to position [0, 42]
click at [146, 290] on div "22" at bounding box center [270, 298] width 291 height 50
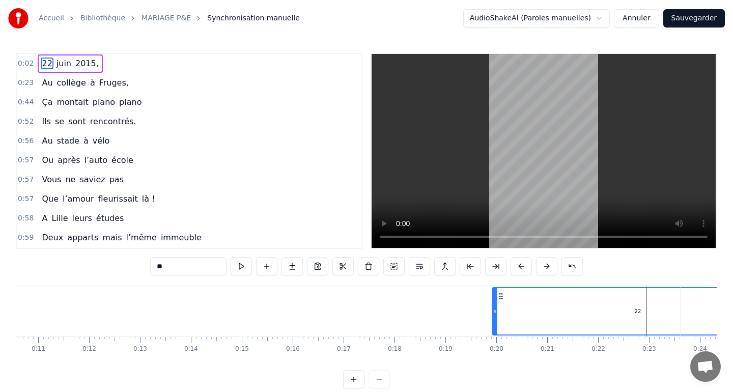
scroll to position [0, 543]
drag, startPoint x: 135, startPoint y: 297, endPoint x: 581, endPoint y: 292, distance: 445.6
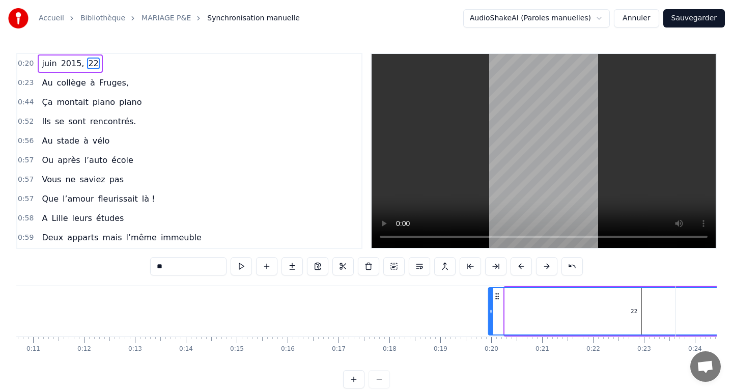
drag, startPoint x: 513, startPoint y: 295, endPoint x: 497, endPoint y: 295, distance: 16.3
click at [497, 295] on icon at bounding box center [497, 296] width 8 height 8
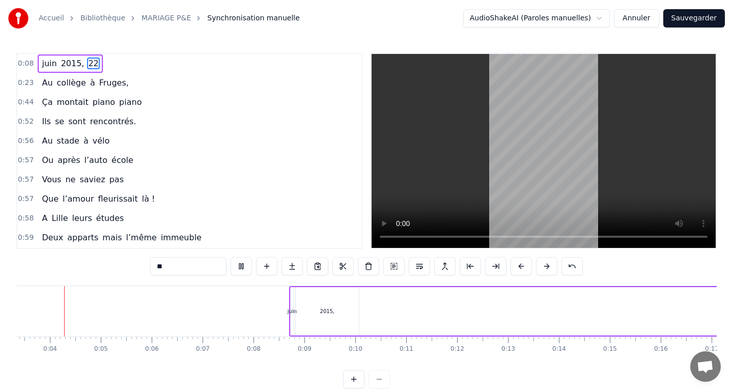
scroll to position [0, 169]
click at [642, 17] on button "Annuler" at bounding box center [636, 18] width 45 height 18
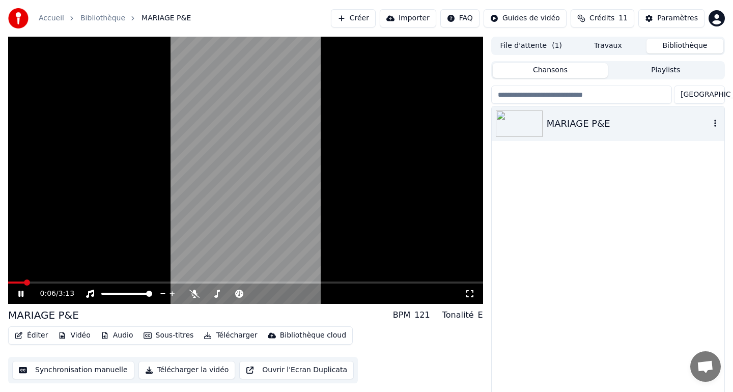
click at [610, 121] on div "MARIAGE P&E" at bounding box center [628, 124] width 163 height 14
click at [610, 120] on div "MARIAGE P&E" at bounding box center [628, 124] width 163 height 14
click at [257, 294] on span at bounding box center [254, 294] width 6 height 6
click at [195, 295] on icon at bounding box center [194, 294] width 10 height 8
click at [301, 292] on span at bounding box center [298, 294] width 6 height 6
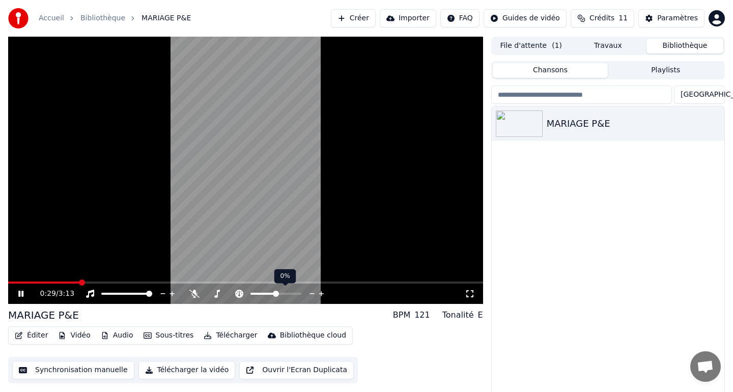
click at [275, 293] on span at bounding box center [276, 294] width 6 height 6
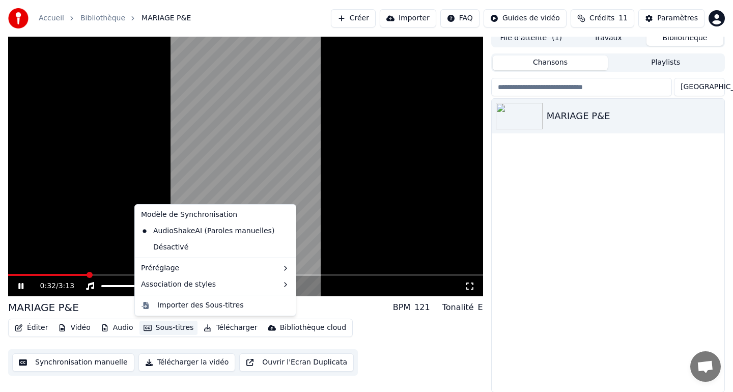
click at [170, 328] on button "Sous-titres" at bounding box center [169, 328] width 59 height 14
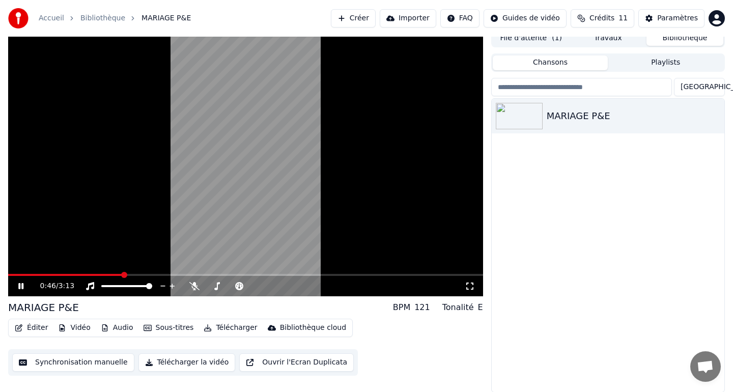
click at [75, 366] on button "Synchronisation manuelle" at bounding box center [73, 362] width 122 height 18
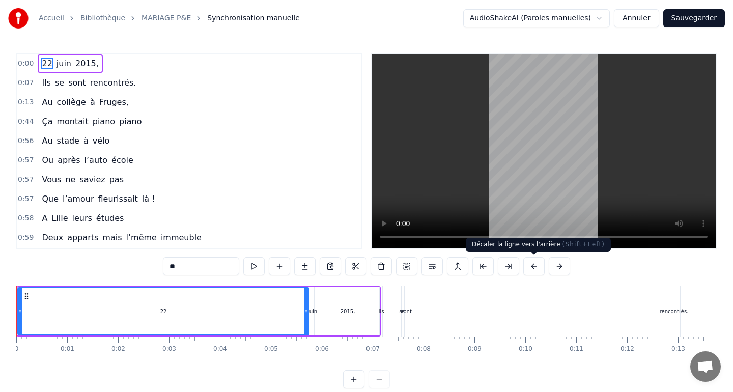
click at [535, 268] on button at bounding box center [533, 266] width 21 height 18
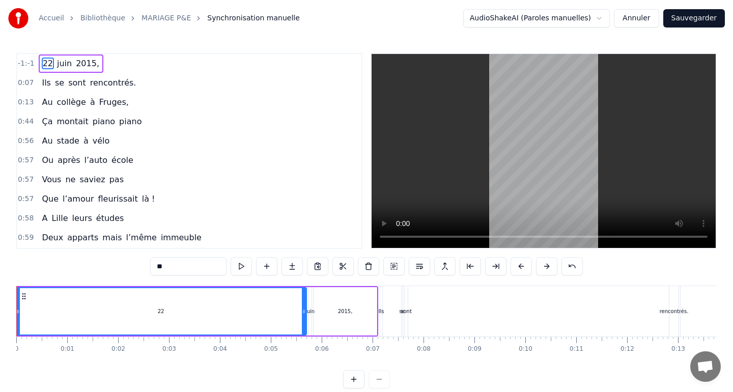
click at [535, 268] on div "**" at bounding box center [366, 266] width 433 height 18
click at [568, 269] on button at bounding box center [572, 266] width 21 height 18
click at [239, 196] on div "0:57 Que l’amour fleurissait là !" at bounding box center [189, 198] width 344 height 19
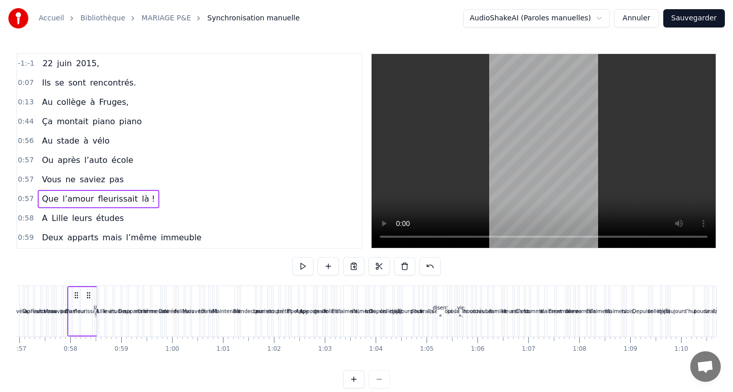
click at [32, 66] on span "-1:-1" at bounding box center [26, 64] width 17 height 10
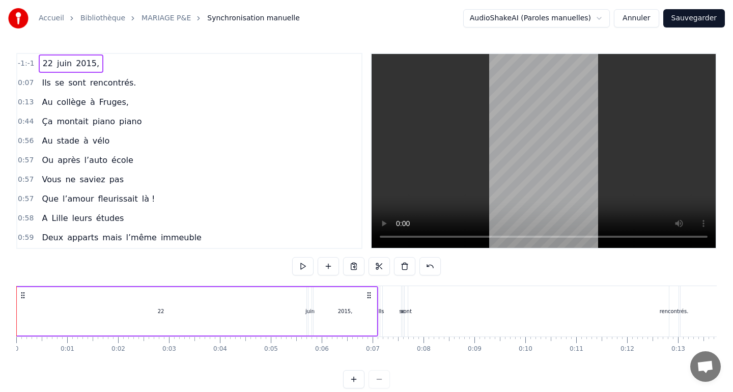
click at [648, 18] on button "Annuler" at bounding box center [636, 18] width 45 height 18
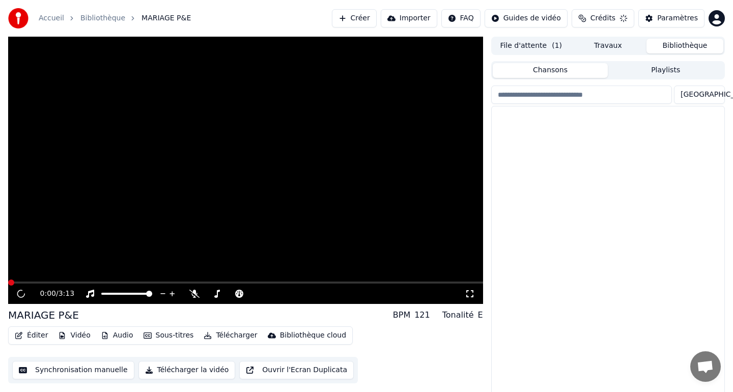
scroll to position [8, 0]
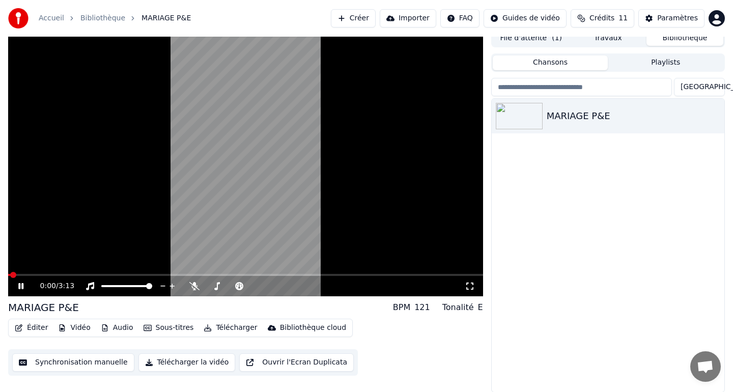
click at [86, 365] on button "Synchronisation manuelle" at bounding box center [73, 362] width 122 height 18
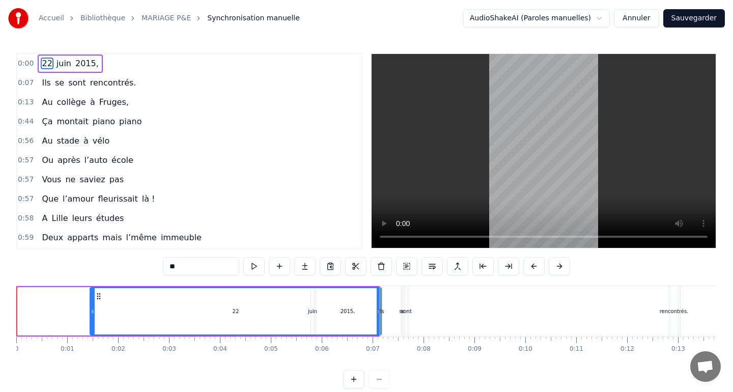
drag, startPoint x: 27, startPoint y: 296, endPoint x: 99, endPoint y: 291, distance: 72.5
click at [99, 291] on div "22" at bounding box center [236, 311] width 290 height 46
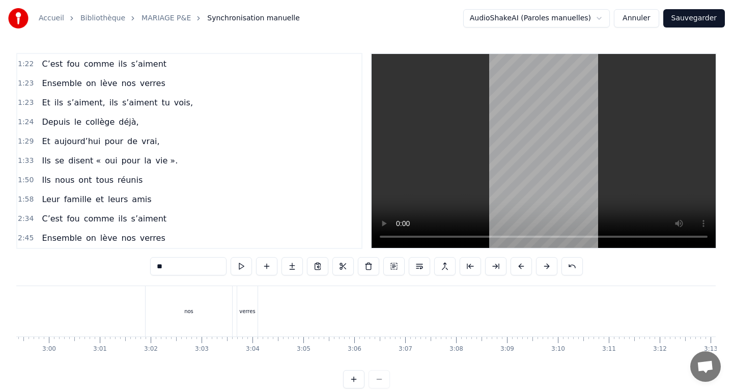
scroll to position [13, 0]
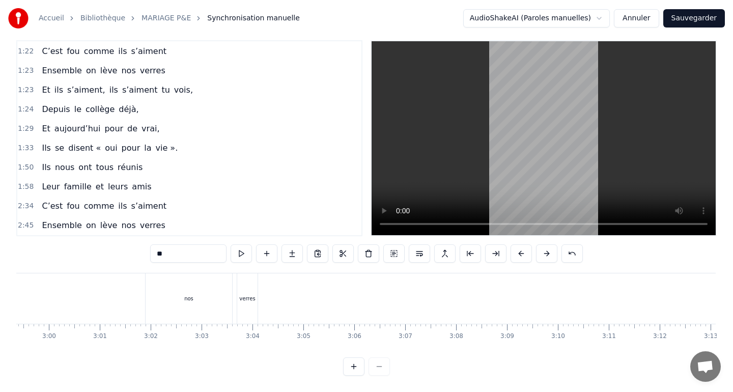
click at [79, 220] on div "Ensemble on lève nos verres" at bounding box center [103, 225] width 131 height 18
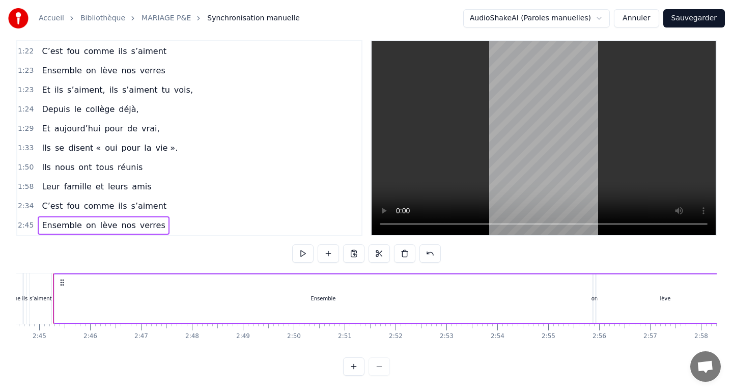
scroll to position [0, 8365]
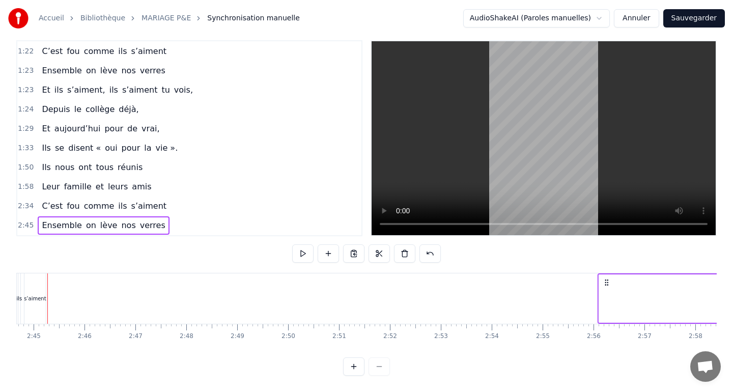
drag, startPoint x: 77, startPoint y: 283, endPoint x: 605, endPoint y: 306, distance: 529.1
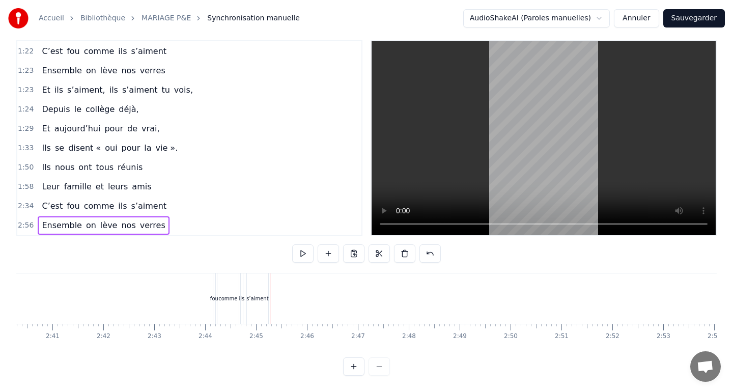
scroll to position [0, 8162]
click at [350, 255] on button at bounding box center [353, 253] width 21 height 18
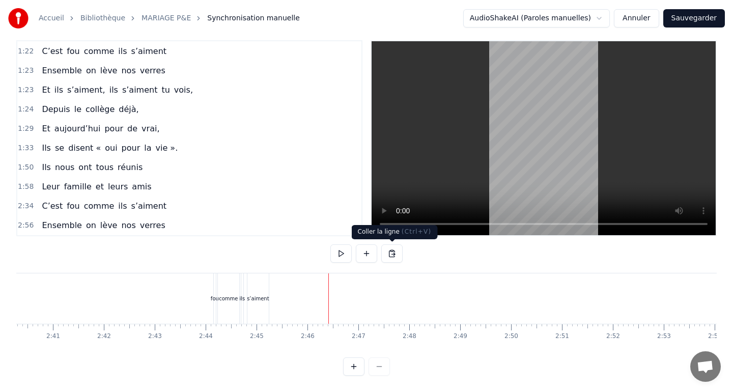
click at [391, 258] on button at bounding box center [391, 253] width 21 height 18
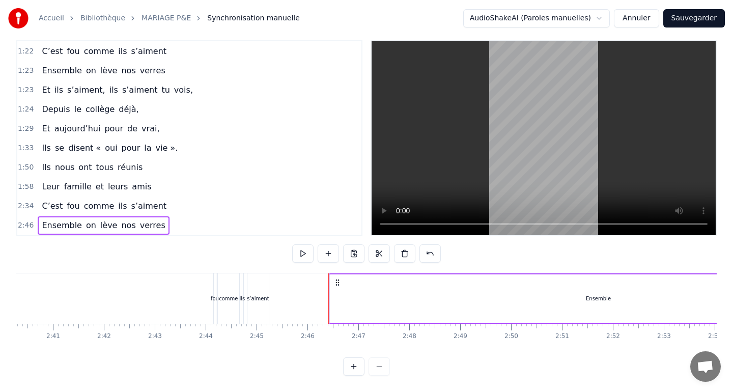
scroll to position [909, 0]
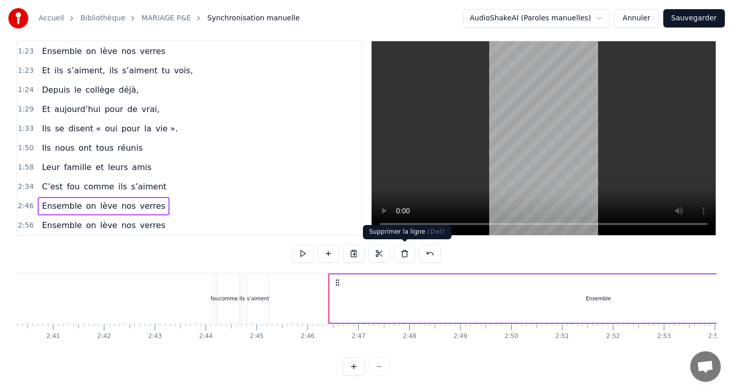
click at [404, 255] on button at bounding box center [404, 253] width 21 height 18
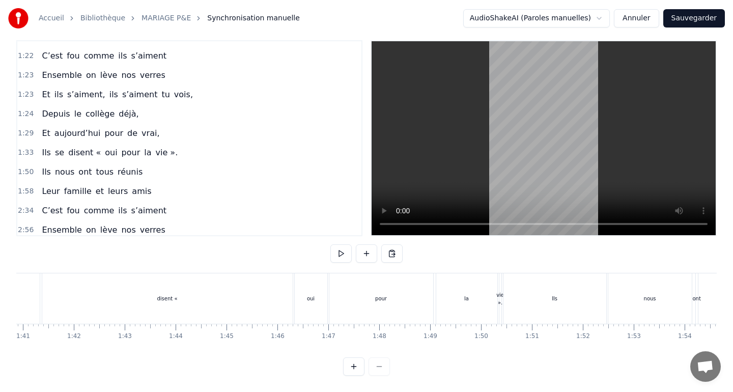
scroll to position [890, 0]
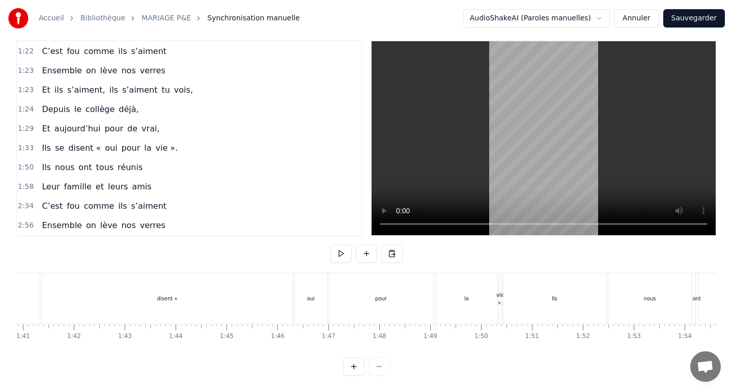
click at [155, 222] on div "Ensemble on lève nos verres" at bounding box center [103, 225] width 131 height 18
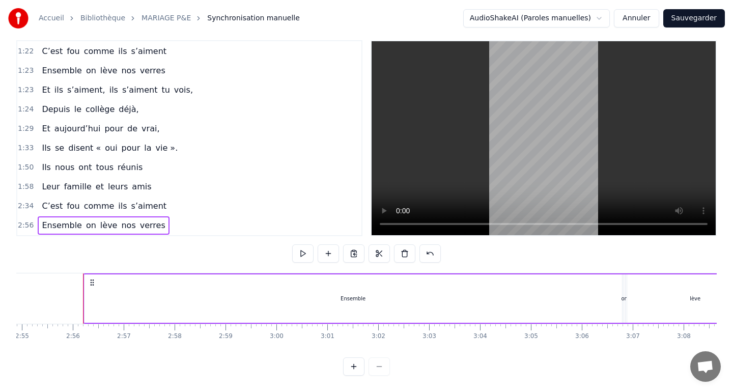
scroll to position [0, 8921]
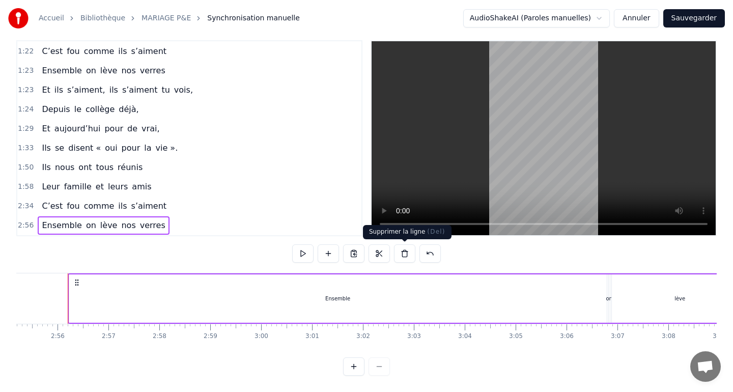
click at [406, 250] on button at bounding box center [404, 253] width 21 height 18
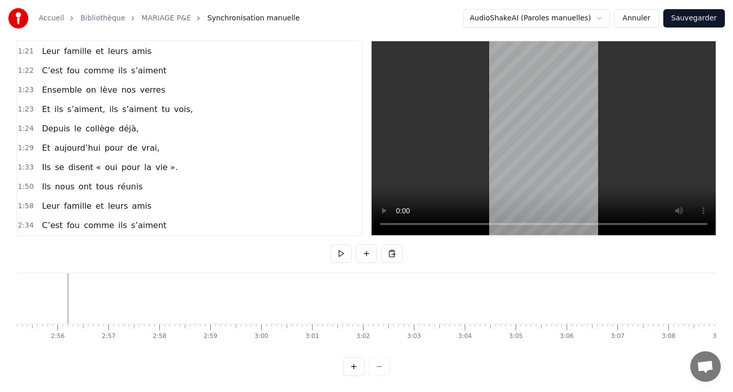
click at [155, 222] on div "C’est fou comme ils s’aiment" at bounding box center [104, 225] width 133 height 18
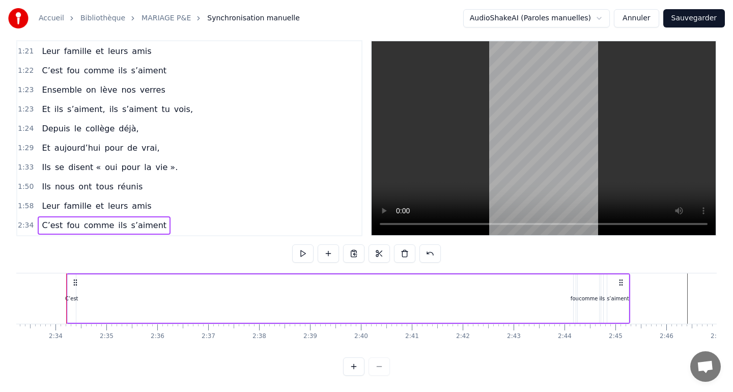
scroll to position [0, 7802]
click at [406, 258] on button at bounding box center [404, 253] width 21 height 18
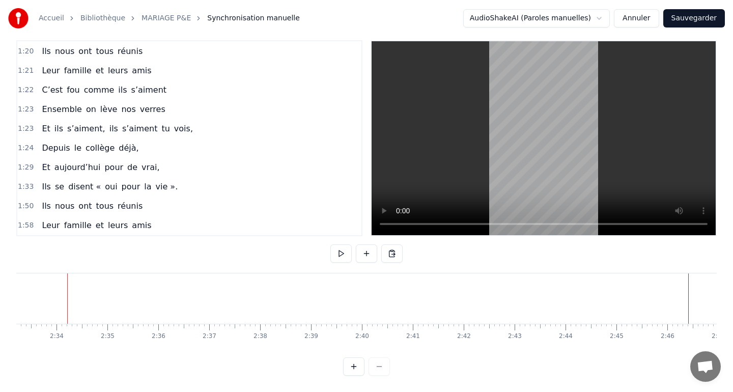
scroll to position [851, 0]
click at [140, 222] on div "Leur famille et leurs amis" at bounding box center [97, 225] width 118 height 18
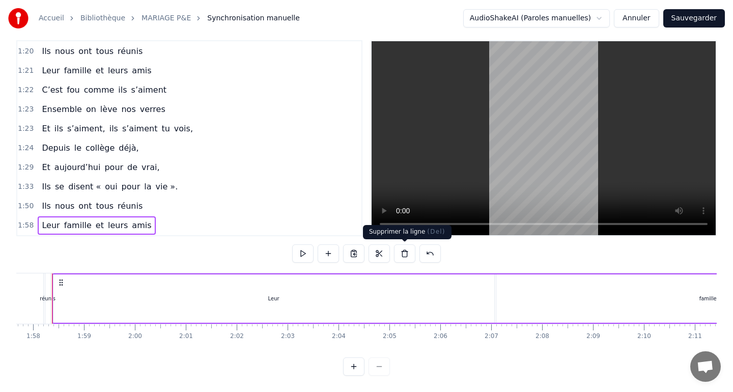
scroll to position [0, 5976]
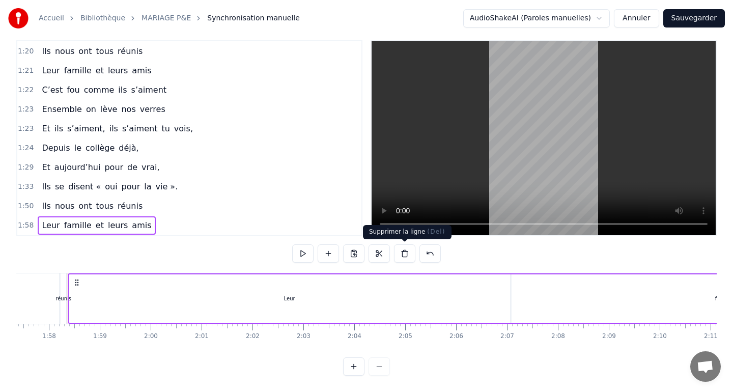
click at [397, 250] on button at bounding box center [404, 253] width 21 height 18
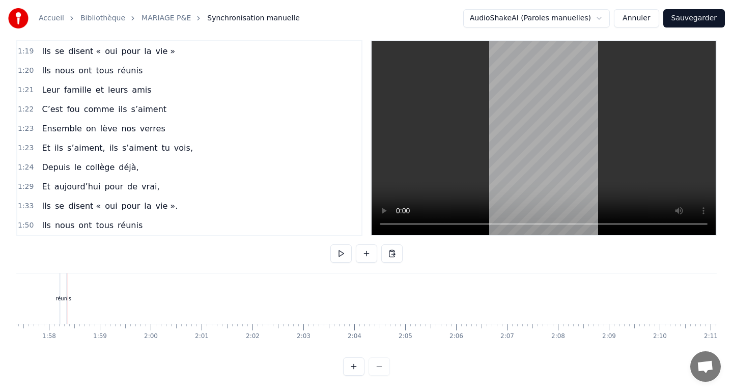
scroll to position [832, 0]
click at [134, 222] on div "Ils nous ont tous réunis" at bounding box center [92, 225] width 109 height 18
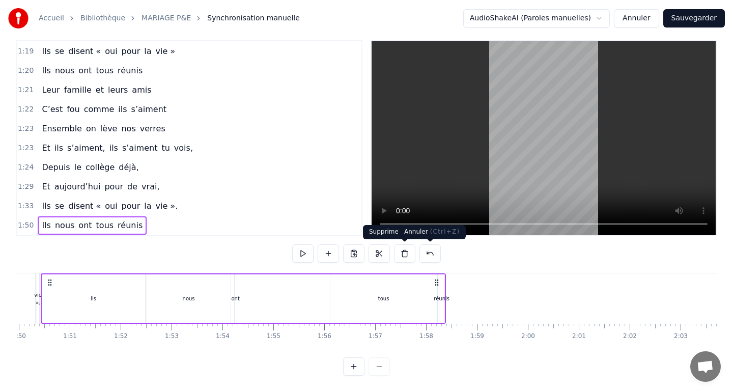
scroll to position [0, 5572]
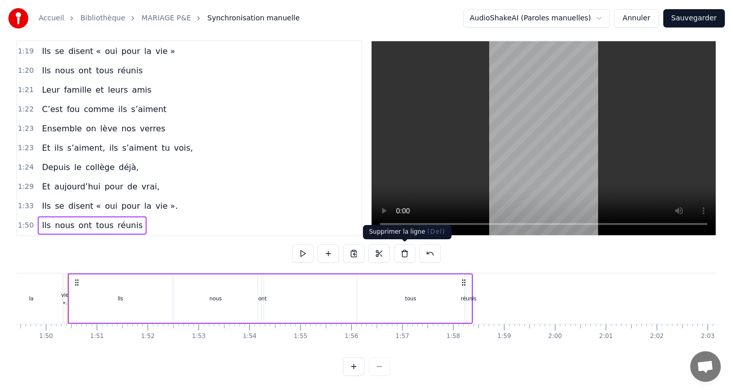
click at [411, 252] on button at bounding box center [404, 253] width 21 height 18
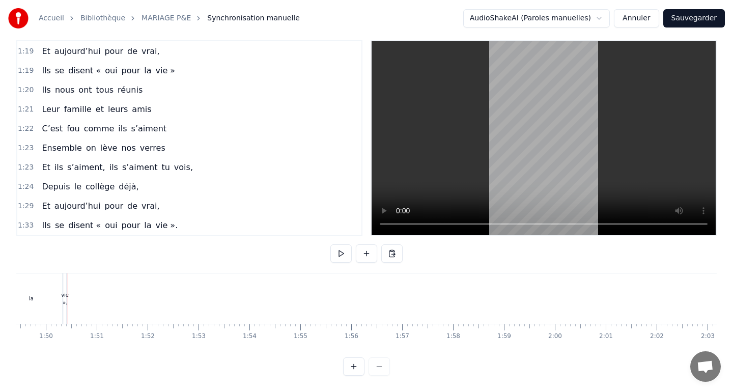
click at [168, 221] on div "Ils se disent « oui pour la vie »." at bounding box center [110, 225] width 144 height 18
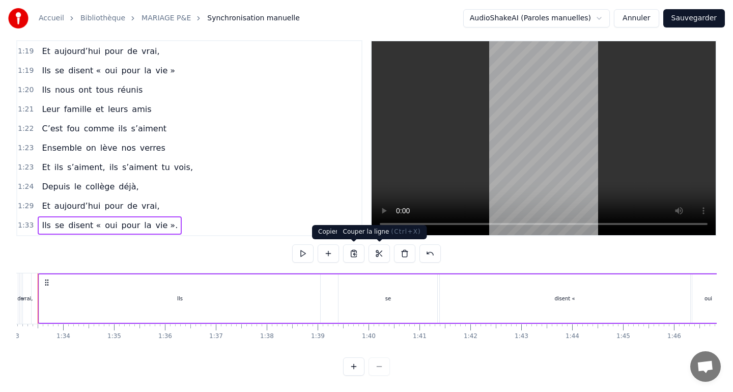
scroll to position [0, 4710]
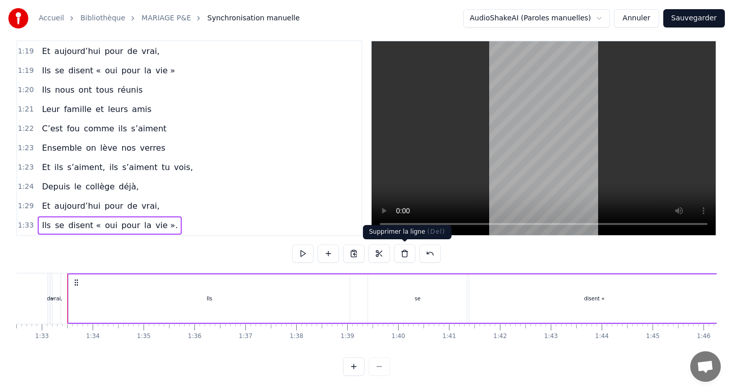
click at [399, 253] on button at bounding box center [404, 253] width 21 height 18
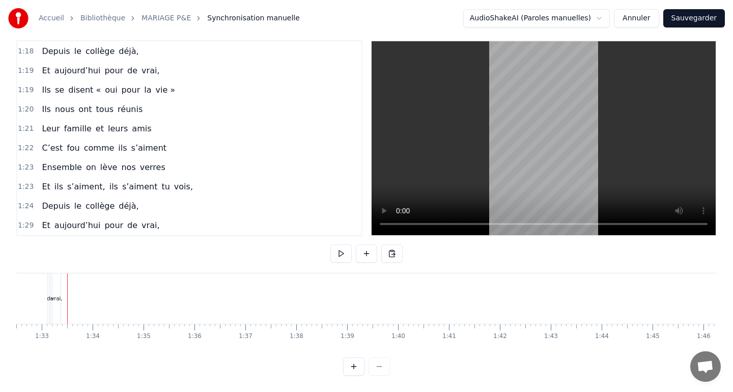
click at [148, 221] on div "Et [DATE] pour de vrai," at bounding box center [101, 225] width 126 height 18
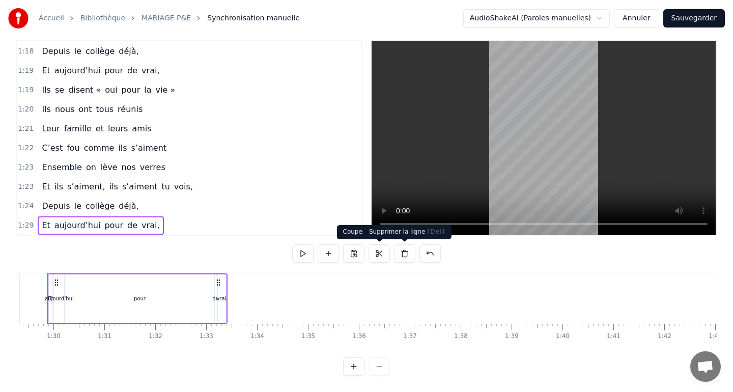
scroll to position [0, 4526]
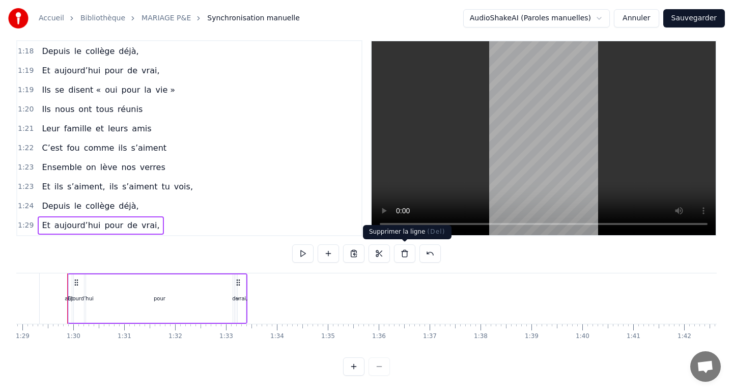
click at [408, 250] on button at bounding box center [404, 253] width 21 height 18
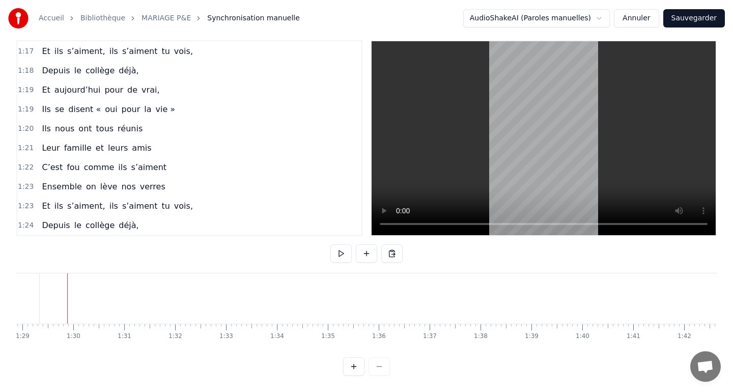
click at [131, 225] on div "Depuis le collège déjà," at bounding box center [90, 225] width 105 height 18
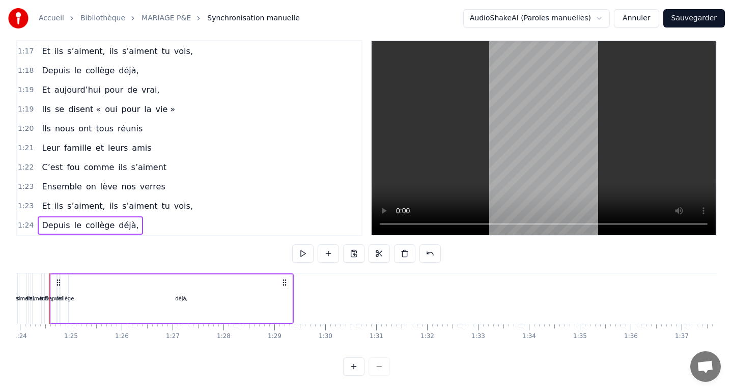
scroll to position [0, 4256]
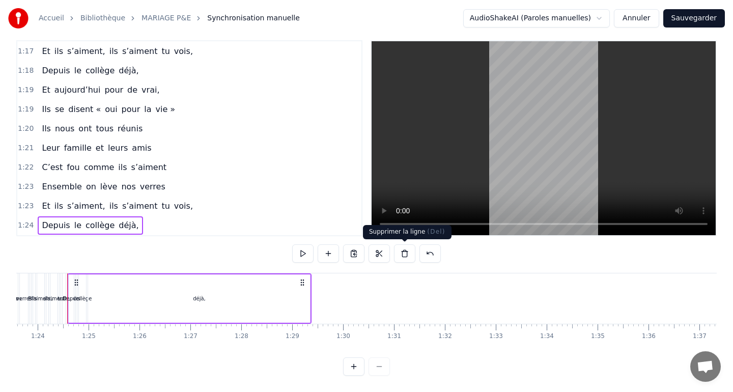
click at [399, 251] on button at bounding box center [404, 253] width 21 height 18
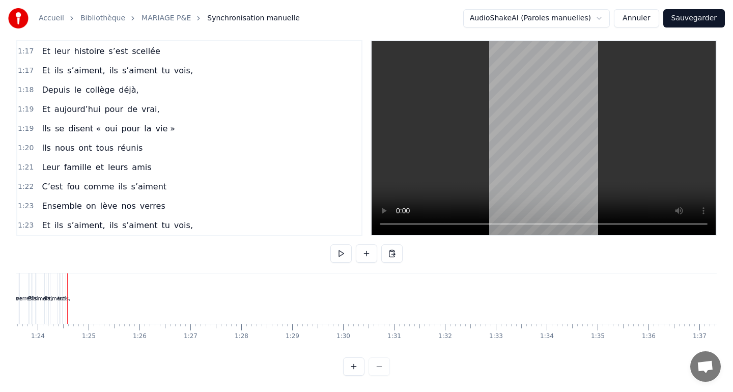
click at [178, 225] on div "Et ils s’aiment, ils s’aiment tu vois," at bounding box center [117, 225] width 159 height 18
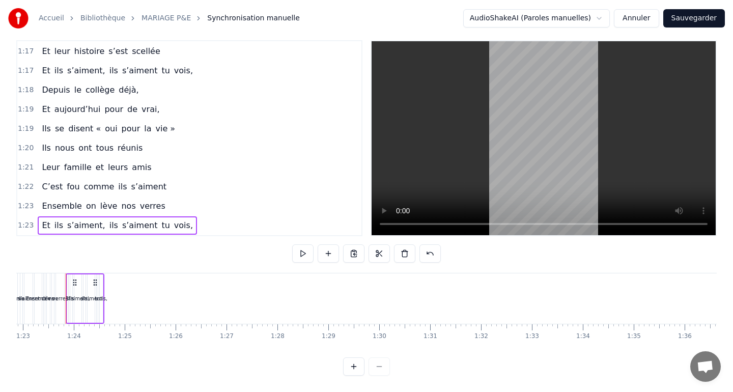
scroll to position [0, 4218]
click at [399, 253] on button at bounding box center [404, 253] width 21 height 18
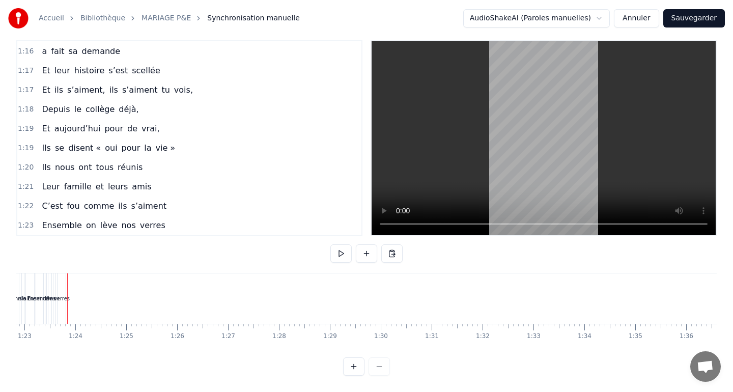
scroll to position [735, 0]
click at [155, 223] on div "Ensemble on lève nos verres" at bounding box center [103, 225] width 131 height 18
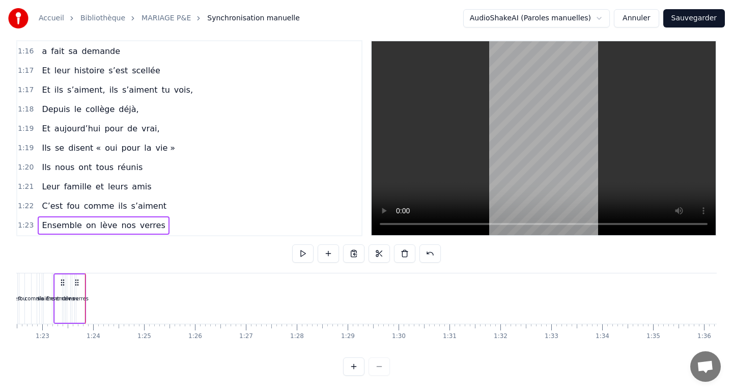
scroll to position [0, 4187]
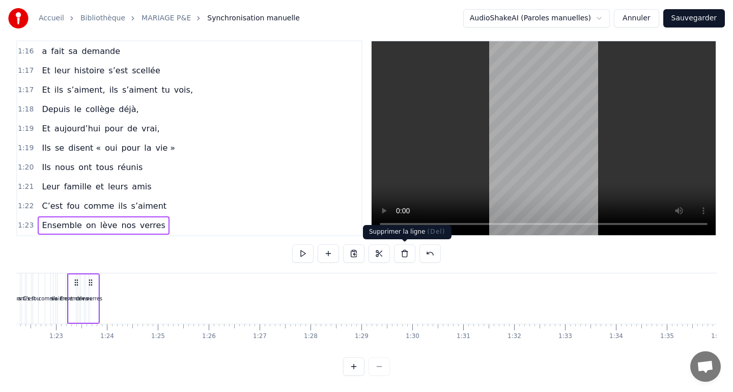
click at [405, 247] on button at bounding box center [404, 253] width 21 height 18
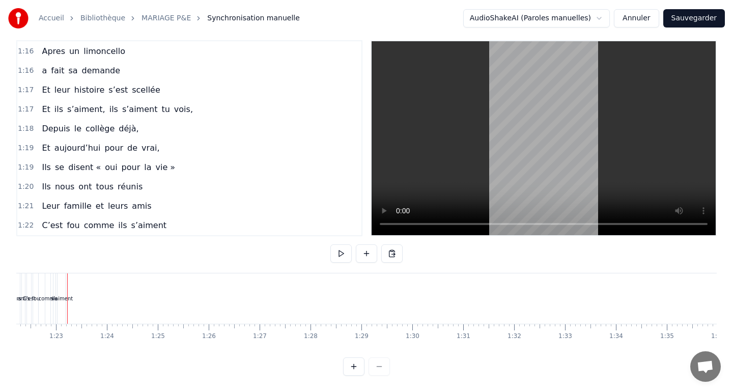
scroll to position [715, 0]
click at [154, 226] on div "C’est fou comme ils s’aiment" at bounding box center [104, 225] width 133 height 18
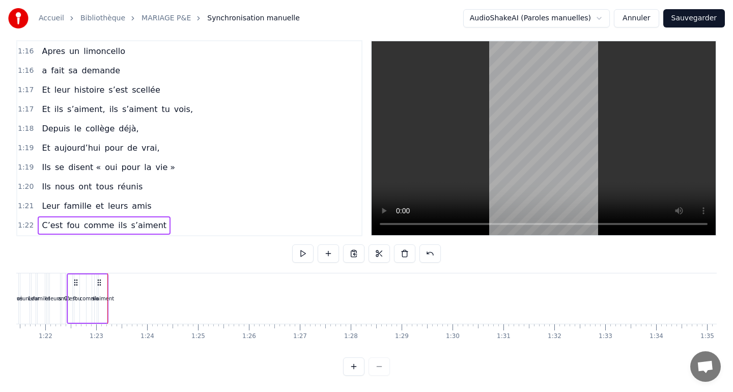
scroll to position [0, 4146]
click at [401, 254] on button at bounding box center [404, 253] width 21 height 18
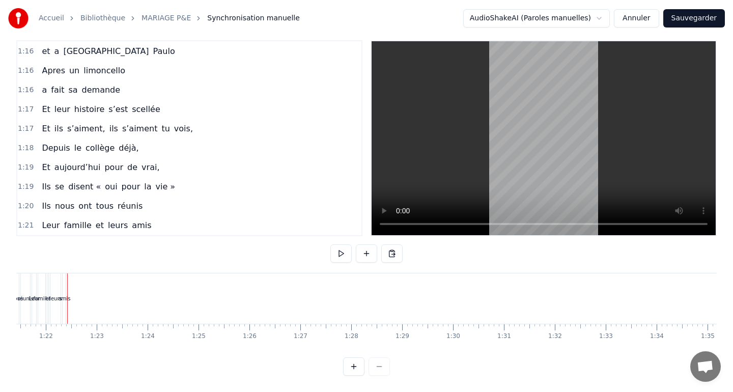
click at [140, 223] on div "Leur famille et leurs amis" at bounding box center [97, 225] width 118 height 18
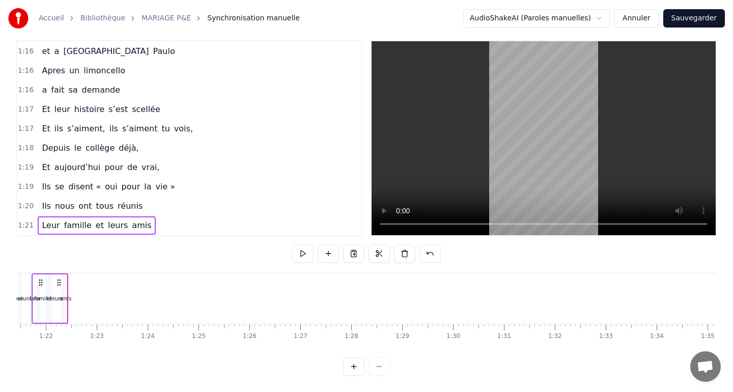
scroll to position [0, 4111]
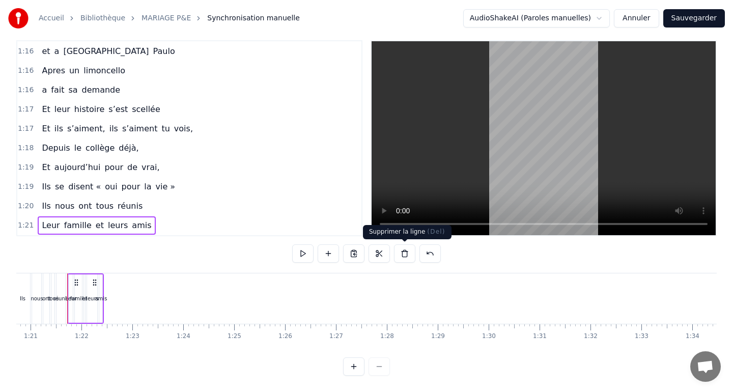
click at [409, 252] on button at bounding box center [404, 253] width 21 height 18
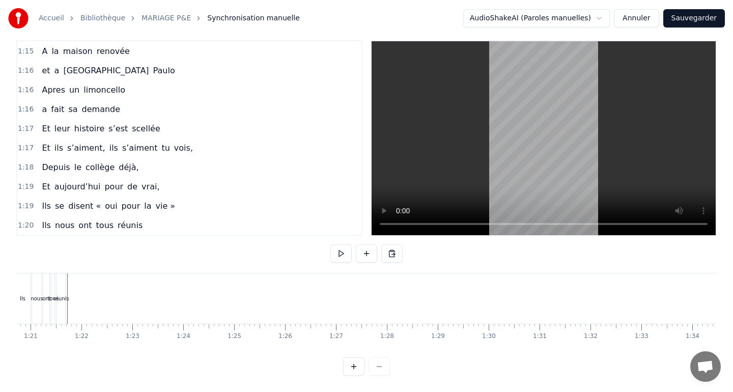
drag, startPoint x: 161, startPoint y: 226, endPoint x: 158, endPoint y: 188, distance: 37.8
click at [157, 187] on div "0:01 [DATE] 0:07 Ils se sont rencontrés. 0:13 Au collège à [GEOGRAPHIC_DATA], 0…" at bounding box center [189, 138] width 346 height 196
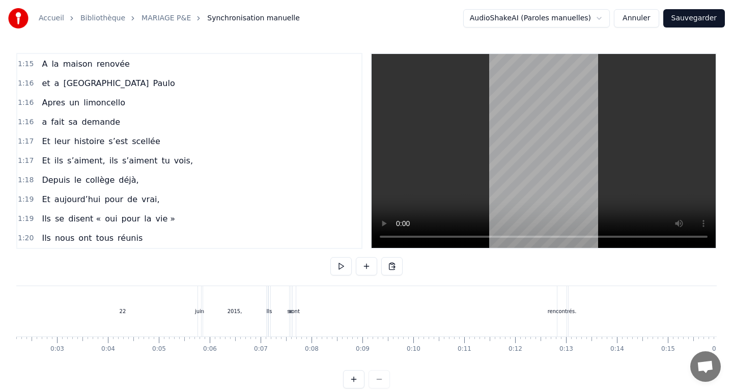
scroll to position [0, 35]
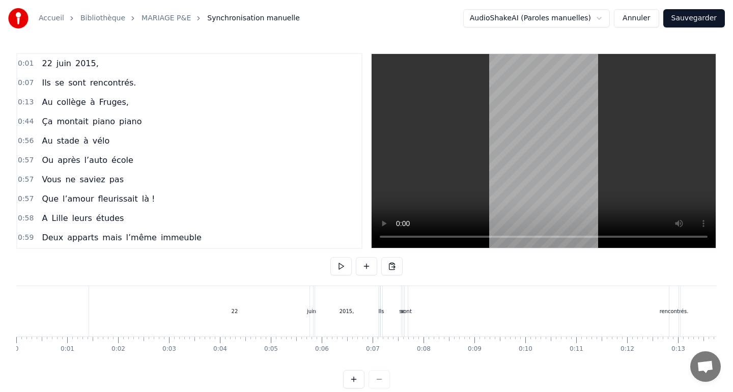
click at [92, 58] on div "[DATE]," at bounding box center [70, 63] width 65 height 18
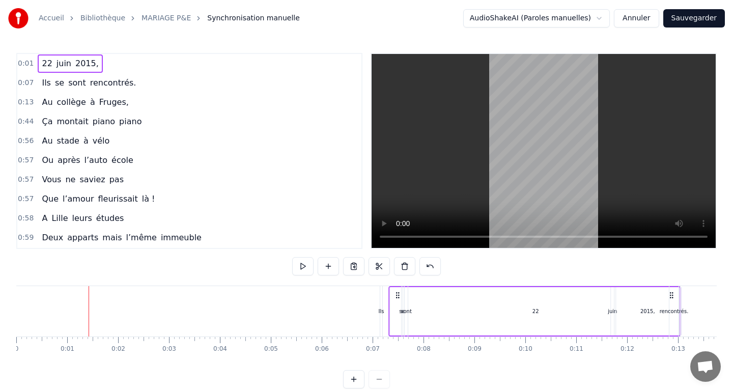
drag, startPoint x: 98, startPoint y: 293, endPoint x: 398, endPoint y: 301, distance: 300.1
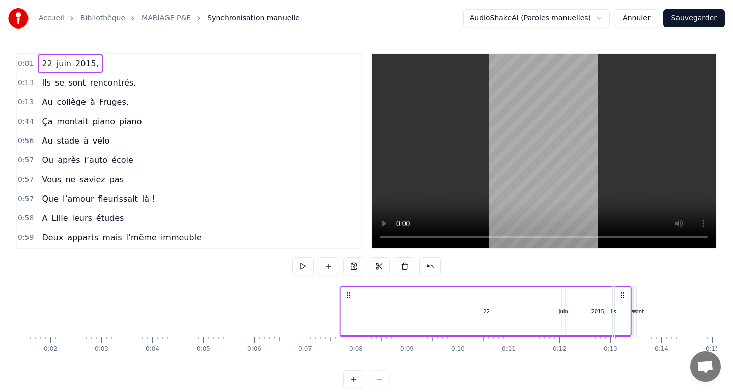
drag, startPoint x: 30, startPoint y: 293, endPoint x: 348, endPoint y: 299, distance: 318.8
click at [348, 299] on icon at bounding box center [349, 295] width 8 height 8
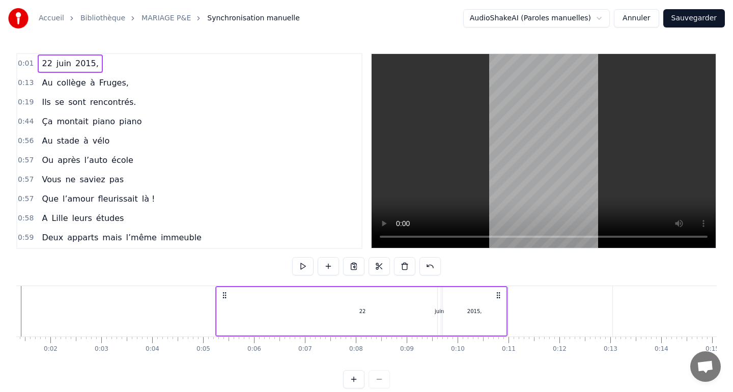
drag, startPoint x: 30, startPoint y: 296, endPoint x: 230, endPoint y: 304, distance: 200.3
click at [230, 303] on div "[DATE]," at bounding box center [361, 311] width 292 height 50
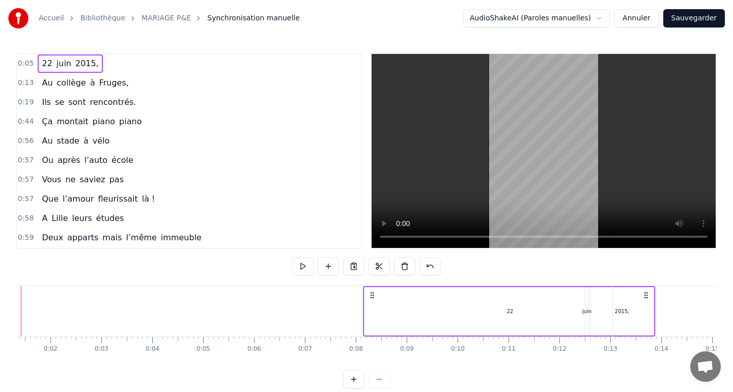
drag, startPoint x: 230, startPoint y: 294, endPoint x: 375, endPoint y: 294, distance: 145.1
click at [376, 295] on icon at bounding box center [372, 295] width 8 height 8
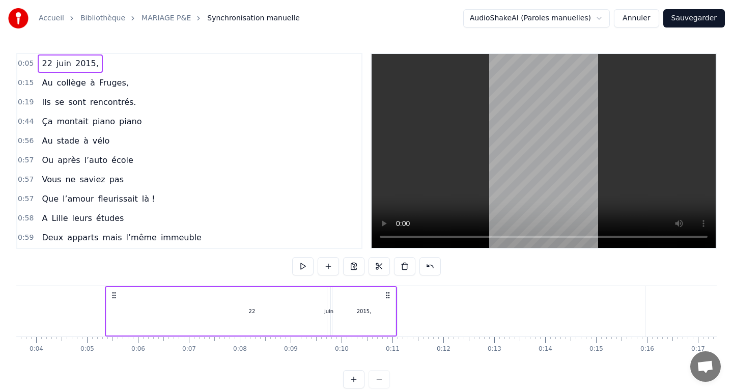
scroll to position [0, 204]
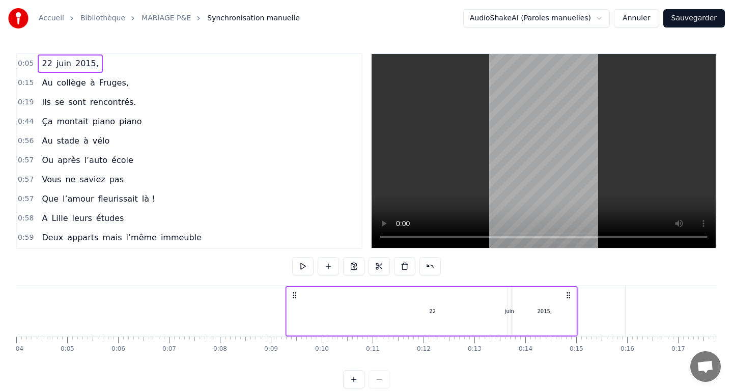
drag, startPoint x: 93, startPoint y: 295, endPoint x: 300, endPoint y: 294, distance: 206.7
click at [299, 294] on icon at bounding box center [295, 295] width 8 height 8
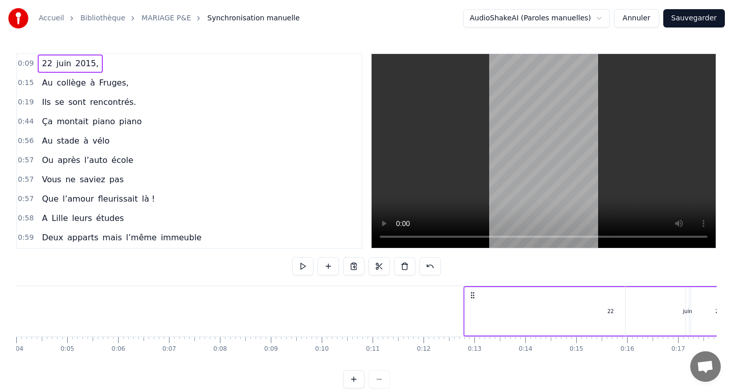
drag, startPoint x: 300, startPoint y: 294, endPoint x: 477, endPoint y: 304, distance: 176.9
click at [477, 304] on div "[DATE]," at bounding box center [610, 311] width 292 height 50
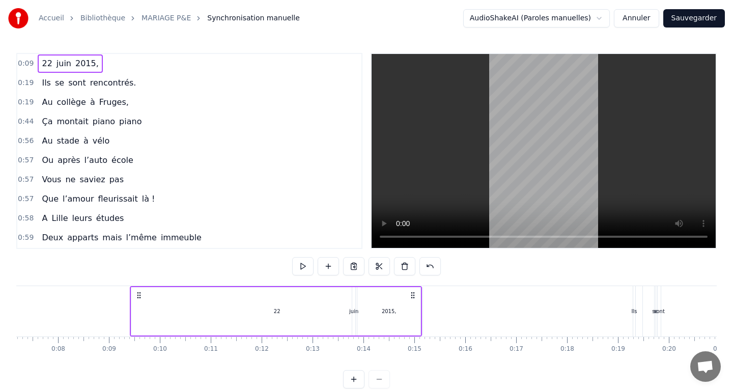
scroll to position [0, 391]
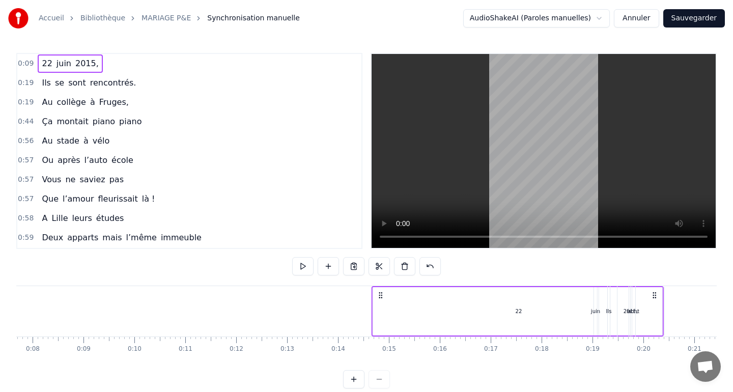
drag, startPoint x: 114, startPoint y: 296, endPoint x: 392, endPoint y: 289, distance: 278.1
click at [393, 289] on div "[DATE]," at bounding box center [518, 311] width 292 height 50
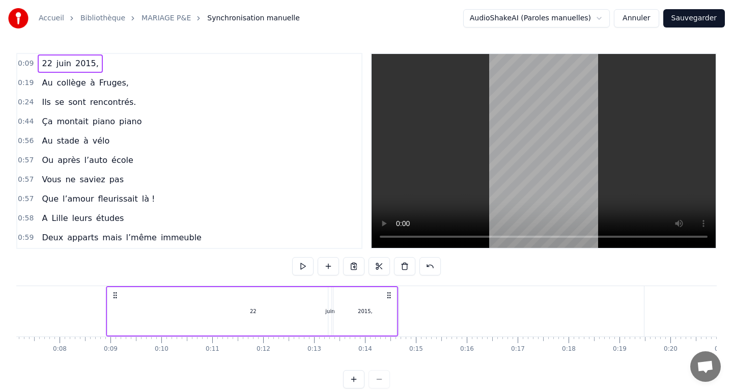
scroll to position [0, 350]
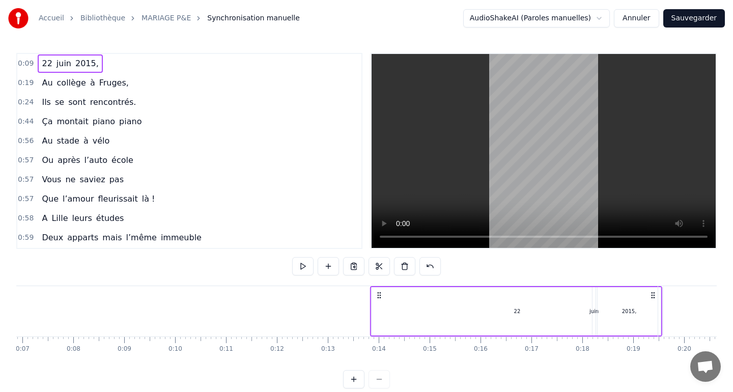
drag, startPoint x: 113, startPoint y: 294, endPoint x: 379, endPoint y: 306, distance: 266.1
click at [379, 306] on div "[DATE]," at bounding box center [516, 311] width 292 height 50
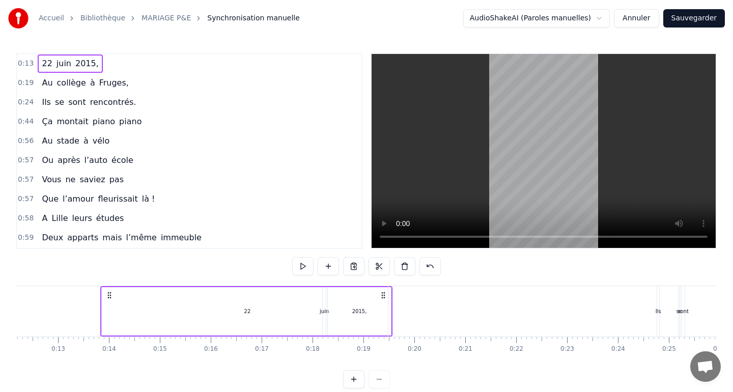
scroll to position [0, 624]
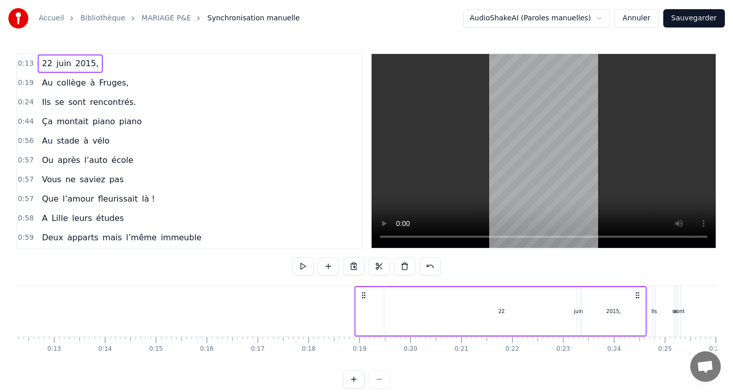
drag, startPoint x: 105, startPoint y: 294, endPoint x: 363, endPoint y: 301, distance: 257.8
click at [363, 301] on div "[DATE]," at bounding box center [500, 311] width 292 height 50
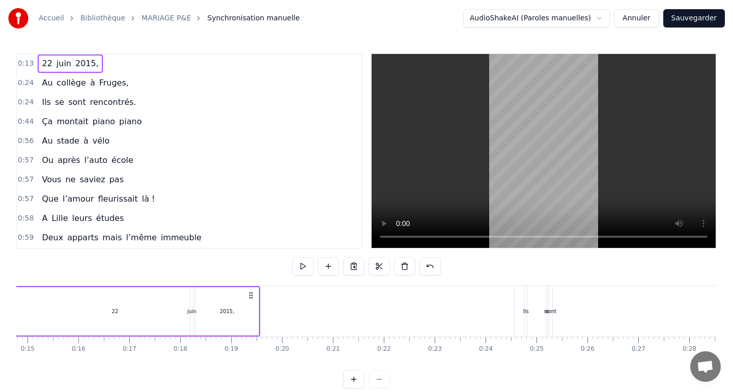
scroll to position [0, 760]
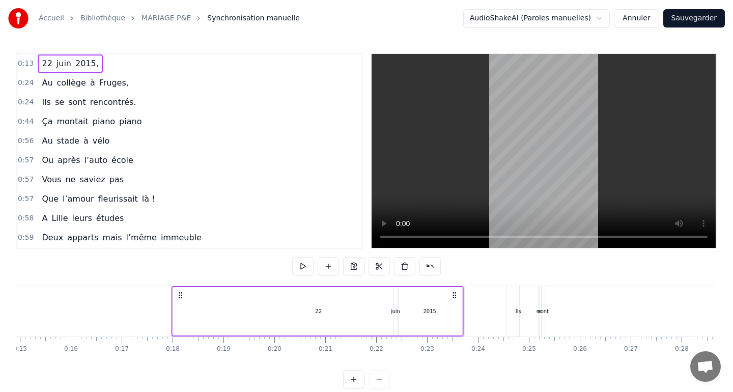
drag, startPoint x: 242, startPoint y: 295, endPoint x: 453, endPoint y: 293, distance: 211.3
click at [453, 293] on icon at bounding box center [455, 295] width 8 height 8
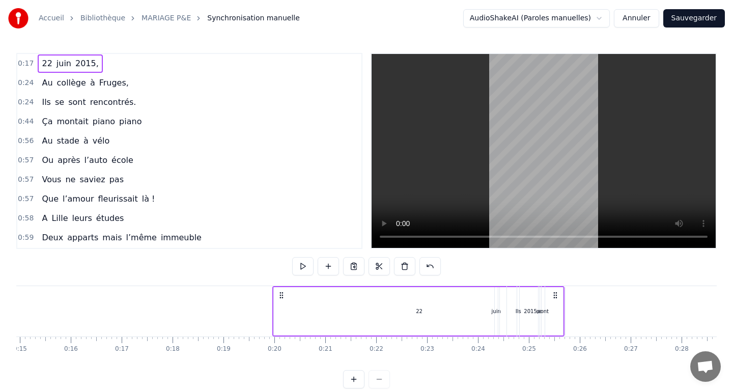
drag, startPoint x: 455, startPoint y: 295, endPoint x: 556, endPoint y: 294, distance: 100.8
drag, startPoint x: 456, startPoint y: 295, endPoint x: 559, endPoint y: 293, distance: 103.4
drag, startPoint x: 178, startPoint y: 298, endPoint x: 282, endPoint y: 302, distance: 103.5
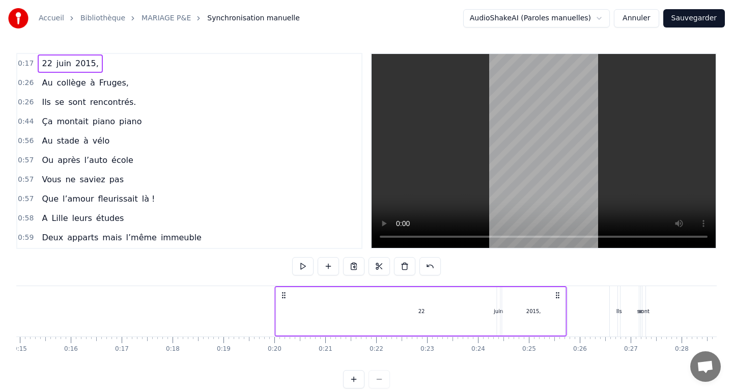
click at [282, 302] on div "[DATE]," at bounding box center [420, 311] width 292 height 50
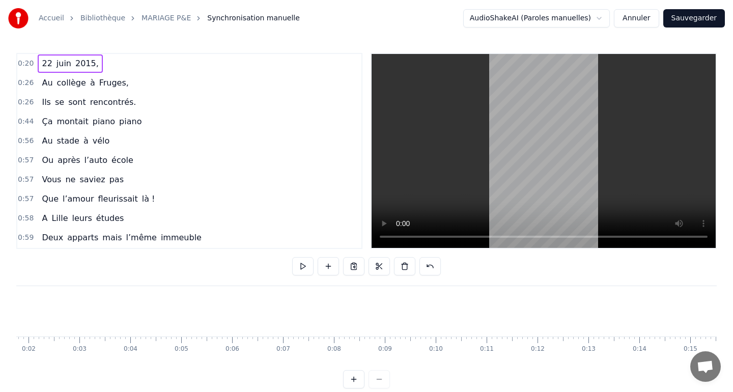
click at [366, 237] on div "0:20 [DATE] 0:26 Au collège à [GEOGRAPHIC_DATA], 0:26 Ils se sont rencontrés. 0…" at bounding box center [366, 151] width 701 height 196
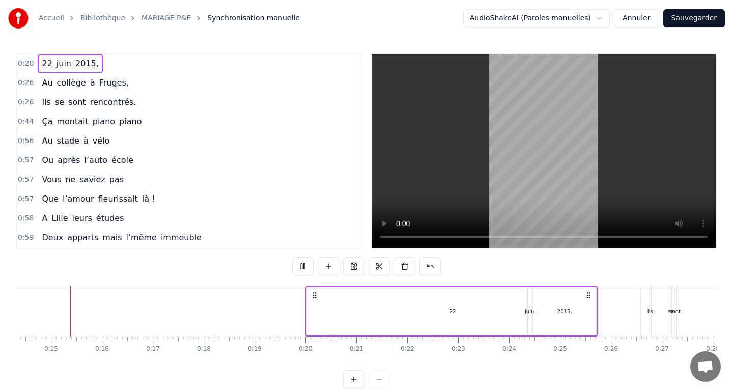
scroll to position [0, 734]
click at [580, 312] on div "2015," at bounding box center [559, 311] width 63 height 48
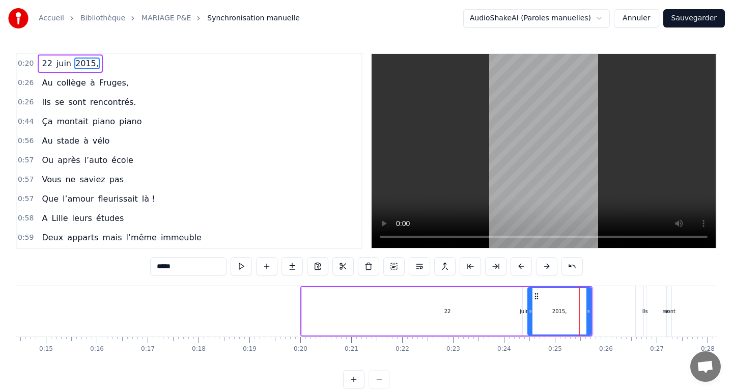
click at [473, 293] on div "22" at bounding box center [447, 311] width 291 height 48
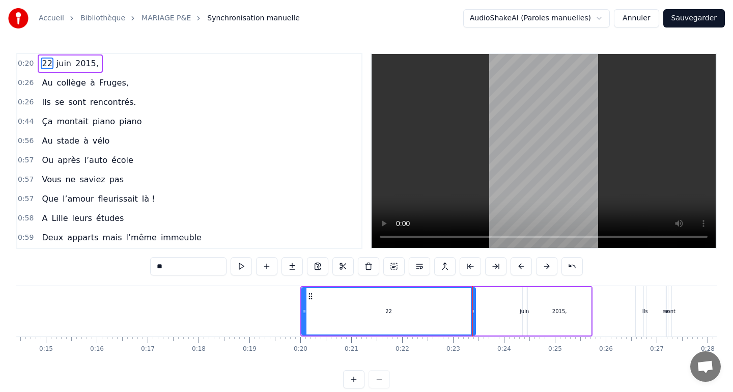
drag, startPoint x: 591, startPoint y: 313, endPoint x: 473, endPoint y: 314, distance: 117.6
click at [473, 314] on icon at bounding box center [473, 312] width 4 height 8
click at [82, 97] on span "sont" at bounding box center [77, 102] width 20 height 12
type input "****"
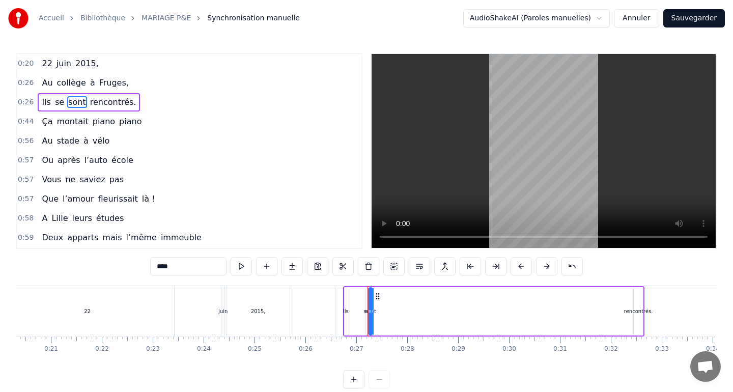
scroll to position [0, 988]
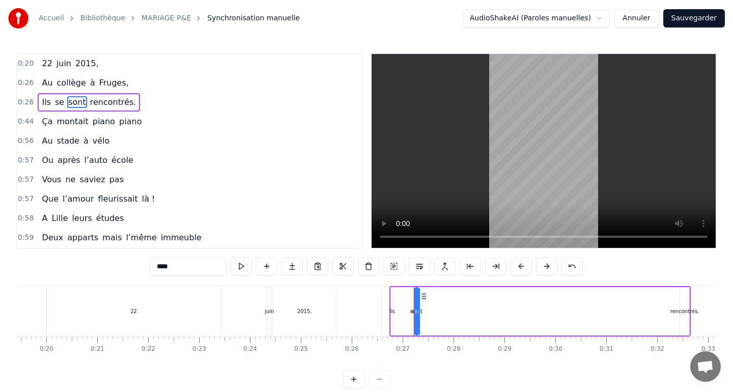
drag, startPoint x: 447, startPoint y: 300, endPoint x: 342, endPoint y: 296, distance: 104.5
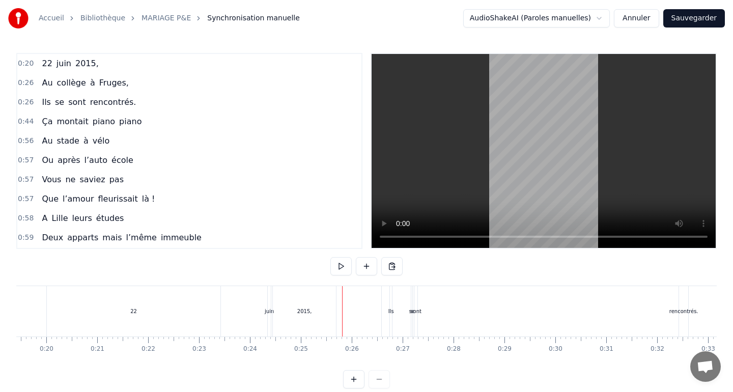
click at [81, 99] on span "sont" at bounding box center [77, 102] width 20 height 12
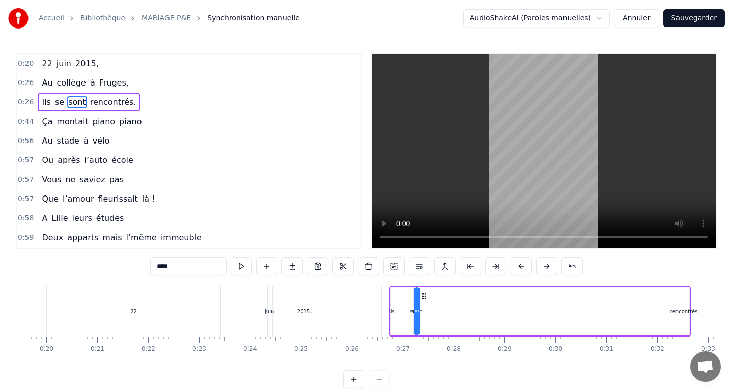
click at [81, 96] on span "sont" at bounding box center [77, 102] width 20 height 12
click at [84, 95] on div "Ils se sont rencontrés." at bounding box center [89, 102] width 102 height 18
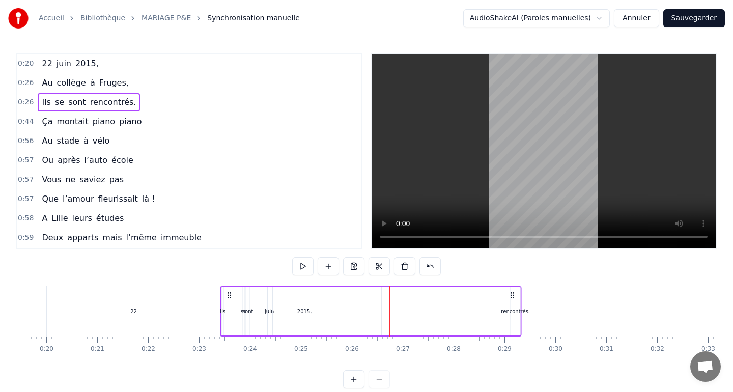
drag, startPoint x: 399, startPoint y: 295, endPoint x: 209, endPoint y: 301, distance: 189.5
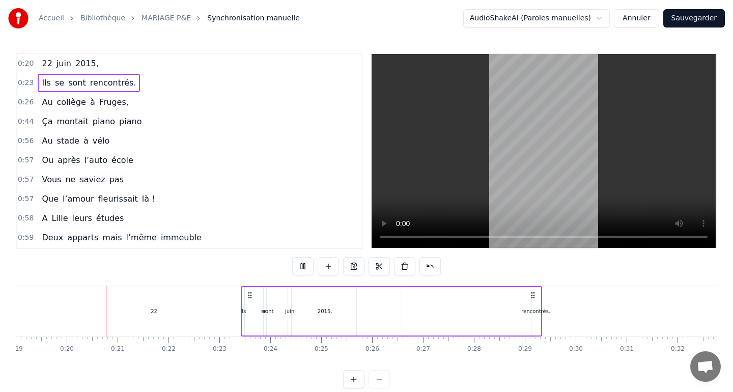
scroll to position [0, 979]
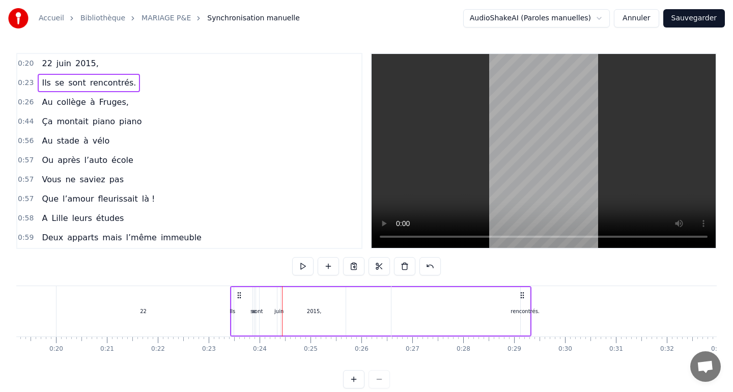
click at [93, 59] on div "[DATE]," at bounding box center [70, 63] width 65 height 18
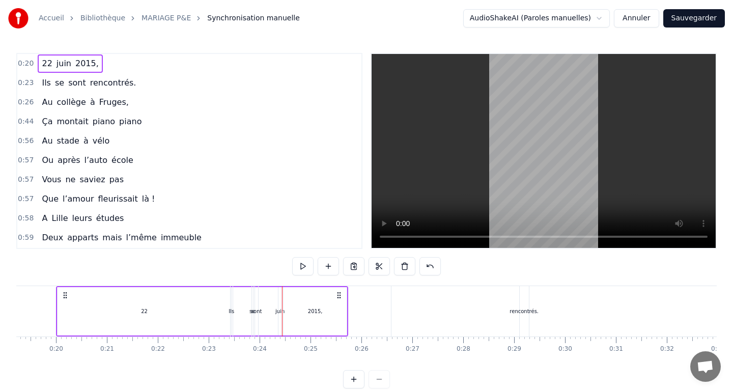
scroll to position [0, 968]
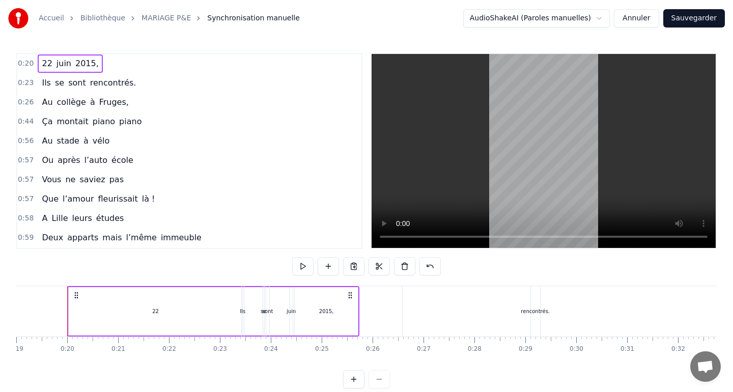
drag, startPoint x: 358, startPoint y: 303, endPoint x: 327, endPoint y: 302, distance: 31.1
click at [327, 302] on div "Ils se sont rencontrés." at bounding box center [391, 311] width 301 height 50
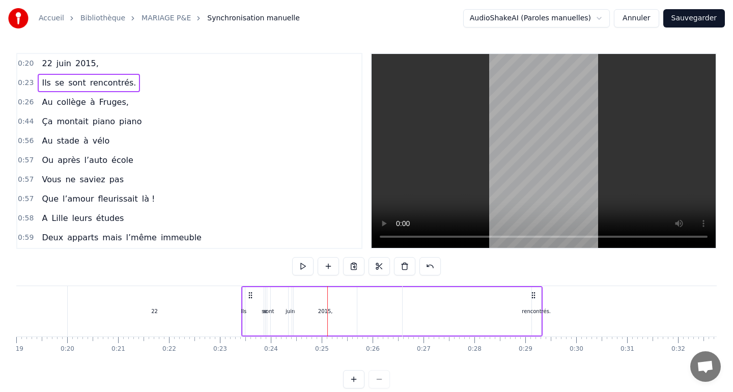
click at [208, 305] on div "22" at bounding box center [155, 311] width 174 height 50
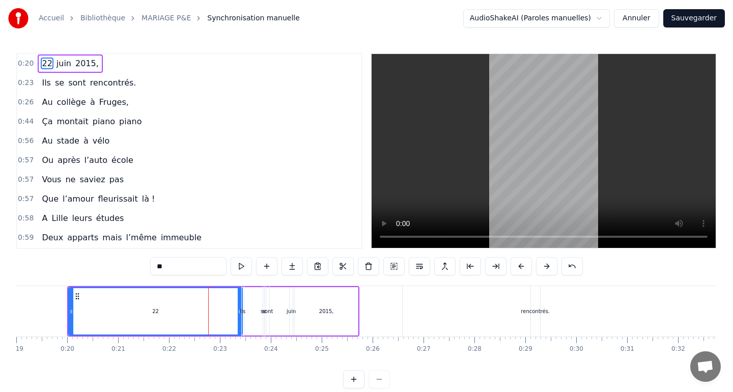
click at [335, 295] on div "Ils se sont rencontrés." at bounding box center [391, 311] width 301 height 50
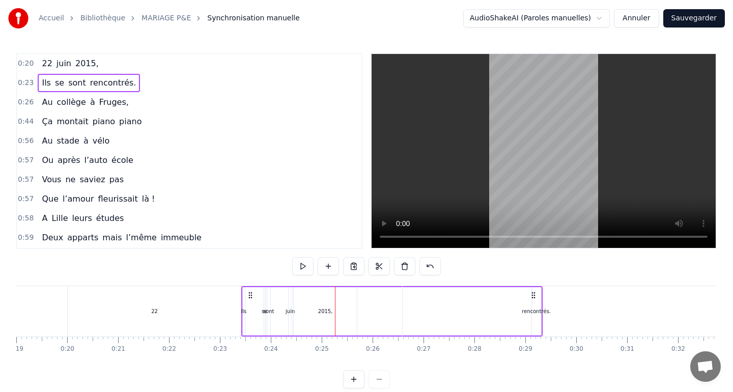
click at [117, 293] on div "22" at bounding box center [155, 311] width 174 height 50
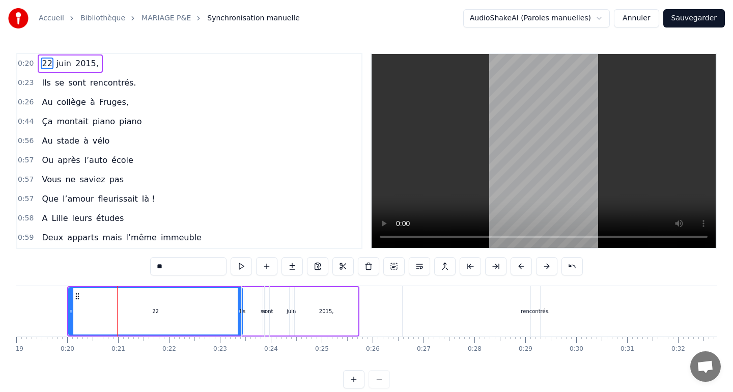
drag, startPoint x: 241, startPoint y: 314, endPoint x: 171, endPoint y: 315, distance: 70.3
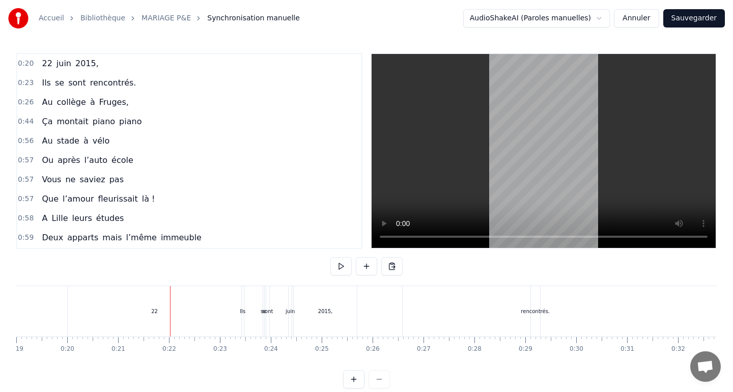
click at [223, 310] on div "22" at bounding box center [155, 311] width 174 height 50
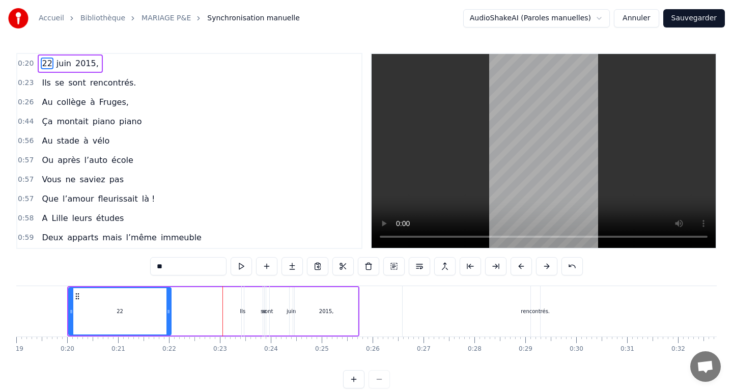
drag, startPoint x: 238, startPoint y: 310, endPoint x: 146, endPoint y: 313, distance: 92.7
click at [167, 313] on icon at bounding box center [169, 312] width 4 height 8
click at [94, 61] on div "[DATE]," at bounding box center [70, 63] width 65 height 18
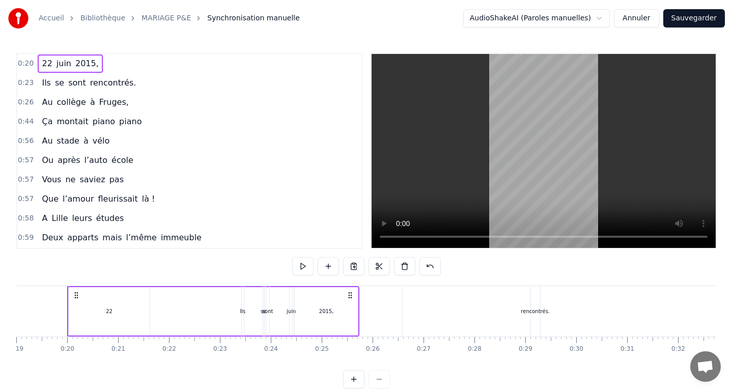
click at [359, 300] on div "Ils se sont rencontrés." at bounding box center [391, 311] width 301 height 50
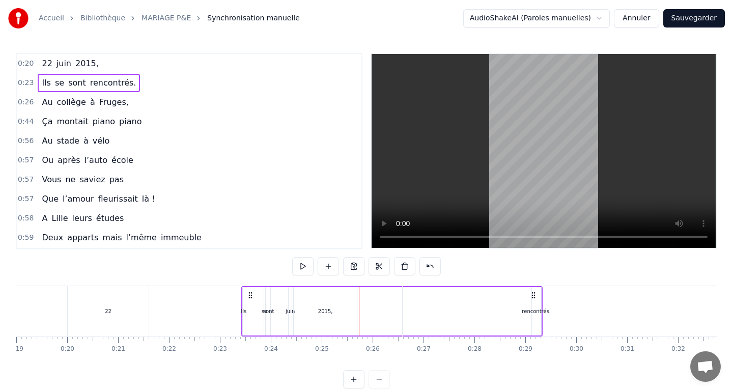
click at [151, 299] on div "[DATE]," at bounding box center [213, 311] width 292 height 50
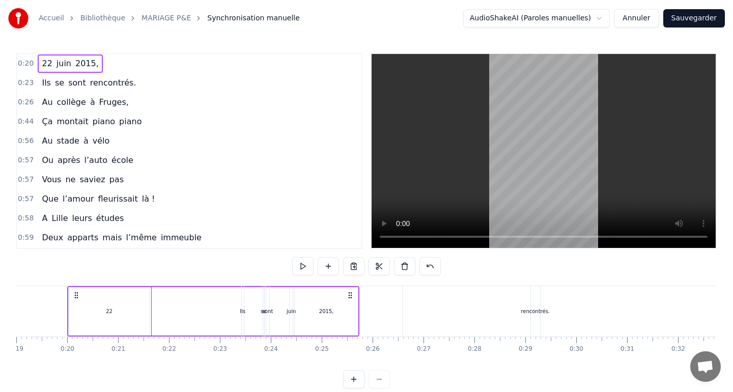
drag, startPoint x: 358, startPoint y: 290, endPoint x: 312, endPoint y: 289, distance: 46.4
click at [312, 289] on div "Ils se sont rencontrés." at bounding box center [391, 311] width 301 height 50
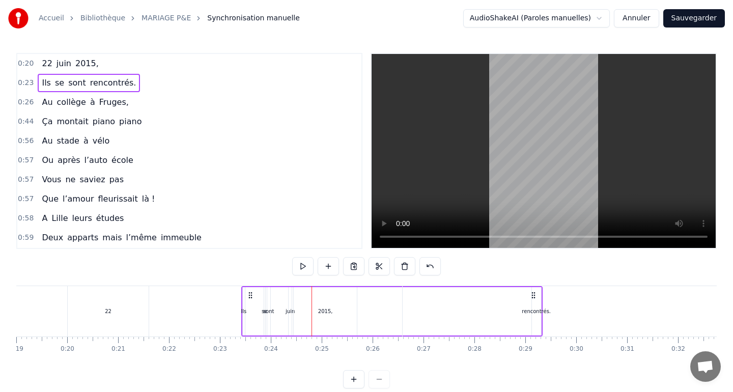
click at [163, 296] on div "[DATE]," at bounding box center [213, 311] width 292 height 50
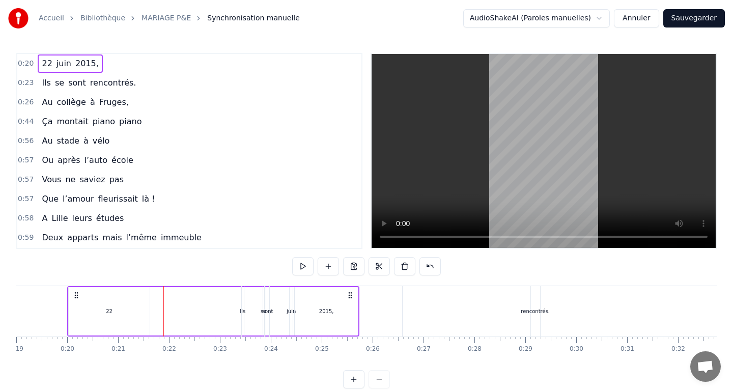
click at [130, 297] on div "22" at bounding box center [109, 311] width 81 height 48
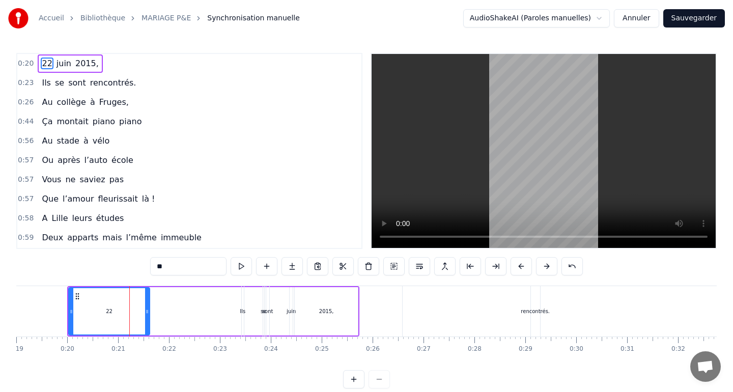
click at [63, 67] on span "juin" at bounding box center [64, 64] width 17 height 12
type input "****"
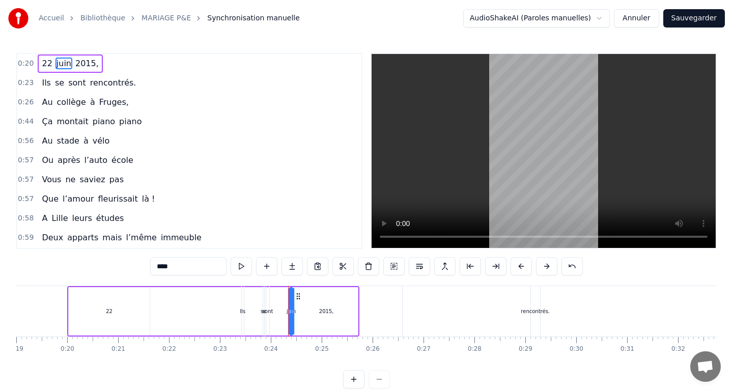
drag, startPoint x: 292, startPoint y: 316, endPoint x: 185, endPoint y: 312, distance: 107.0
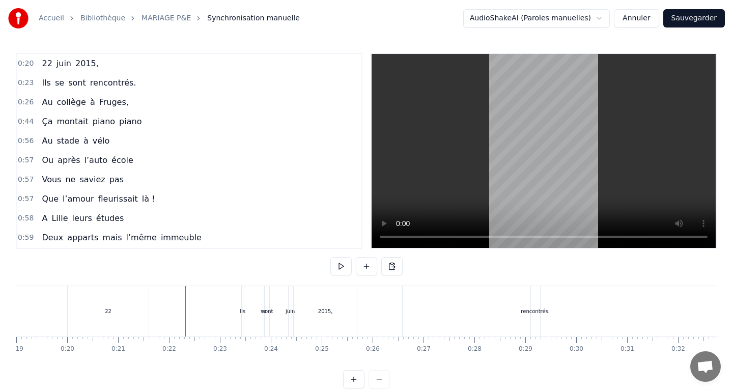
click at [47, 71] on div "[DATE]," at bounding box center [70, 63] width 65 height 18
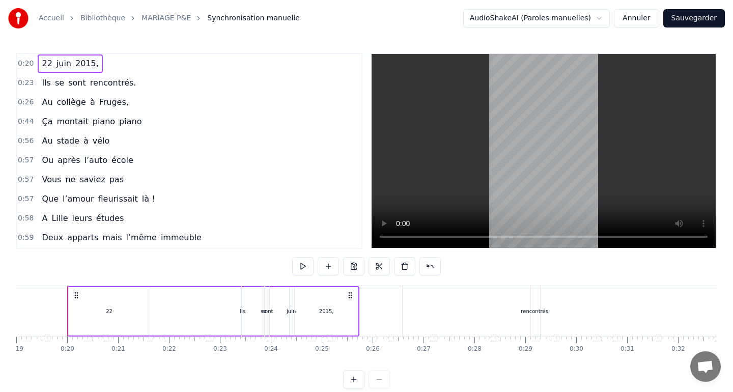
click at [61, 63] on span "juin" at bounding box center [64, 64] width 17 height 12
drag, startPoint x: 61, startPoint y: 63, endPoint x: 47, endPoint y: 63, distance: 13.7
click at [47, 63] on div "[DATE]," at bounding box center [70, 63] width 65 height 18
click at [60, 66] on span "juin" at bounding box center [64, 64] width 17 height 12
click at [286, 312] on div "Ils se sont rencontrés." at bounding box center [391, 311] width 301 height 50
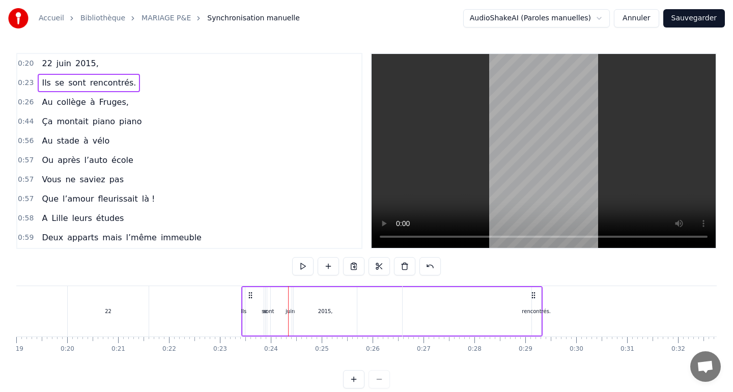
click at [59, 65] on span "juin" at bounding box center [64, 64] width 17 height 12
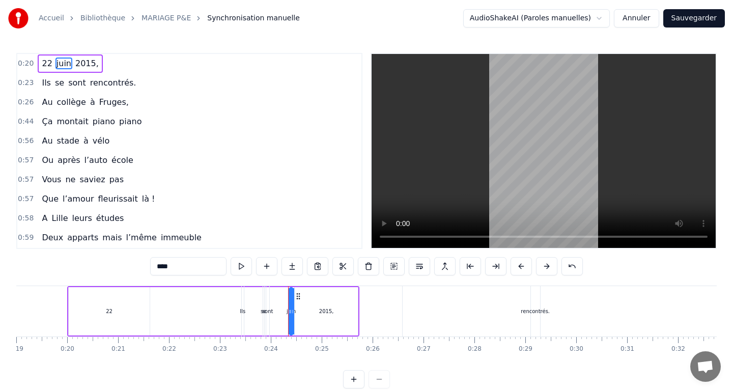
drag, startPoint x: 292, startPoint y: 308, endPoint x: 323, endPoint y: 309, distance: 31.1
click at [323, 309] on div "Ils se sont rencontrés." at bounding box center [391, 311] width 301 height 50
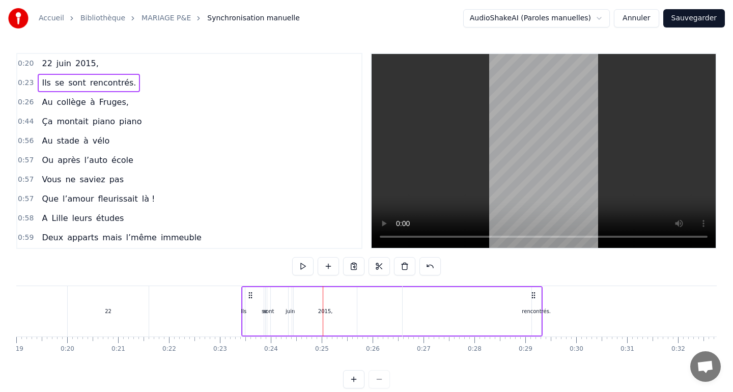
click at [62, 68] on span "juin" at bounding box center [64, 64] width 17 height 12
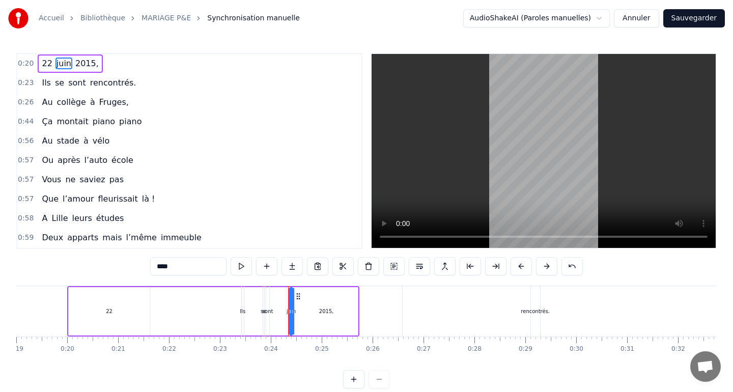
click at [292, 315] on div "Ils se sont rencontrés." at bounding box center [391, 311] width 301 height 50
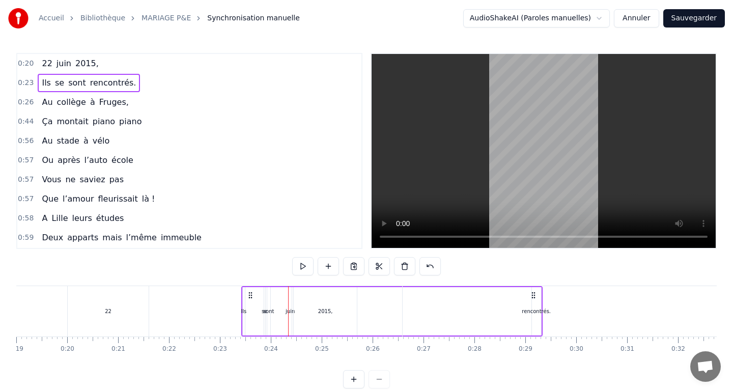
click at [63, 62] on span "juin" at bounding box center [64, 64] width 17 height 12
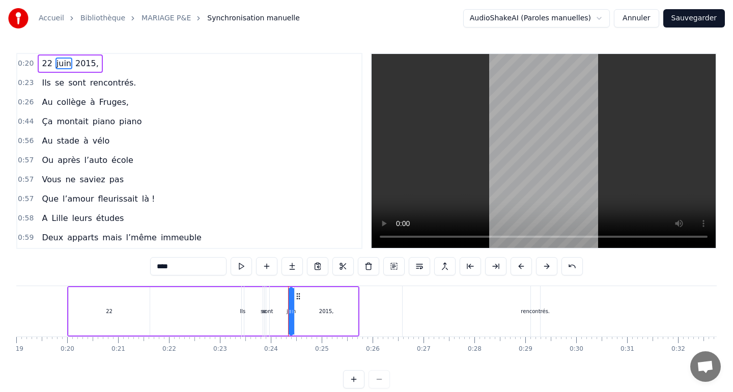
drag, startPoint x: 292, startPoint y: 311, endPoint x: 308, endPoint y: 311, distance: 15.8
click at [308, 311] on div "Ils se sont rencontrés." at bounding box center [391, 311] width 301 height 50
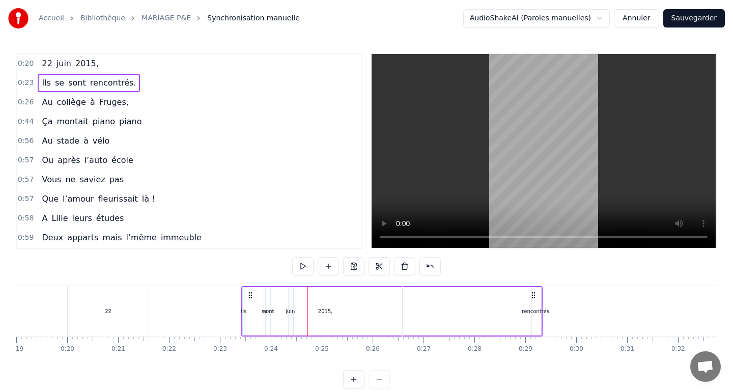
click at [198, 313] on div "[DATE]," at bounding box center [213, 311] width 292 height 50
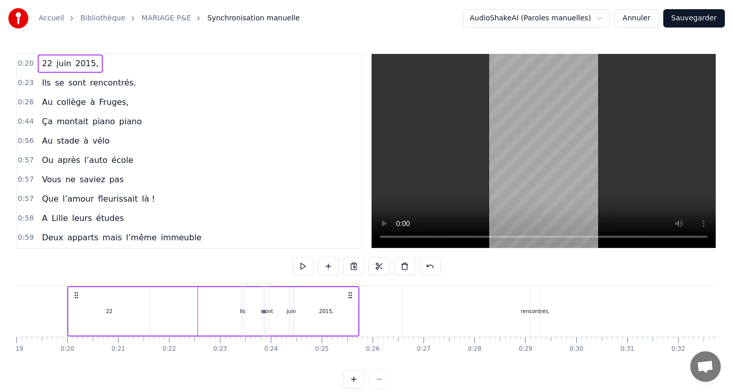
click at [299, 313] on div "Ils se sont rencontrés." at bounding box center [391, 311] width 301 height 50
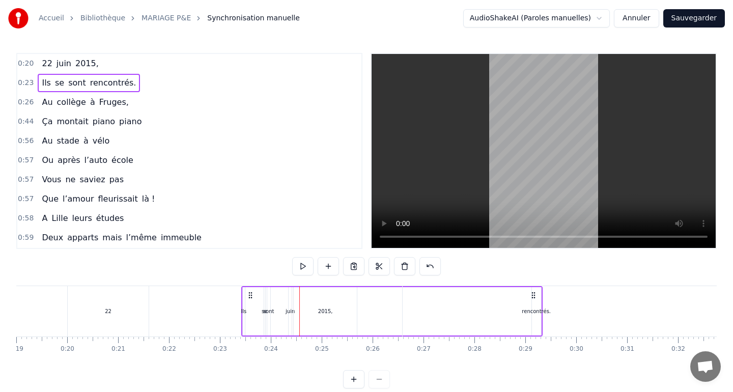
click at [120, 307] on div "22" at bounding box center [108, 311] width 81 height 50
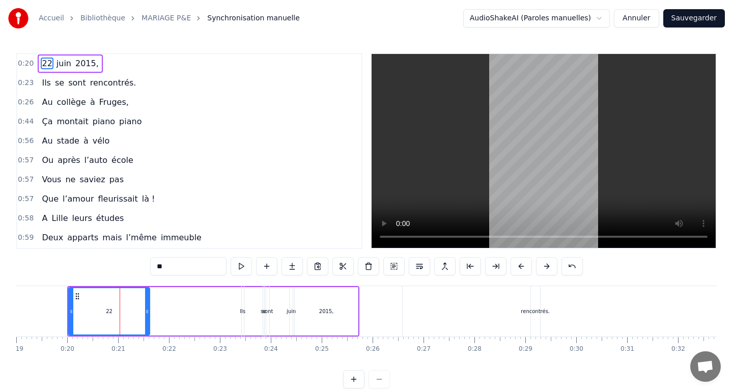
click at [62, 61] on span "juin" at bounding box center [64, 64] width 17 height 12
type input "****"
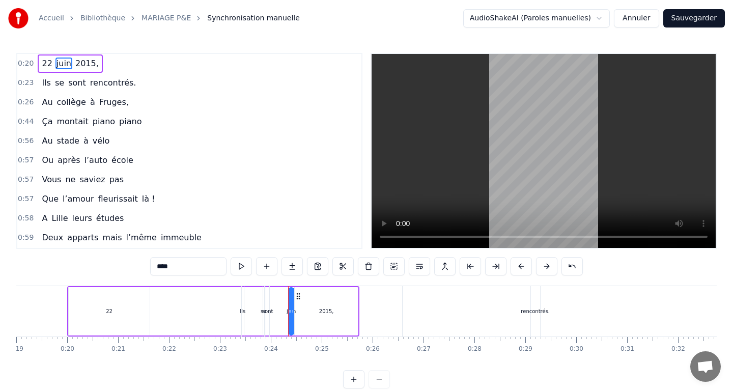
drag, startPoint x: 291, startPoint y: 314, endPoint x: 310, endPoint y: 314, distance: 18.8
click at [310, 314] on div "Ils se sont rencontrés." at bounding box center [391, 311] width 301 height 50
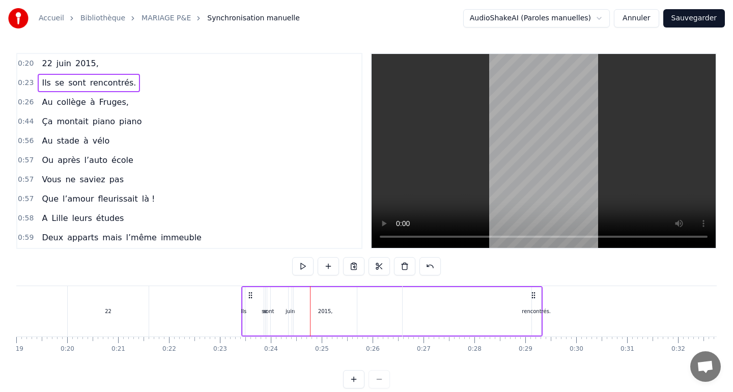
click at [124, 304] on div "22" at bounding box center [108, 311] width 81 height 50
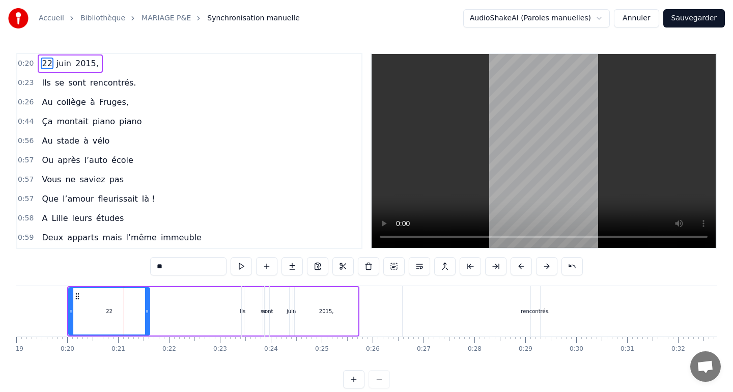
click at [242, 309] on div "Ils" at bounding box center [243, 312] width 6 height 8
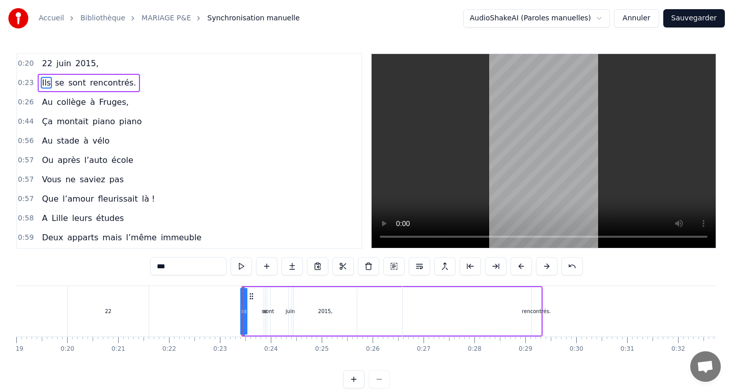
click at [50, 67] on span "22" at bounding box center [47, 64] width 12 height 12
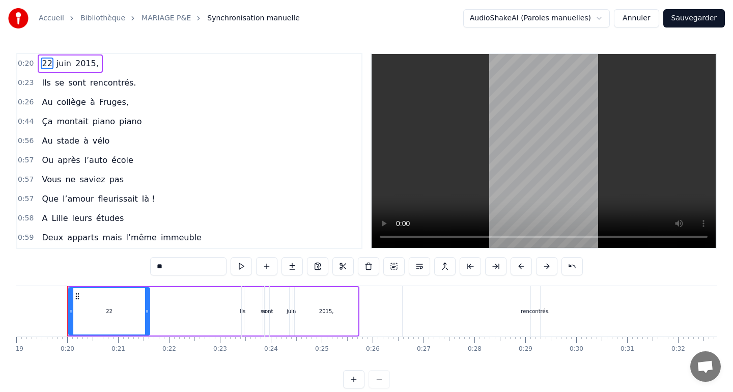
click at [64, 67] on span "juin" at bounding box center [64, 64] width 17 height 12
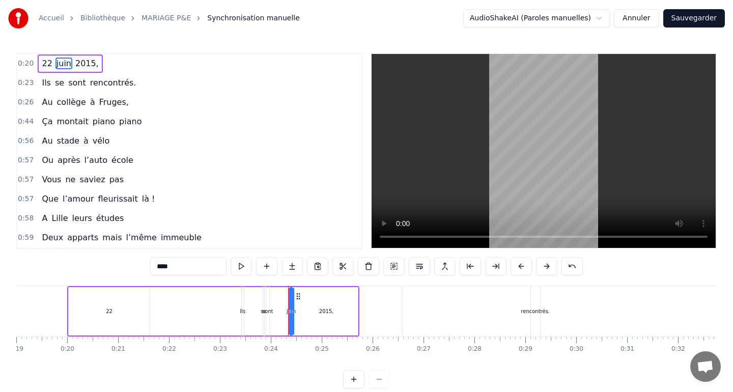
click at [75, 66] on span "2015," at bounding box center [86, 64] width 25 height 12
type input "*****"
drag, startPoint x: 317, startPoint y: 312, endPoint x: 250, endPoint y: 317, distance: 67.9
click at [252, 316] on div "Ils se sont rencontrés." at bounding box center [391, 311] width 301 height 50
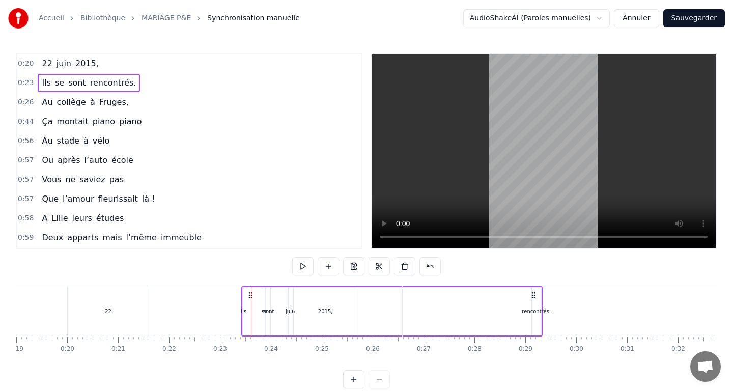
click at [84, 64] on span "2015," at bounding box center [86, 64] width 25 height 12
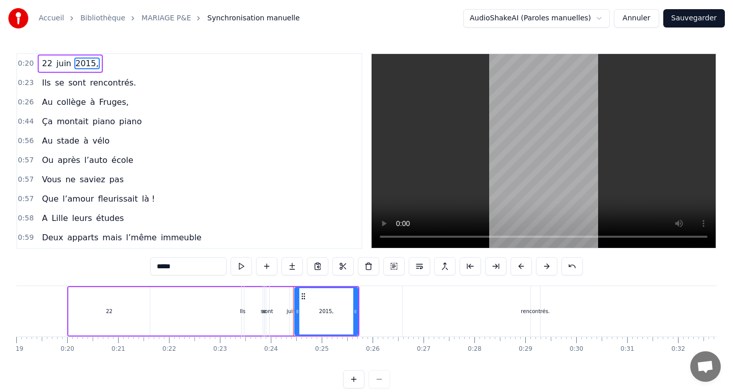
drag, startPoint x: 296, startPoint y: 312, endPoint x: 235, endPoint y: 313, distance: 60.6
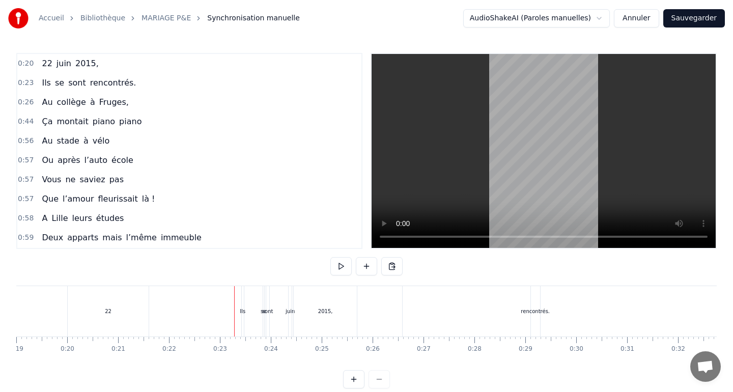
click at [314, 307] on div "Ils se sont rencontrés." at bounding box center [391, 311] width 301 height 50
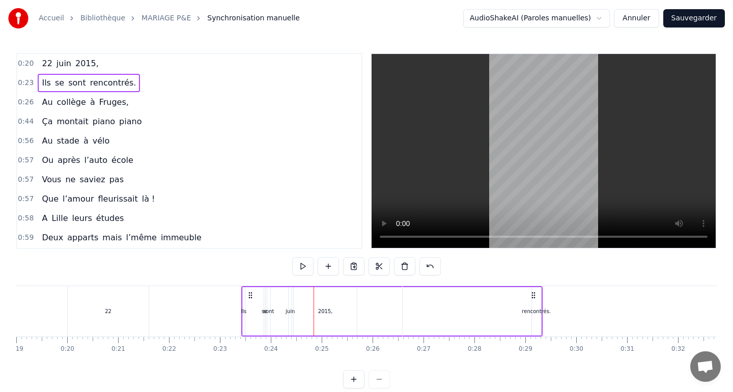
click at [641, 21] on button "Annuler" at bounding box center [636, 18] width 45 height 18
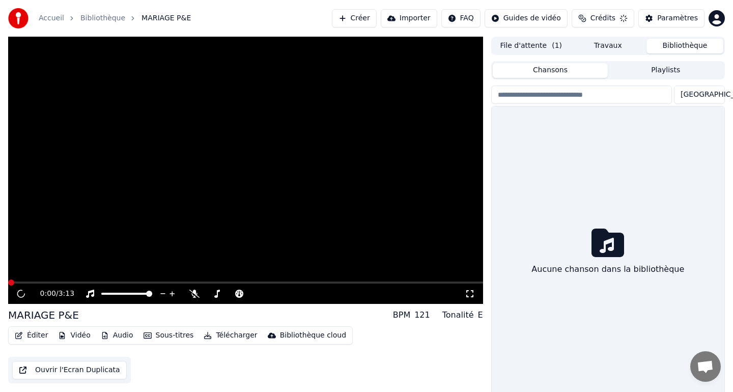
scroll to position [8, 0]
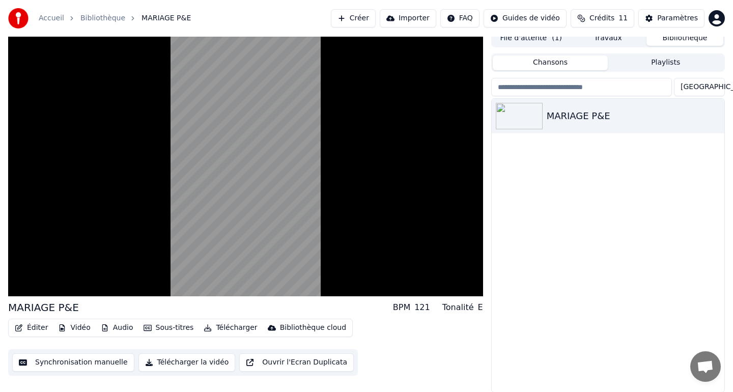
click at [65, 329] on button "Vidéo" at bounding box center [74, 328] width 40 height 14
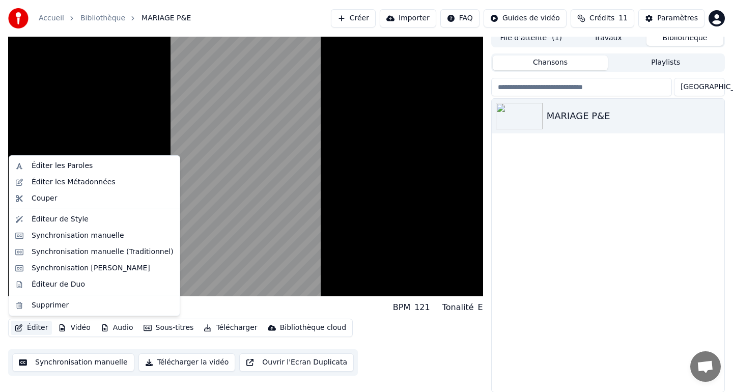
click at [29, 325] on button "Éditer" at bounding box center [31, 328] width 41 height 14
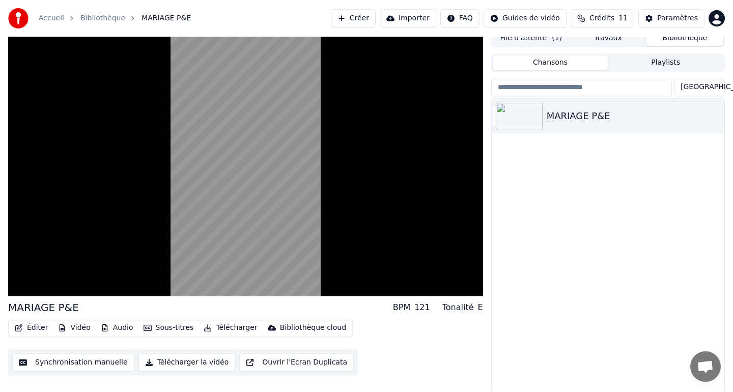
click at [29, 325] on button "Éditer" at bounding box center [31, 328] width 41 height 14
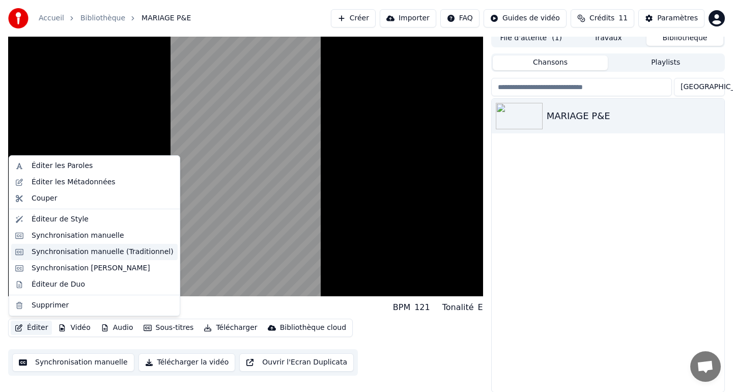
click at [104, 249] on div "Synchronisation manuelle (Traditionnel)" at bounding box center [103, 252] width 142 height 10
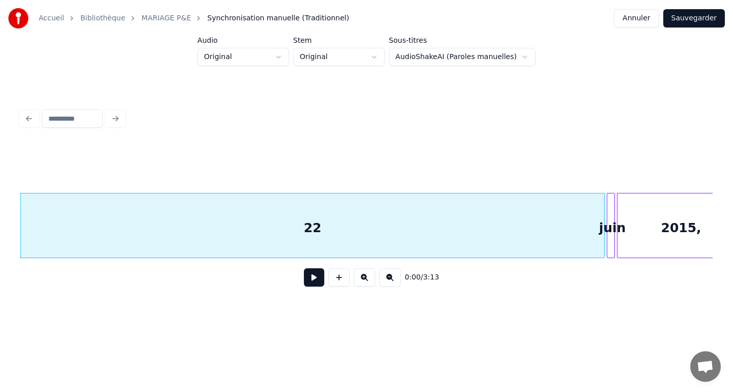
click at [316, 275] on button at bounding box center [314, 277] width 20 height 18
click at [315, 276] on button at bounding box center [314, 277] width 20 height 18
click at [455, 63] on html "Accueil Bibliothèque MARIAGE P&E Synchronisation manuelle (Traditionnel) Annule…" at bounding box center [366, 167] width 733 height 334
click at [314, 279] on button at bounding box center [314, 277] width 20 height 18
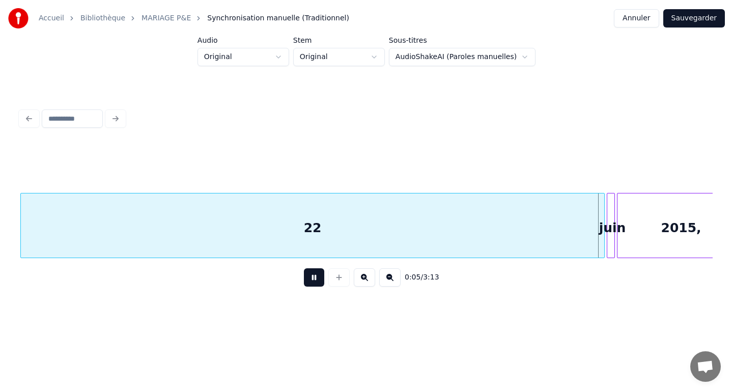
click at [314, 279] on button at bounding box center [314, 277] width 20 height 18
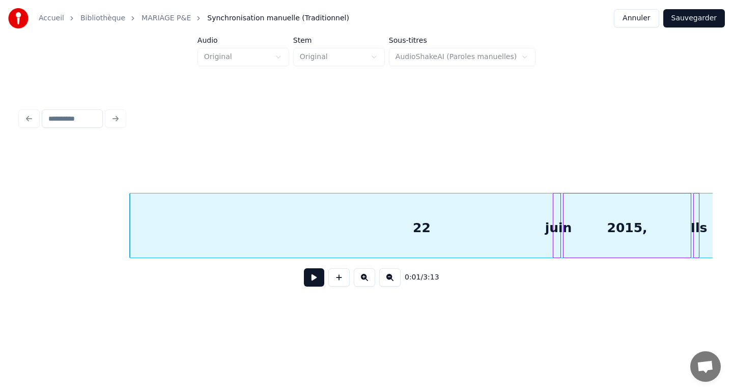
scroll to position [0, 55]
click at [319, 280] on button at bounding box center [314, 277] width 20 height 18
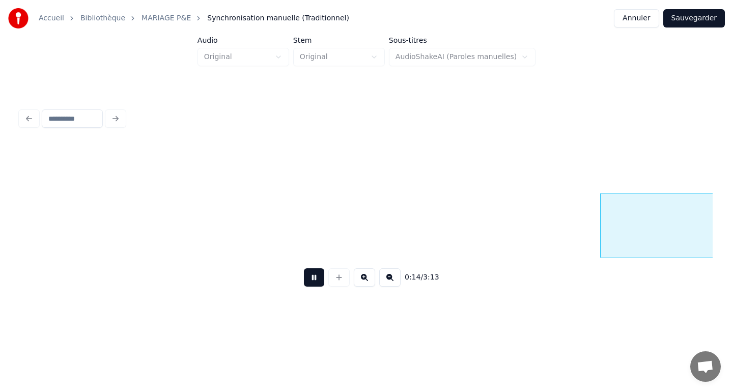
scroll to position [0, 1442]
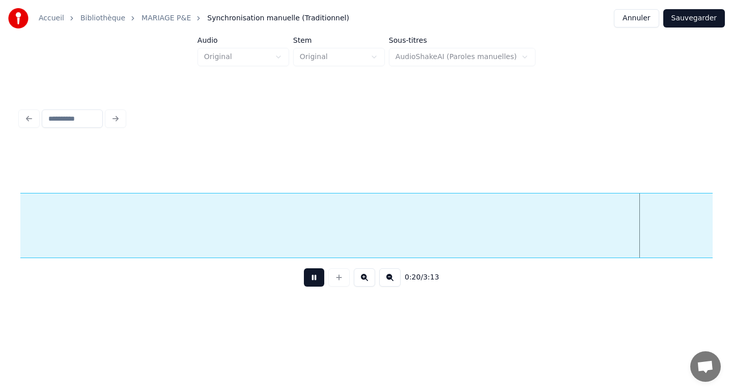
click at [317, 279] on button at bounding box center [314, 277] width 20 height 18
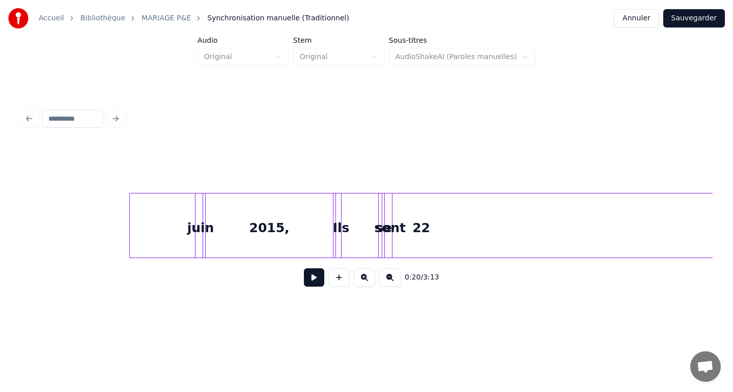
scroll to position [0, 412]
click at [652, 228] on div "22" at bounding box center [421, 228] width 584 height 69
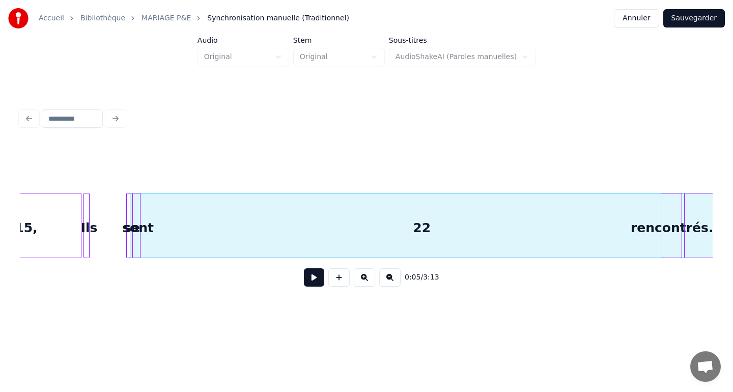
scroll to position [0, 665]
click at [733, 230] on div "Accueil Bibliothèque MARIAGE P&E Synchronisation manuelle (Traditionnel) Annule…" at bounding box center [366, 159] width 733 height 318
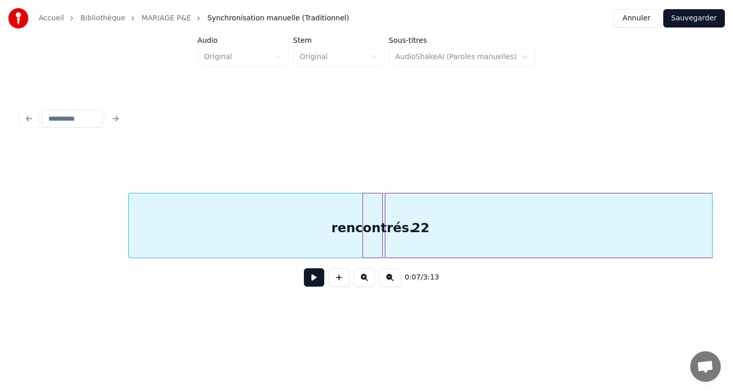
scroll to position [0, 964]
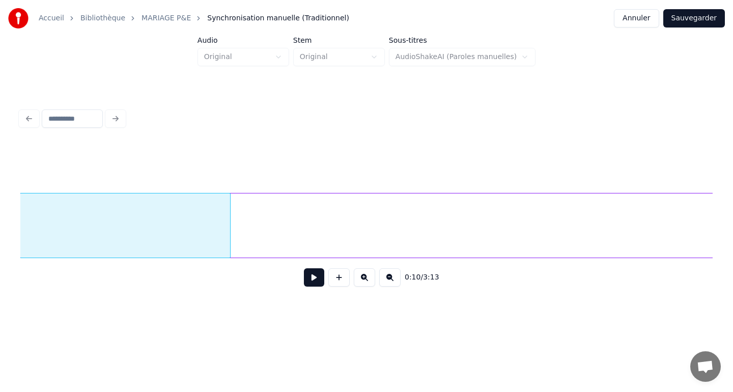
scroll to position [0, 1448]
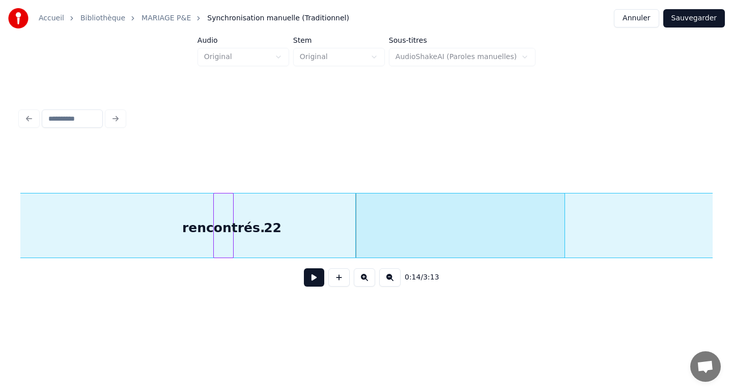
click at [309, 216] on div "22" at bounding box center [273, 228] width 584 height 69
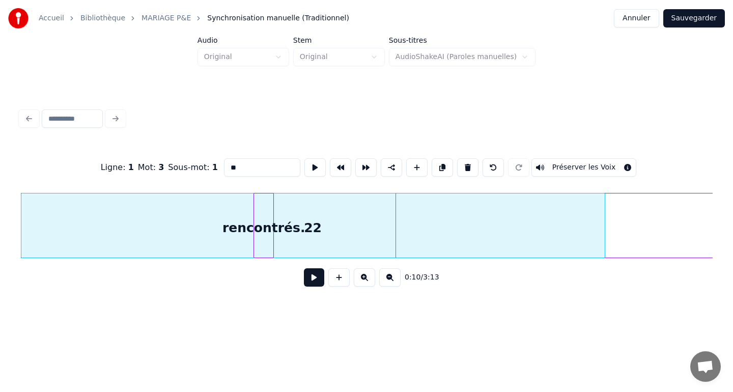
click at [459, 212] on div "22" at bounding box center [313, 228] width 584 height 69
click at [318, 236] on div "22" at bounding box center [313, 228] width 584 height 69
click at [191, 231] on div "22" at bounding box center [313, 228] width 584 height 69
click at [263, 231] on div "rencontrés." at bounding box center [263, 228] width 19 height 69
click at [321, 227] on div "22" at bounding box center [313, 228] width 584 height 69
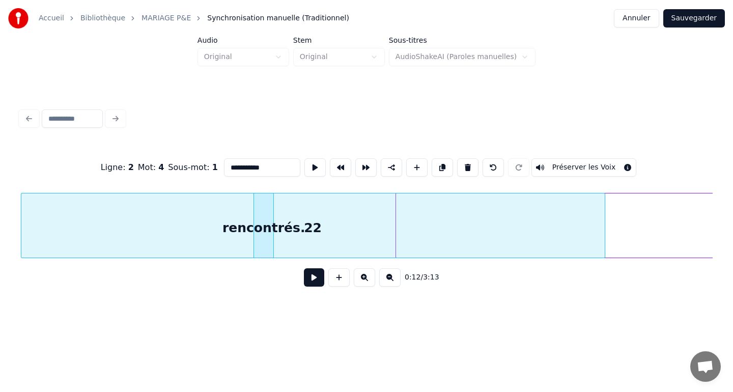
type input "**"
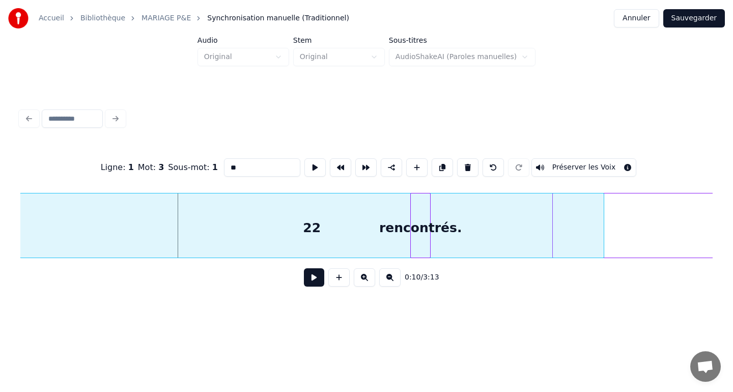
scroll to position [0, 915]
click at [187, 217] on div "22" at bounding box center [313, 228] width 584 height 69
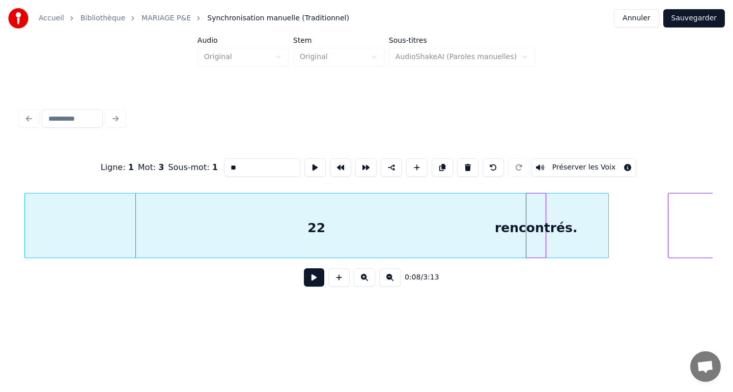
scroll to position [0, 798]
click at [133, 227] on div "22" at bounding box center [313, 228] width 584 height 69
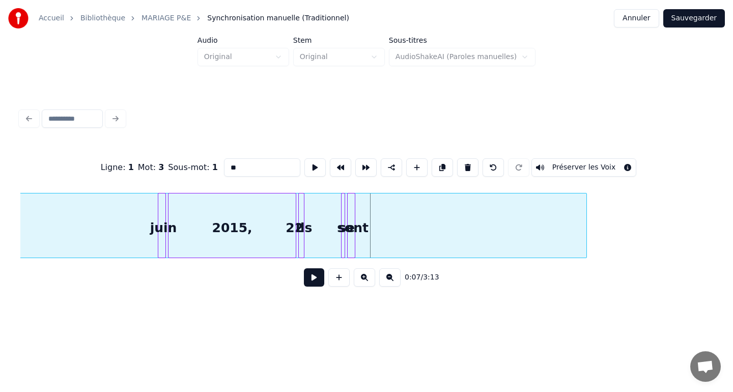
scroll to position [0, 410]
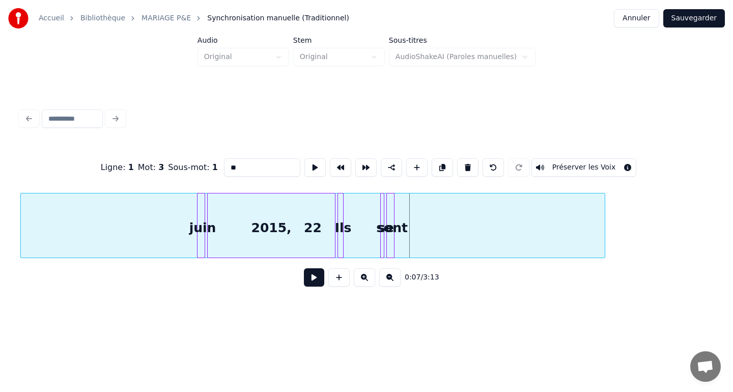
click at [0, 243] on div "Accueil Bibliothèque MARIAGE P&E Synchronisation manuelle (Traditionnel) Annule…" at bounding box center [366, 159] width 733 height 318
click at [653, 21] on button "Annuler" at bounding box center [636, 18] width 45 height 18
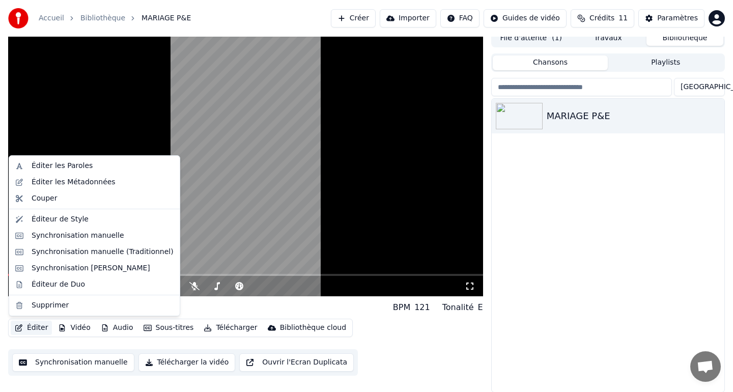
click at [43, 333] on button "Éditer" at bounding box center [31, 328] width 41 height 14
click at [87, 270] on div "Synchronisation [PERSON_NAME]" at bounding box center [91, 268] width 119 height 10
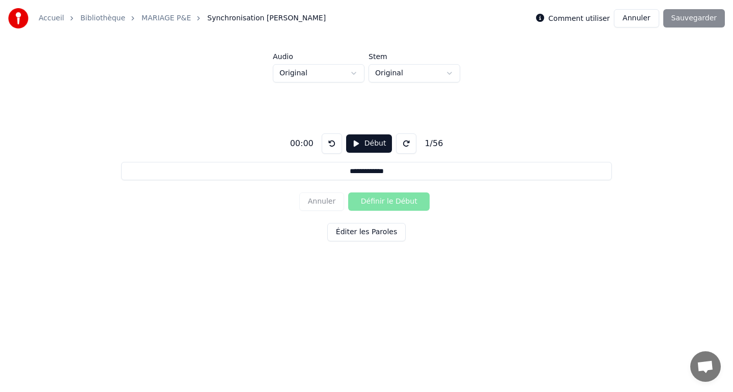
click at [362, 147] on button "Début" at bounding box center [369, 143] width 46 height 18
click at [374, 206] on button "Définir le Début" at bounding box center [388, 201] width 81 height 18
click at [330, 202] on button "Annuler" at bounding box center [321, 201] width 45 height 18
click at [321, 202] on div "Annuler Définir le Début" at bounding box center [366, 201] width 134 height 26
click at [647, 20] on button "Annuler" at bounding box center [636, 18] width 45 height 18
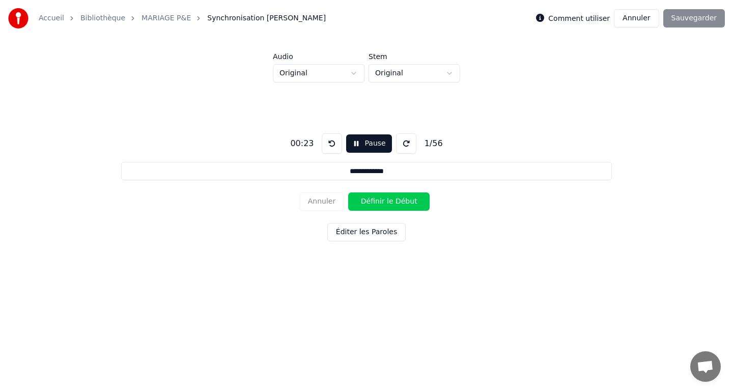
scroll to position [8, 0]
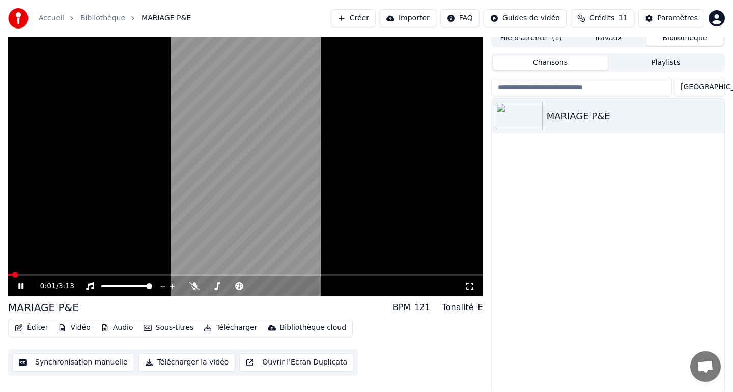
click at [37, 332] on button "Éditer" at bounding box center [31, 328] width 41 height 14
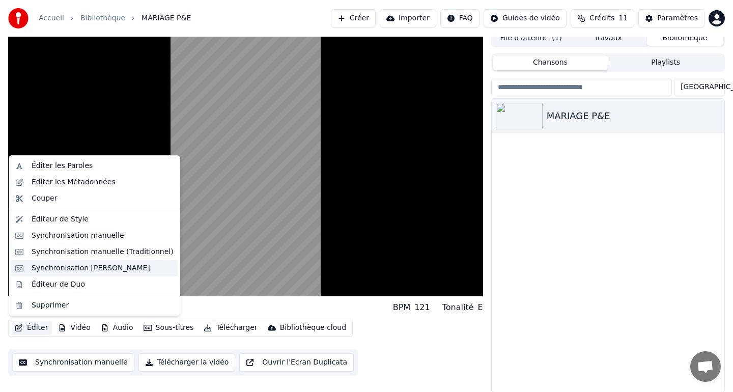
click at [95, 273] on div "Synchronisation [PERSON_NAME]" at bounding box center [91, 268] width 119 height 10
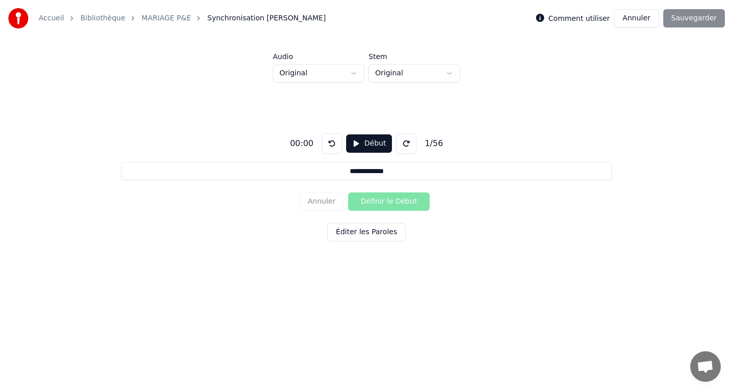
click at [95, 273] on div "**********" at bounding box center [366, 185] width 701 height 206
click at [367, 148] on button "Début" at bounding box center [369, 143] width 46 height 18
click at [379, 205] on button "Définir le Début" at bounding box center [388, 201] width 81 height 18
click at [377, 204] on button "Définir la Fin" at bounding box center [388, 201] width 81 height 18
click at [329, 203] on button "Annuler" at bounding box center [321, 201] width 45 height 18
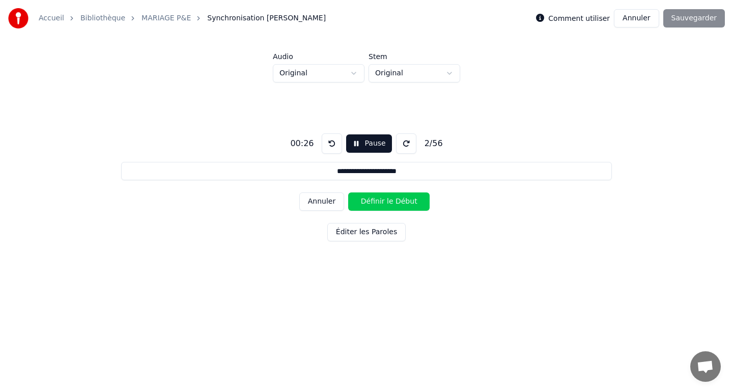
type input "**********"
click at [329, 203] on button "Annuler" at bounding box center [321, 201] width 45 height 18
click at [372, 205] on button "Définir le Début" at bounding box center [388, 201] width 81 height 18
click at [324, 204] on button "Annuler" at bounding box center [321, 201] width 45 height 18
click at [326, 202] on div "Annuler Définir le Début" at bounding box center [366, 201] width 134 height 26
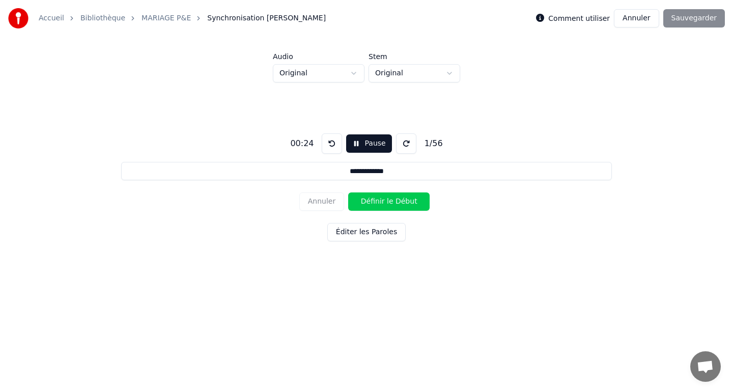
click at [327, 202] on div "Annuler Définir le Début" at bounding box center [366, 201] width 134 height 26
click at [633, 14] on button "Annuler" at bounding box center [636, 18] width 45 height 18
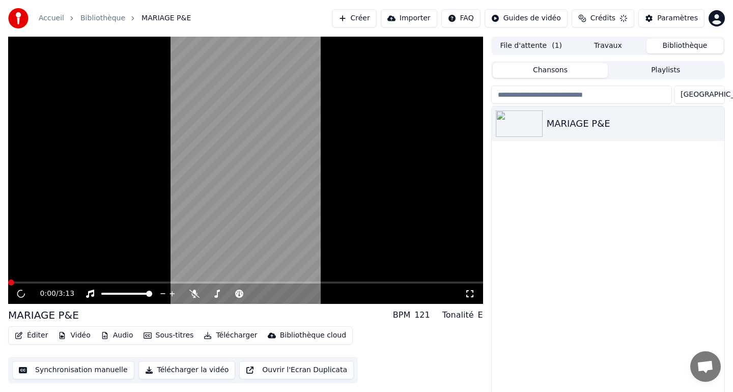
scroll to position [8, 0]
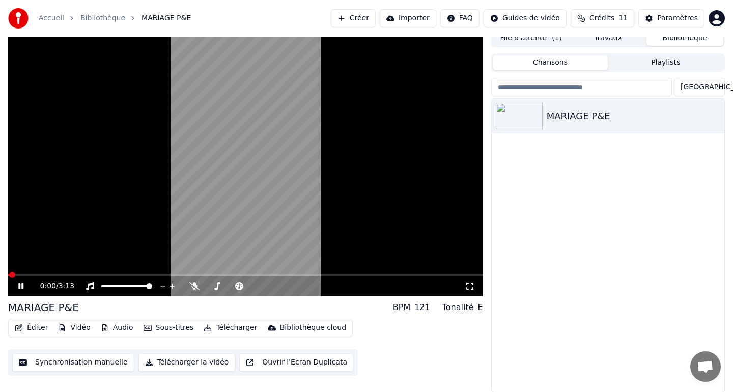
click at [26, 328] on button "Éditer" at bounding box center [31, 328] width 41 height 14
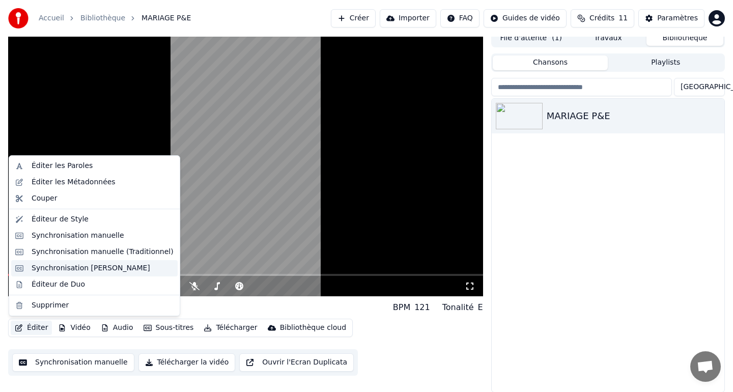
click at [57, 263] on div "Synchronisation [PERSON_NAME]" at bounding box center [94, 268] width 167 height 16
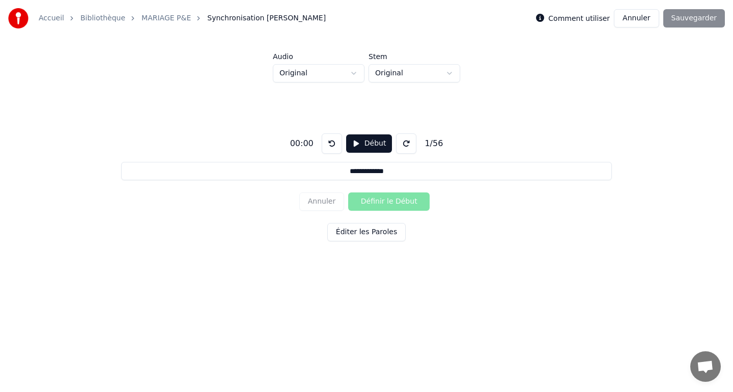
click at [362, 145] on button "Début" at bounding box center [369, 143] width 46 height 18
click at [376, 200] on button "Définir le Début" at bounding box center [388, 201] width 81 height 18
click at [376, 200] on button "Définir la Fin" at bounding box center [388, 201] width 81 height 18
type input "**********"
click at [625, 21] on button "Annuler" at bounding box center [636, 18] width 45 height 18
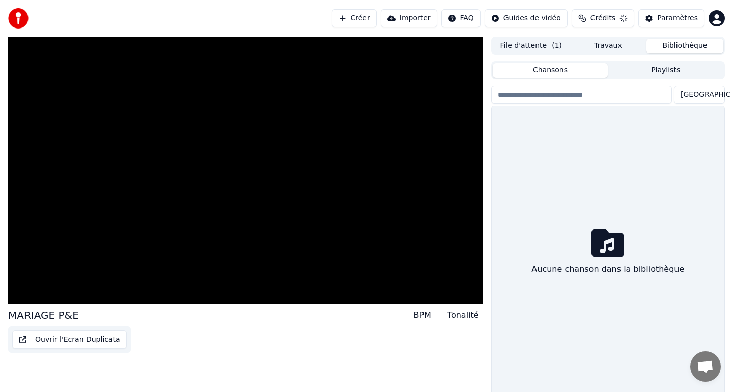
scroll to position [8, 0]
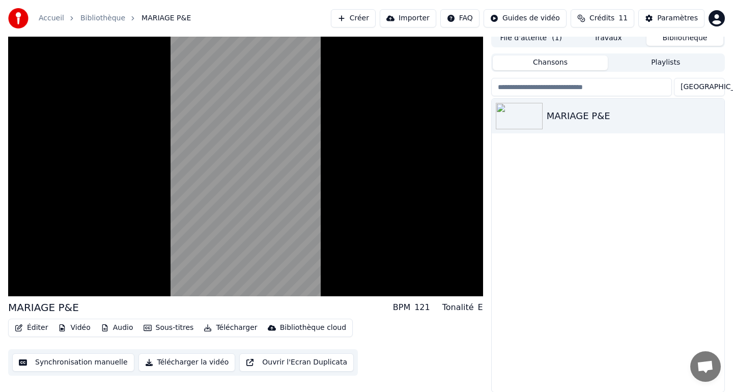
click at [36, 333] on button "Éditer" at bounding box center [31, 328] width 41 height 14
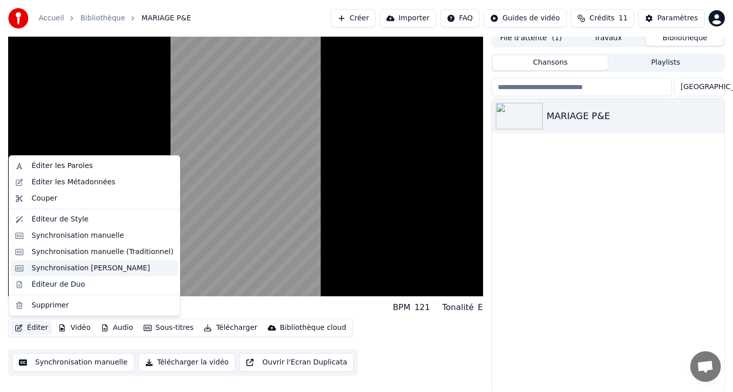
click at [58, 269] on div "Synchronisation [PERSON_NAME]" at bounding box center [91, 268] width 119 height 10
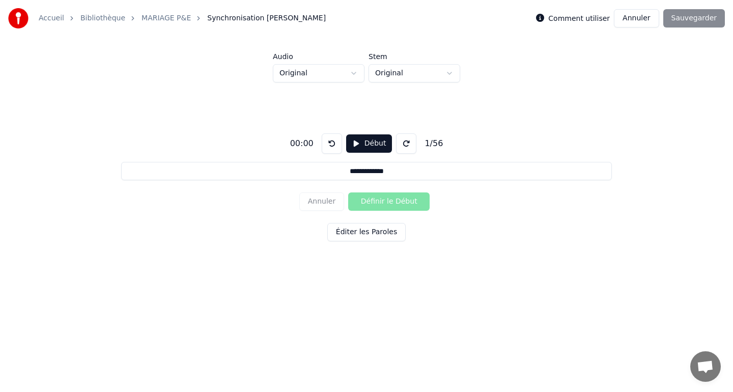
click at [363, 142] on button "Début" at bounding box center [369, 143] width 46 height 18
click at [389, 205] on button "Définir le Début" at bounding box center [388, 201] width 81 height 18
click at [389, 205] on button "Définir la Fin" at bounding box center [388, 201] width 81 height 18
click at [389, 205] on button "Définir le Début" at bounding box center [388, 201] width 81 height 18
click at [389, 205] on button "Définir la Fin" at bounding box center [388, 201] width 81 height 18
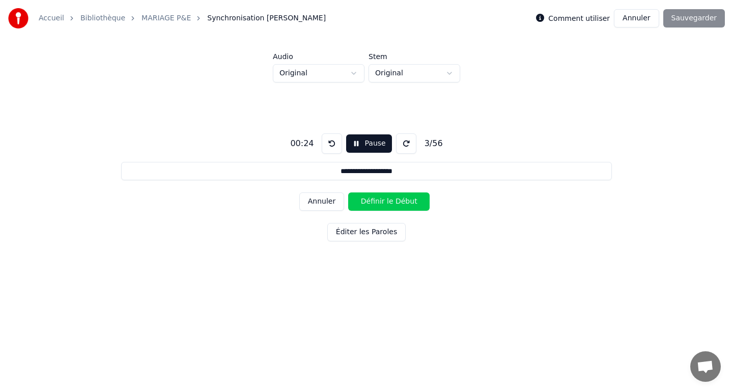
click at [389, 205] on button "Définir le Début" at bounding box center [388, 201] width 81 height 18
click at [389, 205] on button "Définir la Fin" at bounding box center [388, 201] width 81 height 18
type input "**********"
click at [305, 223] on div "**********" at bounding box center [366, 185] width 701 height 206
click at [638, 15] on button "Annuler" at bounding box center [636, 18] width 45 height 18
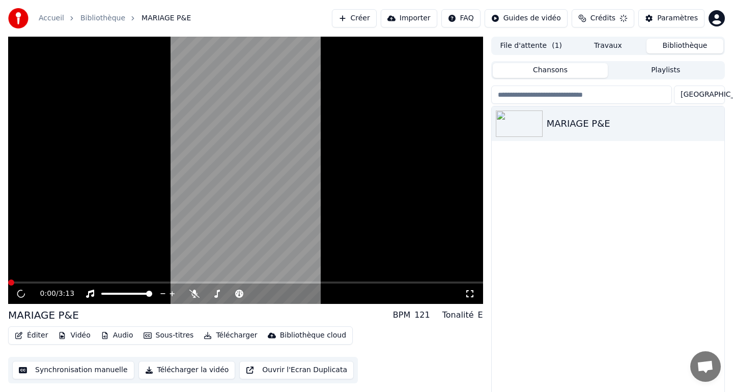
scroll to position [8, 0]
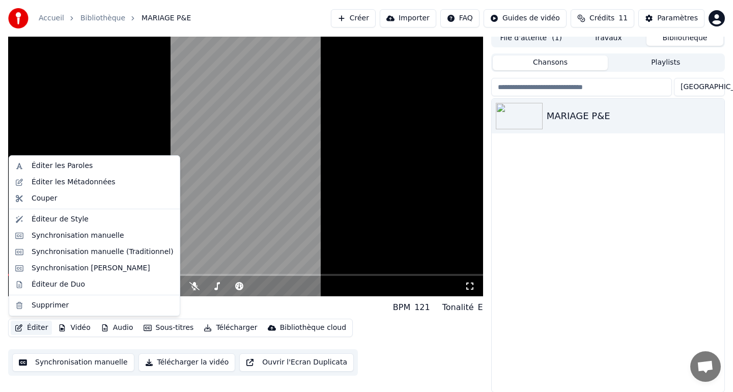
click at [34, 328] on button "Éditer" at bounding box center [31, 328] width 41 height 14
click at [62, 265] on div "Synchronisation [PERSON_NAME]" at bounding box center [91, 268] width 119 height 10
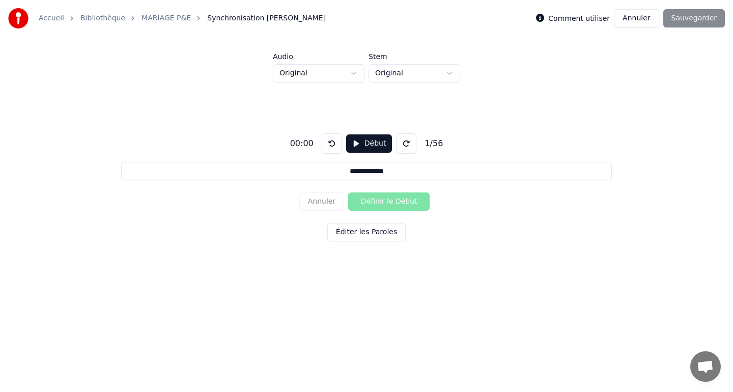
click at [336, 148] on button at bounding box center [332, 143] width 20 height 20
click at [370, 149] on button "Début" at bounding box center [369, 143] width 46 height 18
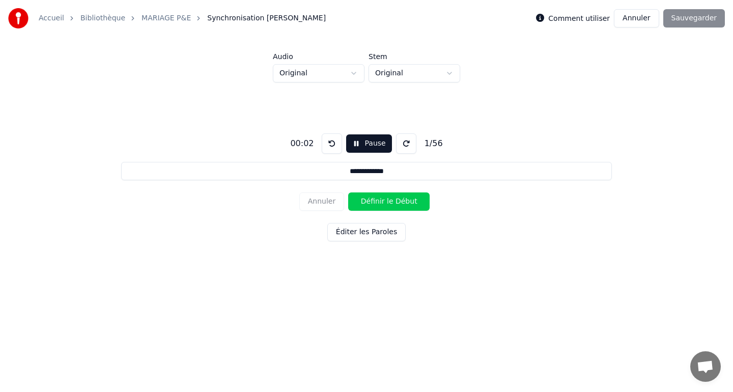
click at [359, 234] on button "Éditer les Paroles" at bounding box center [366, 232] width 78 height 18
